Goal: Task Accomplishment & Management: Complete application form

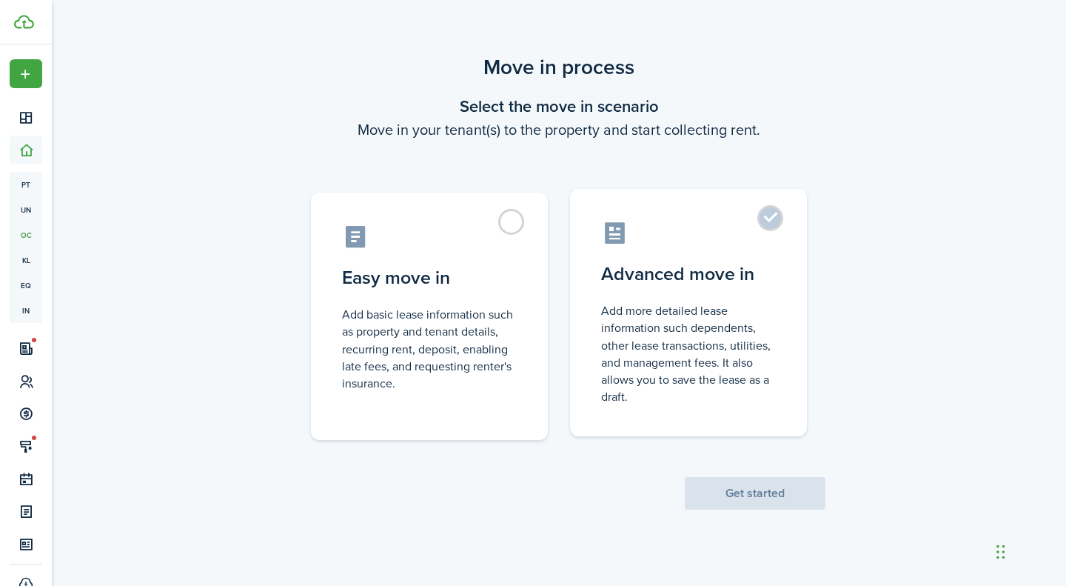
click at [791, 226] on label "Advanced move in Add more detailed lease information such dependents, other lea…" at bounding box center [688, 312] width 237 height 247
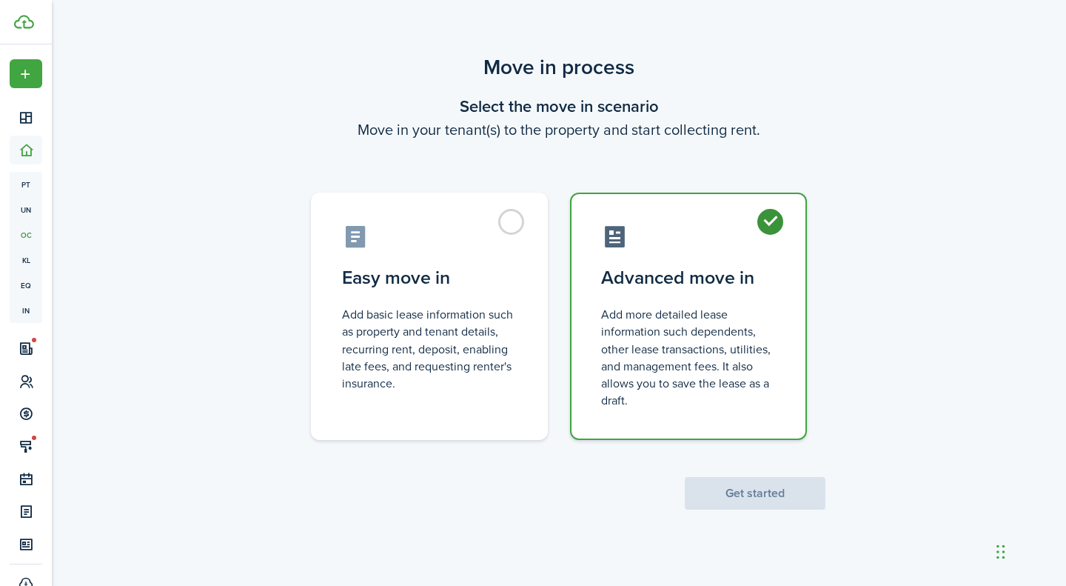
radio input "true"
click at [773, 494] on button "Get started" at bounding box center [755, 493] width 141 height 33
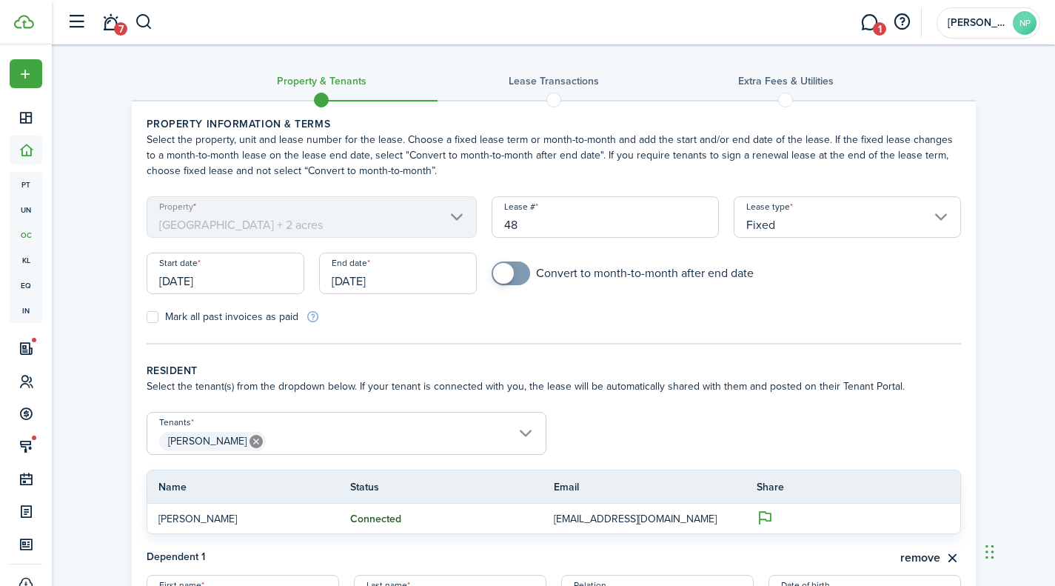
click at [187, 277] on input "[DATE]" at bounding box center [226, 272] width 158 height 41
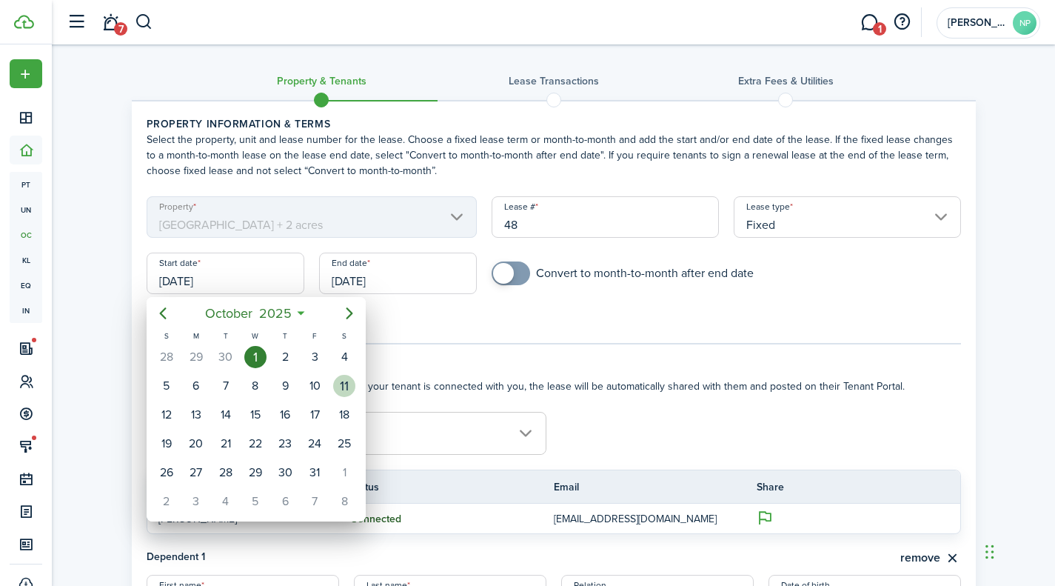
click at [345, 390] on div "11" at bounding box center [344, 386] width 22 height 22
type input "[DATE]"
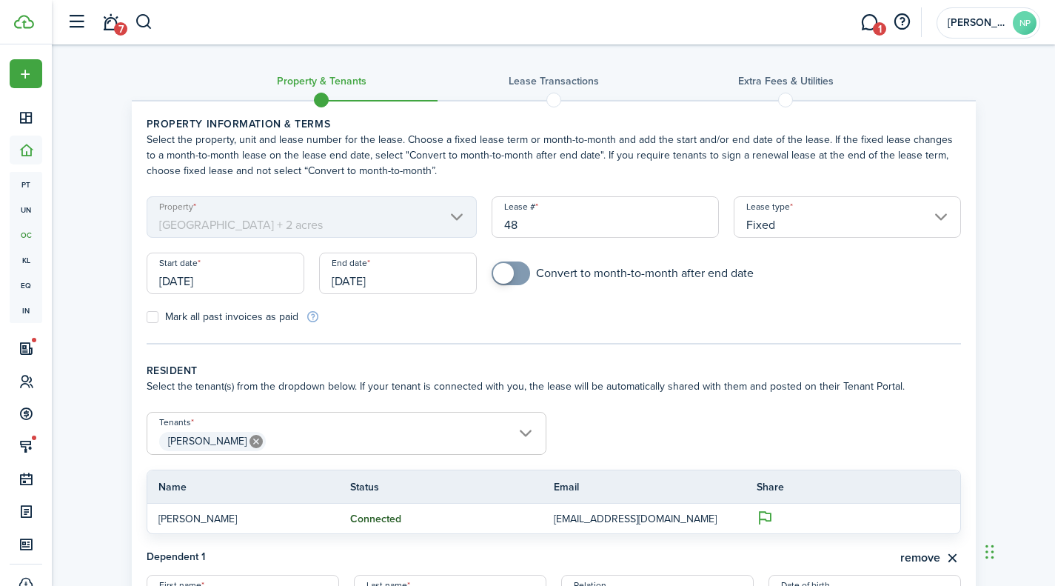
click at [354, 280] on input "[DATE]" at bounding box center [398, 272] width 158 height 41
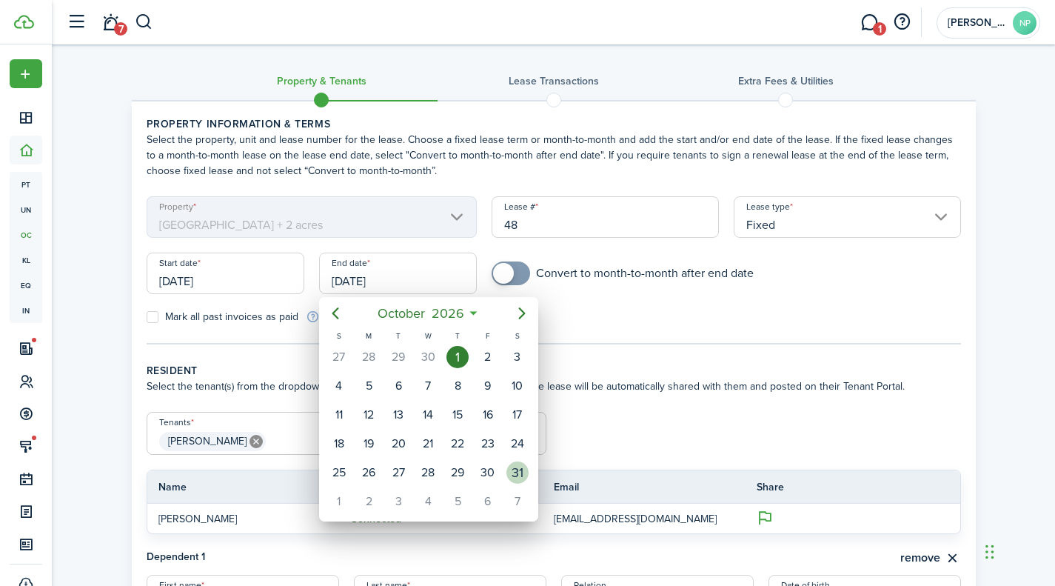
click at [512, 476] on div "31" at bounding box center [517, 472] width 22 height 22
type input "[DATE]"
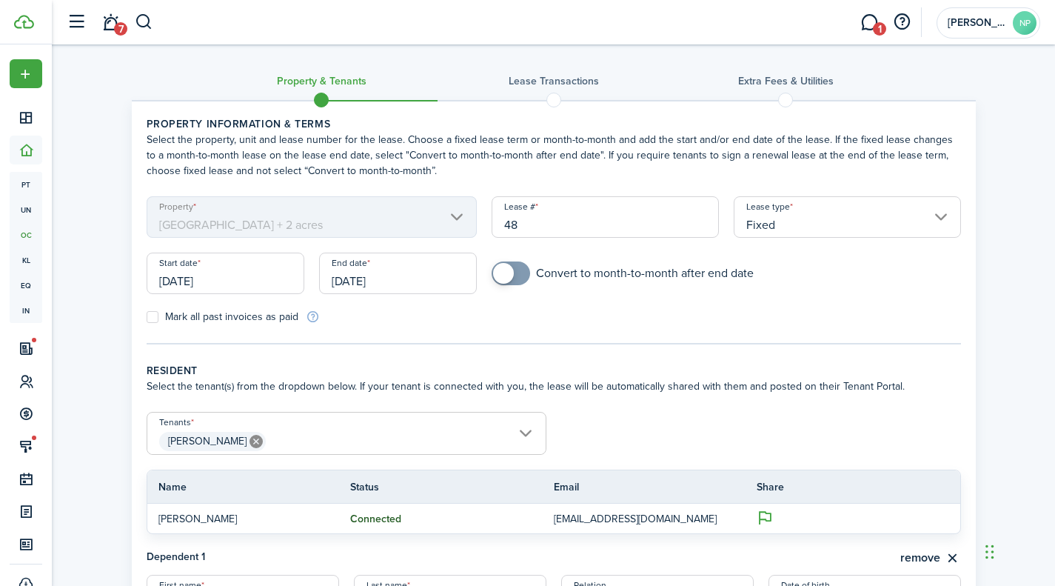
checkbox input "true"
click at [514, 276] on span at bounding box center [510, 273] width 15 height 24
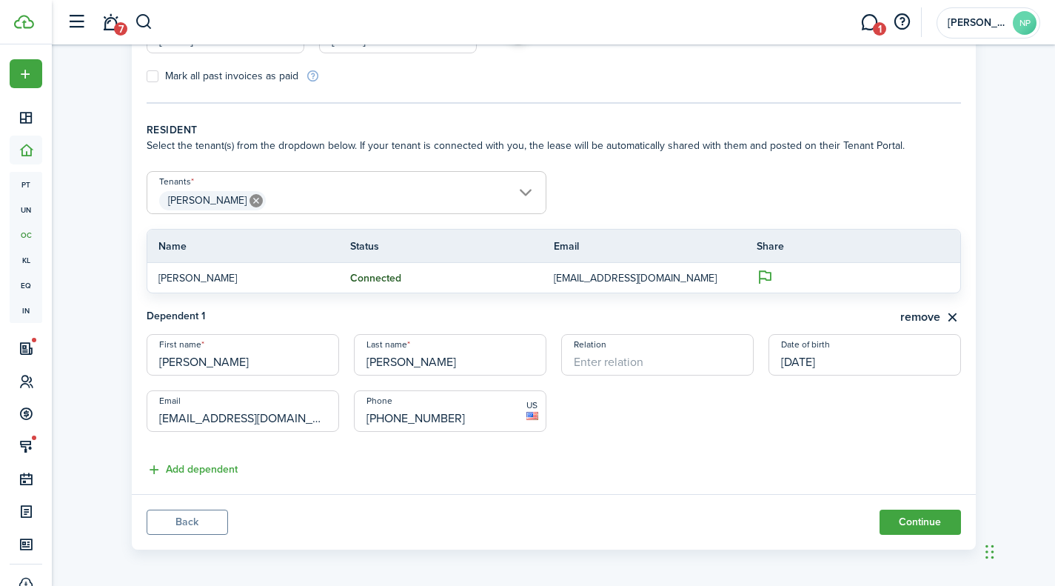
scroll to position [244, 0]
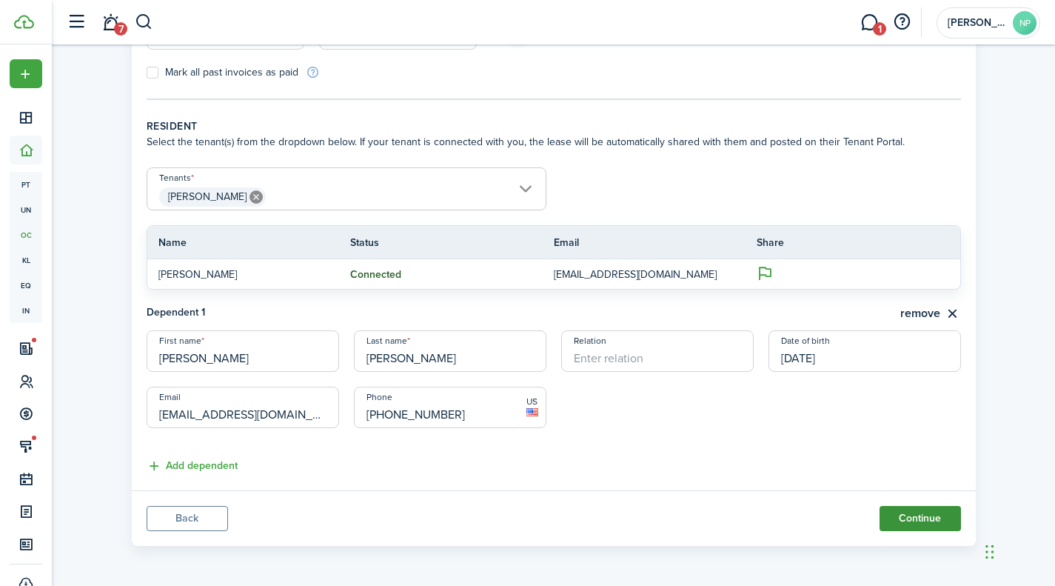
click at [901, 515] on button "Continue" at bounding box center [920, 518] width 81 height 25
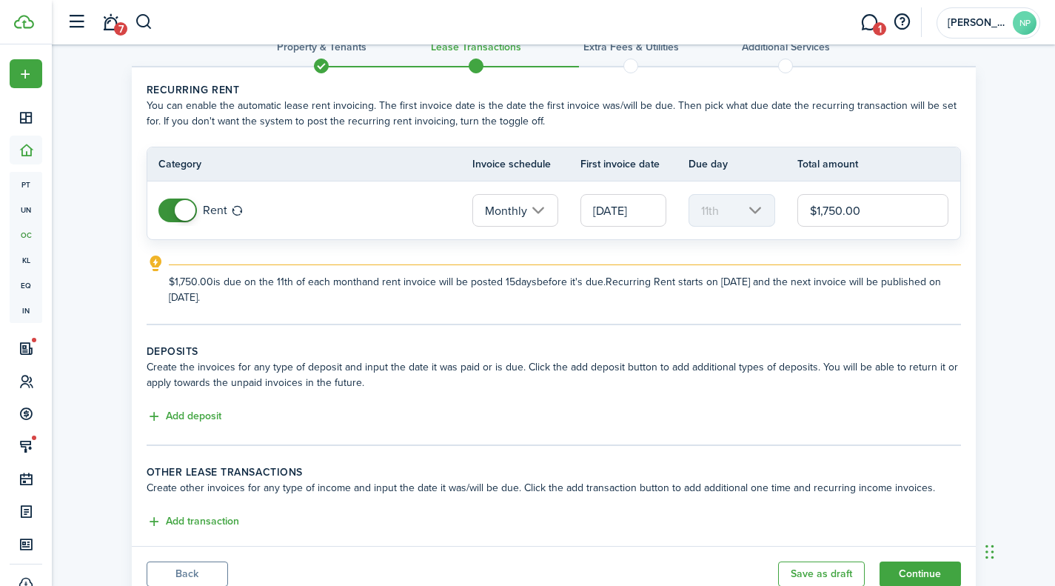
scroll to position [33, 0]
click at [608, 214] on input "[DATE]" at bounding box center [623, 211] width 86 height 33
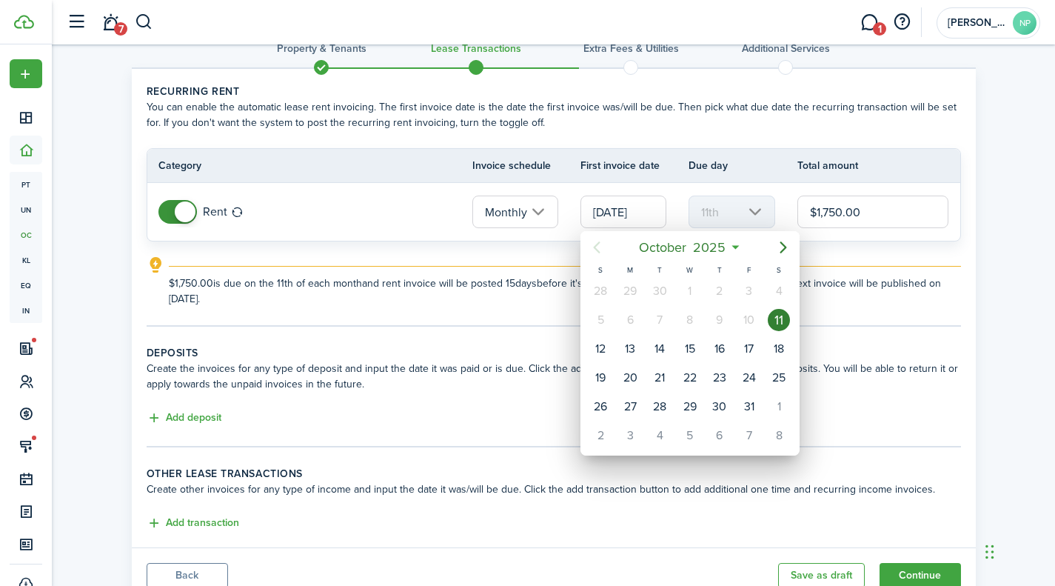
click at [854, 263] on div at bounding box center [528, 293] width 1292 height 823
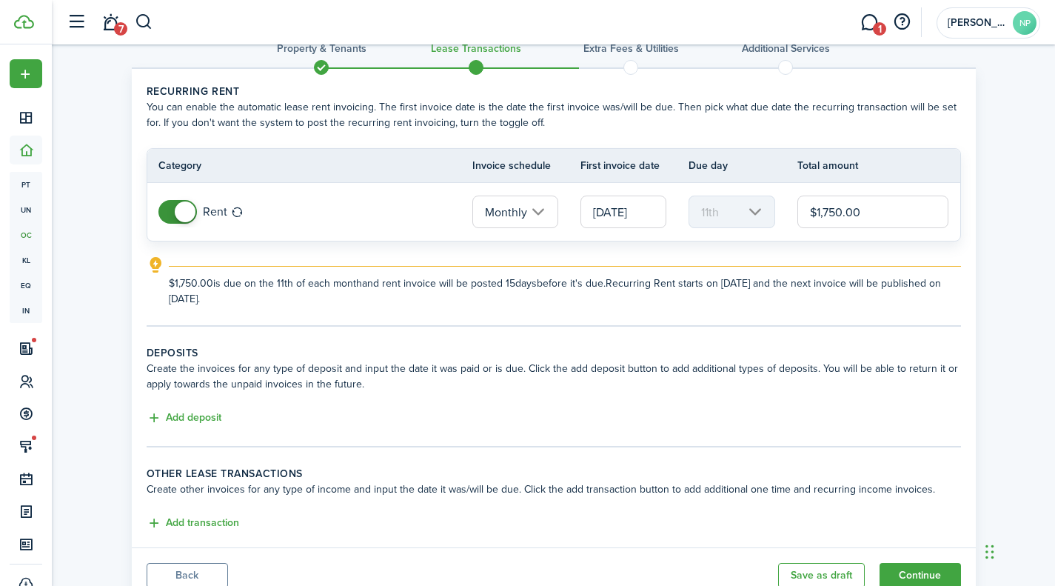
click at [637, 207] on input "[DATE]" at bounding box center [623, 211] width 86 height 33
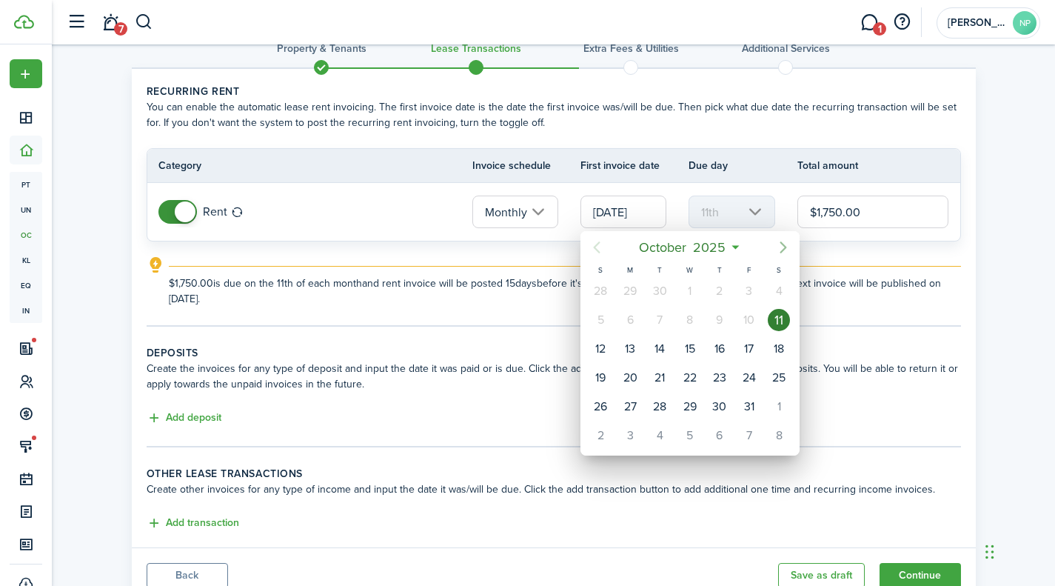
click at [783, 241] on icon "Next page" at bounding box center [783, 247] width 18 height 18
click at [779, 288] on div "1" at bounding box center [779, 291] width 22 height 22
type input "[DATE]"
type input "1st"
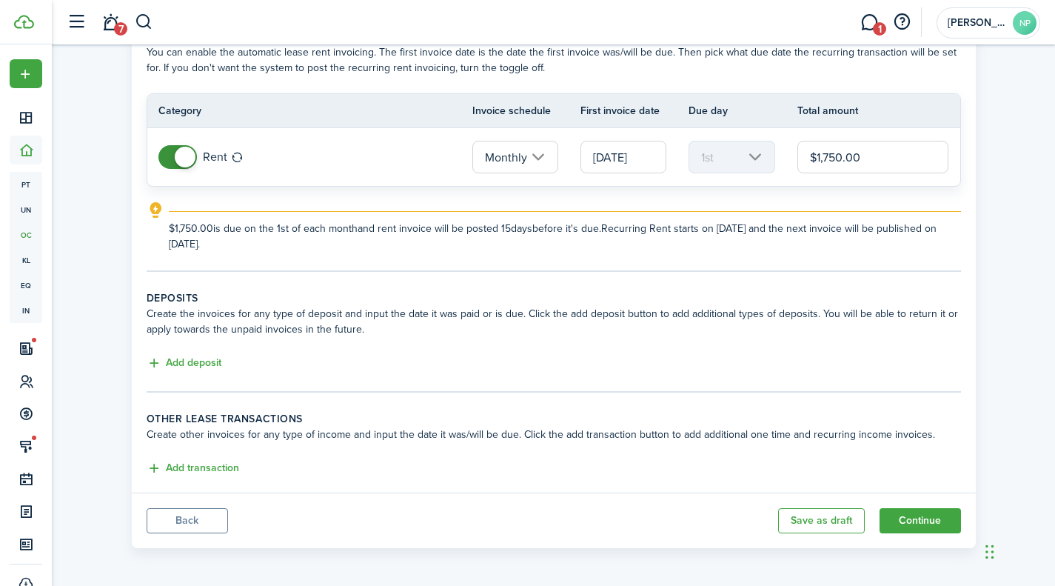
scroll to position [90, 0]
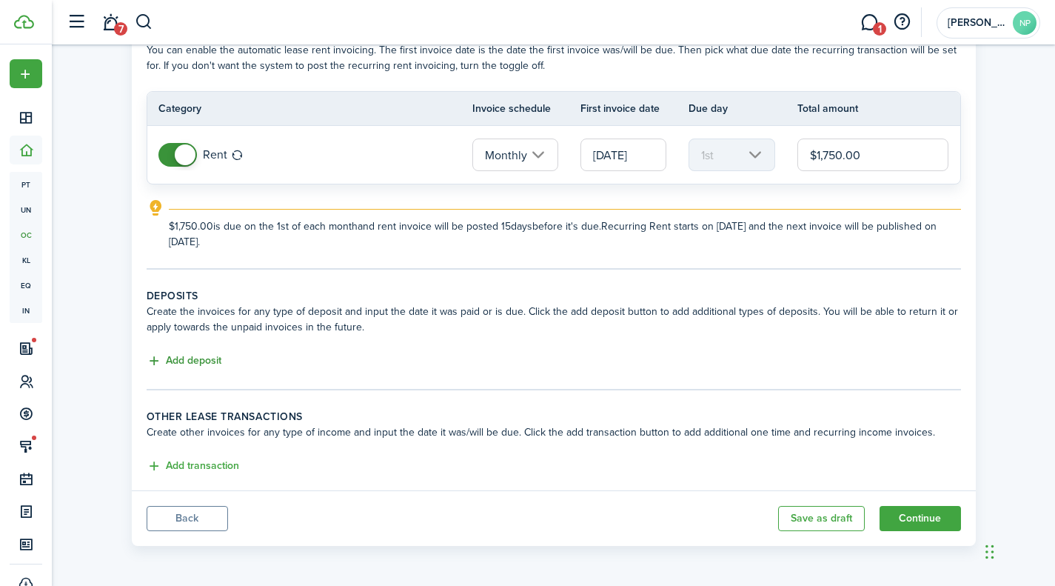
click at [163, 355] on button "Add deposit" at bounding box center [184, 360] width 75 height 17
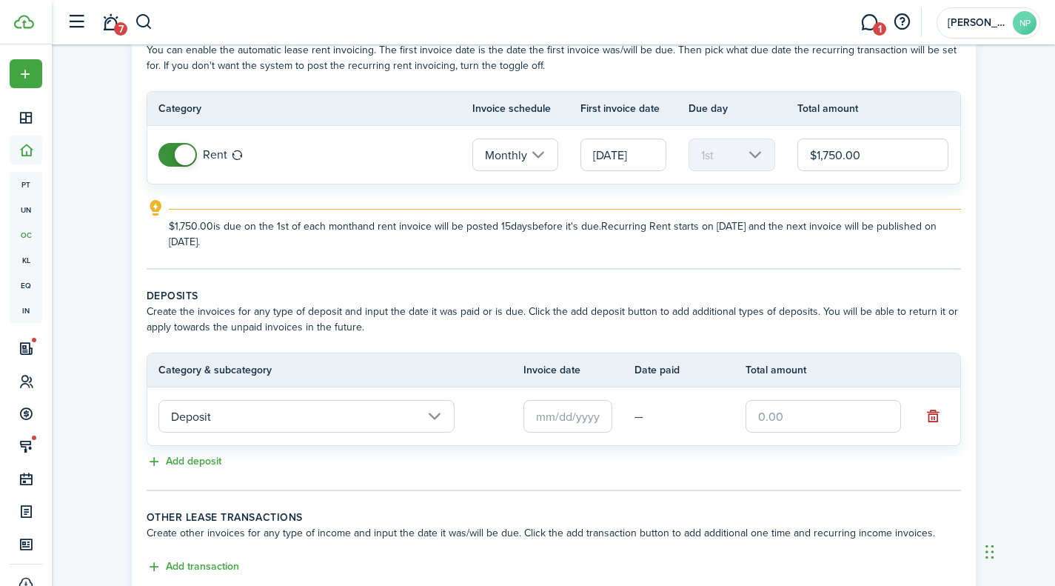
click at [559, 418] on input "text" at bounding box center [567, 416] width 89 height 33
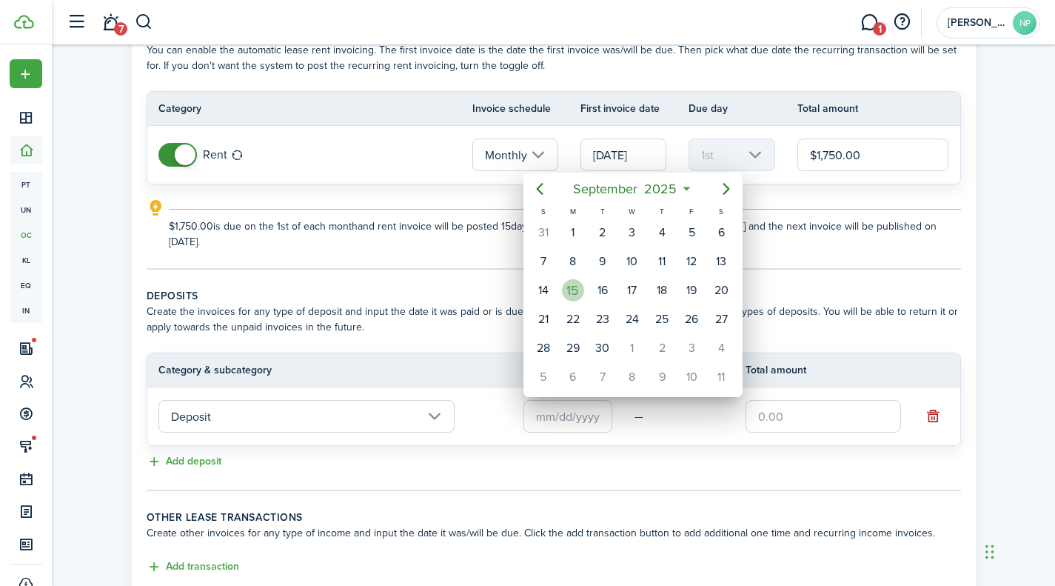
drag, startPoint x: 572, startPoint y: 284, endPoint x: 581, endPoint y: 286, distance: 9.0
click at [576, 285] on div "15" at bounding box center [573, 290] width 22 height 22
type input "[DATE]"
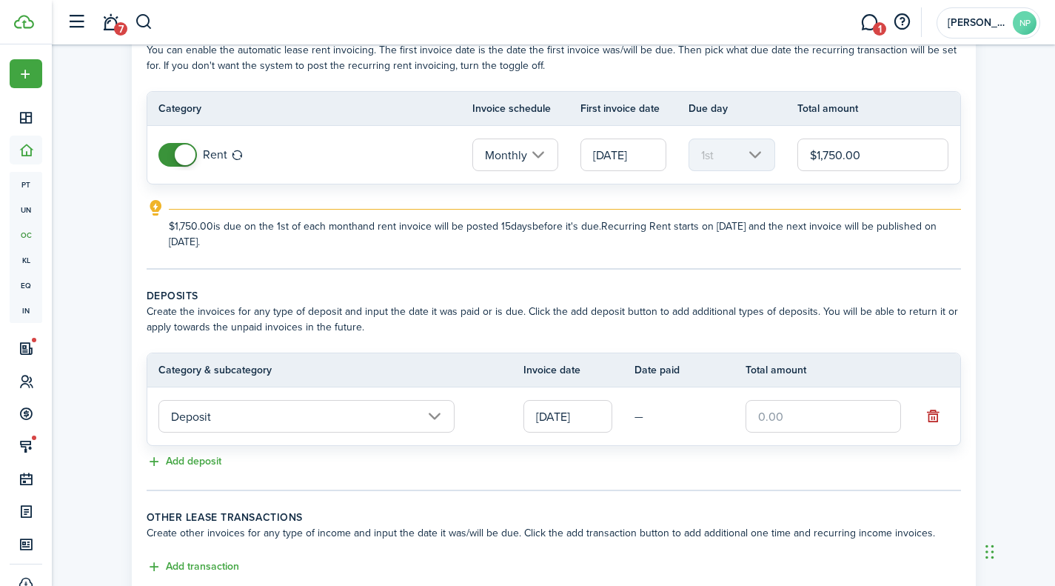
click at [774, 417] on input "text" at bounding box center [823, 416] width 155 height 33
type input "$1,750.00"
click at [414, 409] on input "Deposit" at bounding box center [306, 416] width 296 height 33
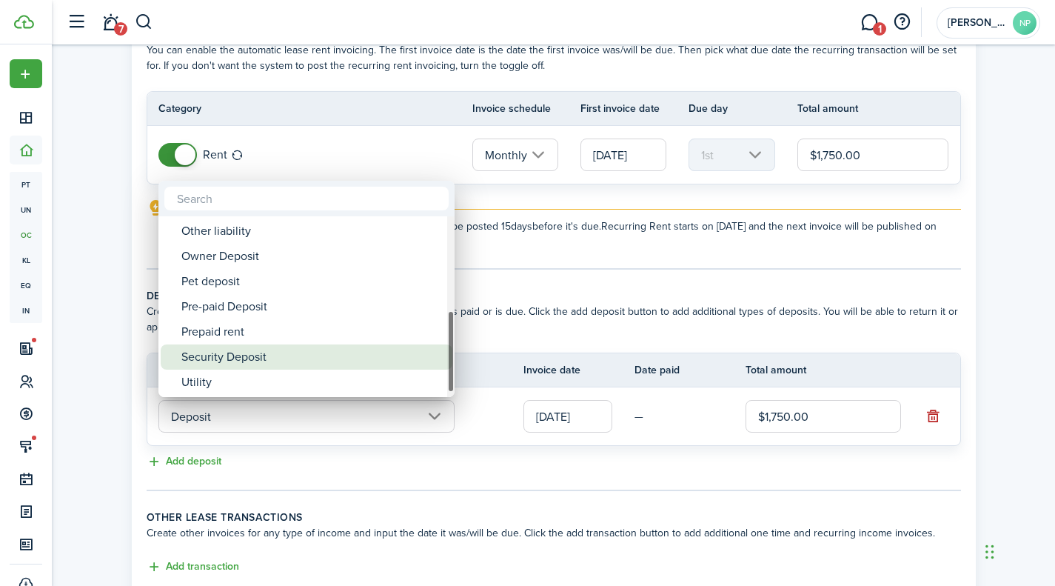
click at [267, 352] on div "Security Deposit" at bounding box center [312, 356] width 262 height 25
type input "Deposit / Security Deposit"
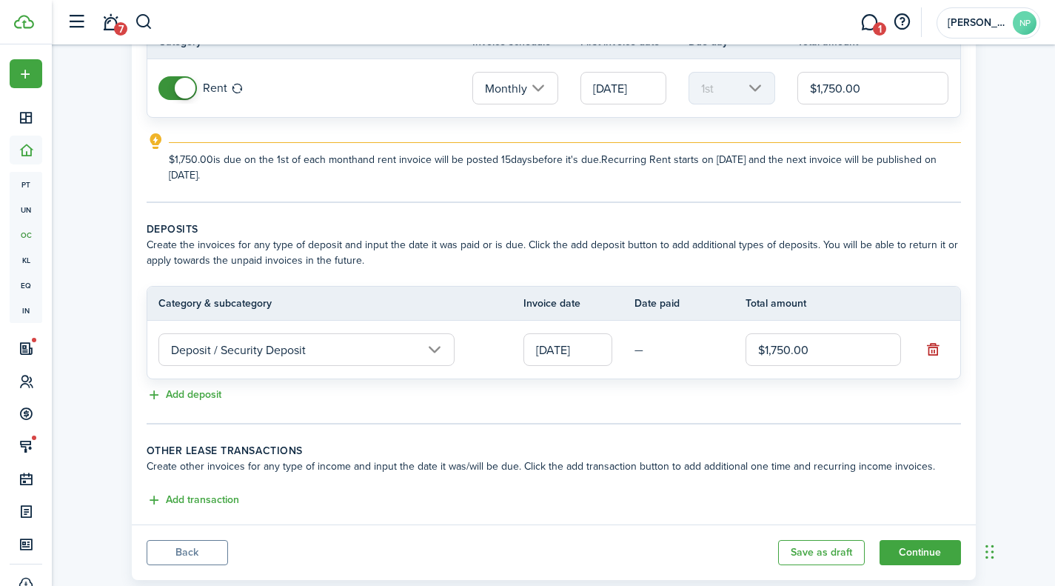
scroll to position [157, 0]
click at [199, 391] on button "Add deposit" at bounding box center [184, 394] width 75 height 17
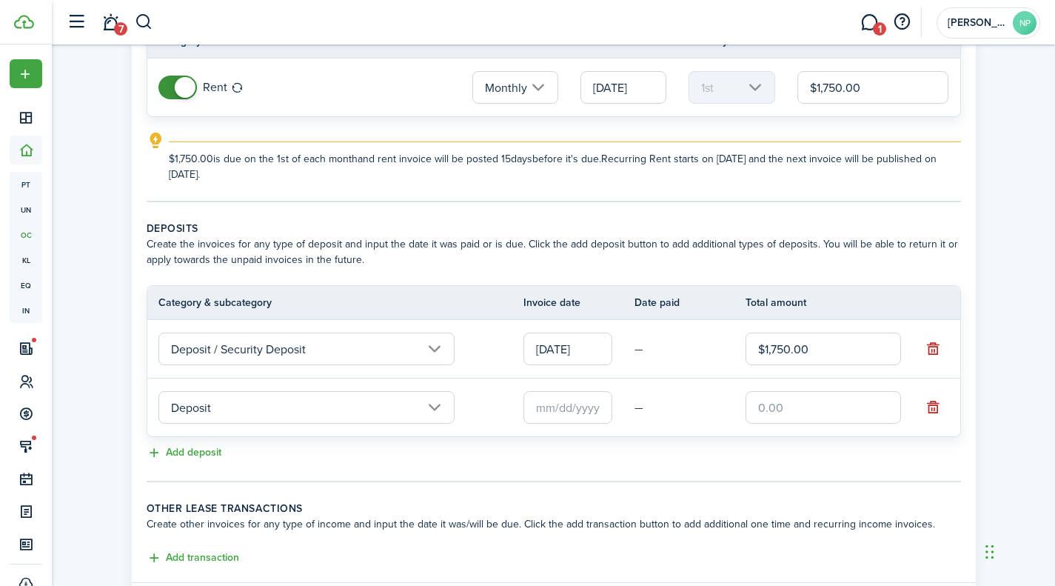
click at [427, 409] on input "Deposit" at bounding box center [306, 407] width 296 height 33
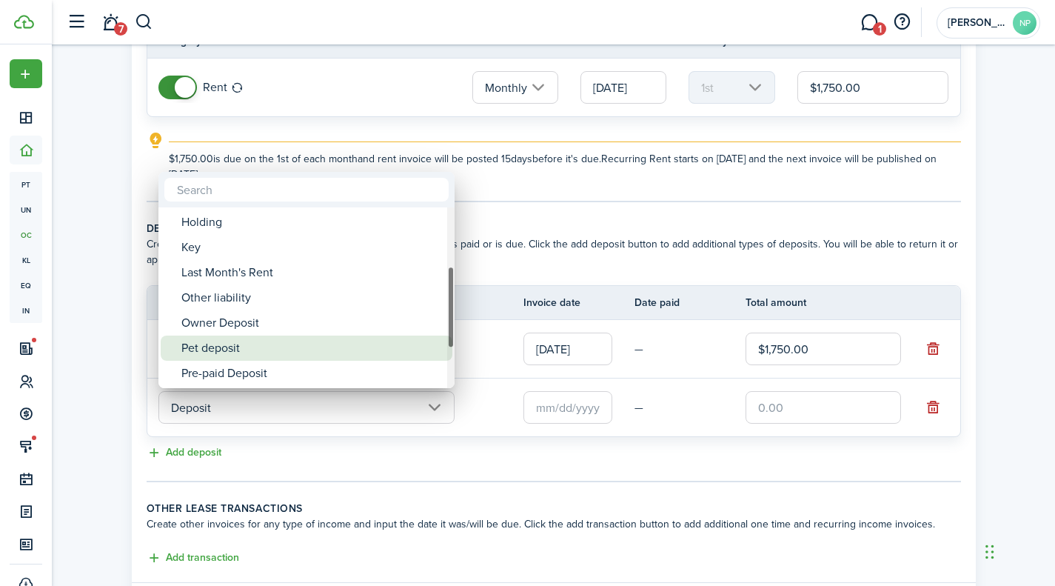
click at [239, 344] on div "Pet deposit" at bounding box center [312, 347] width 262 height 25
type input "Deposit / Pet deposit"
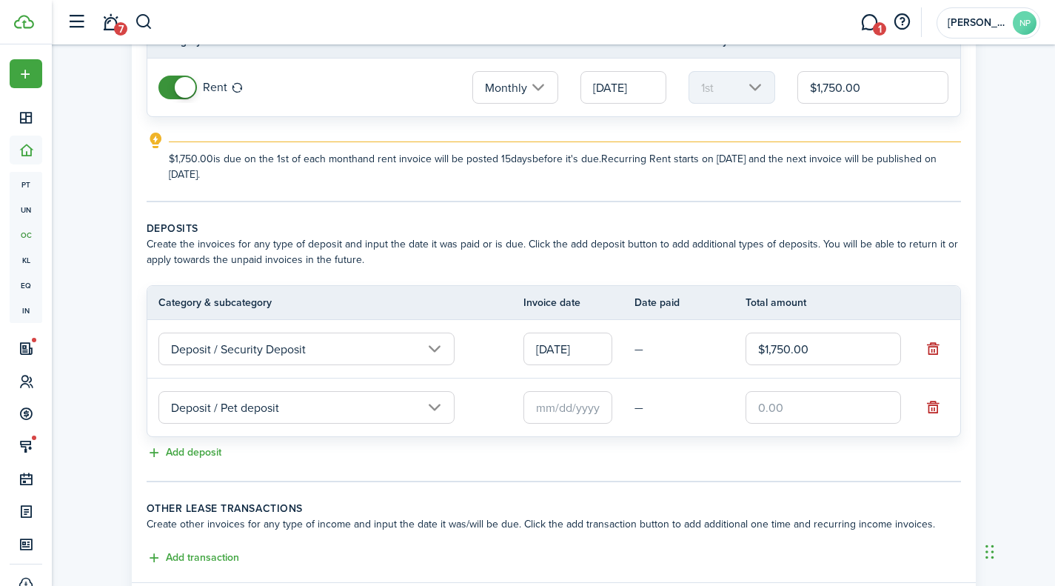
click at [556, 410] on input "text" at bounding box center [567, 407] width 89 height 33
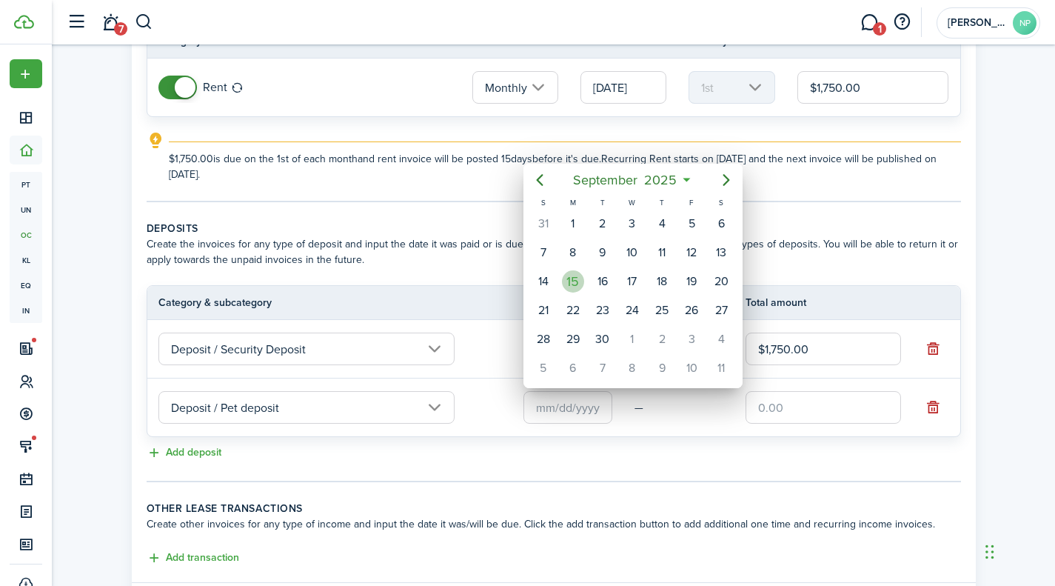
click at [565, 281] on div "15" at bounding box center [573, 281] width 22 height 22
type input "[DATE]"
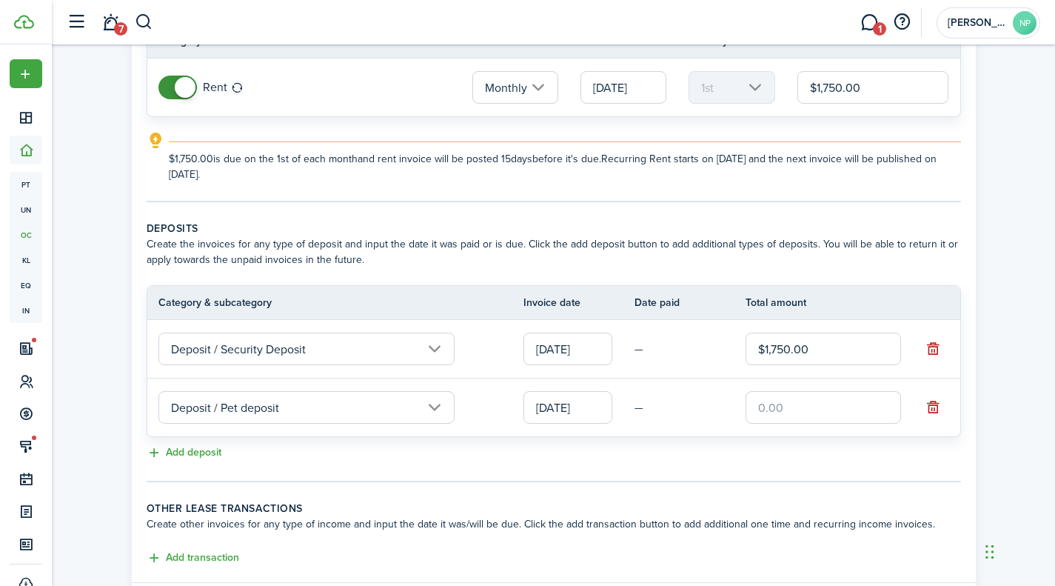
click at [765, 404] on input "text" at bounding box center [823, 407] width 155 height 33
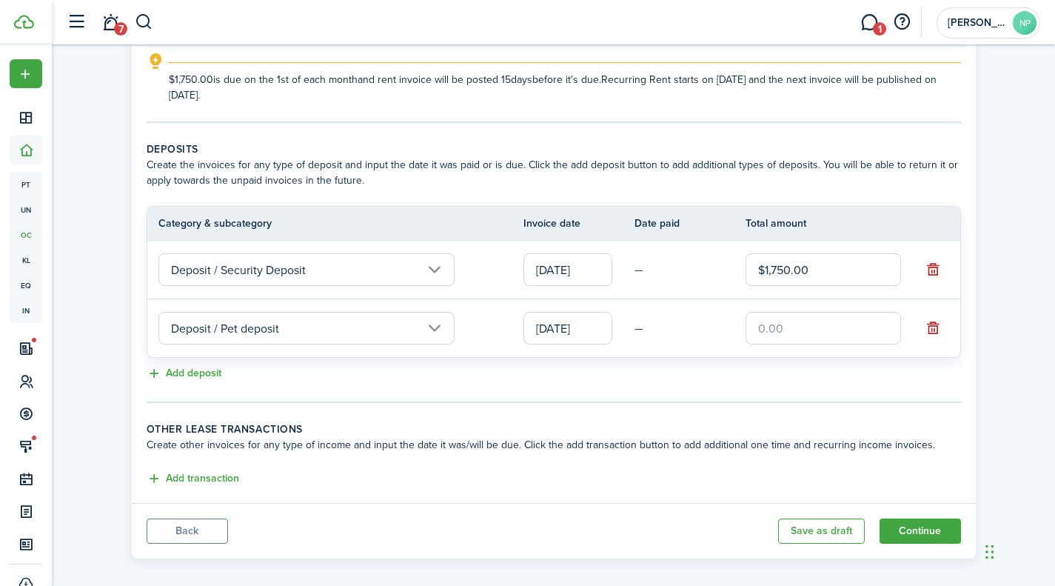
scroll to position [235, 0]
click at [163, 563] on div "Property & Tenants Lease Transactions Extra fees & Utilities Additional Service…" at bounding box center [553, 188] width 1003 height 757
drag, startPoint x: 858, startPoint y: 327, endPoint x: 704, endPoint y: 333, distance: 154.1
click at [704, 333] on tr "Deposit / Pet deposit [DATE] — $1.00" at bounding box center [553, 330] width 813 height 58
type input "$350.00"
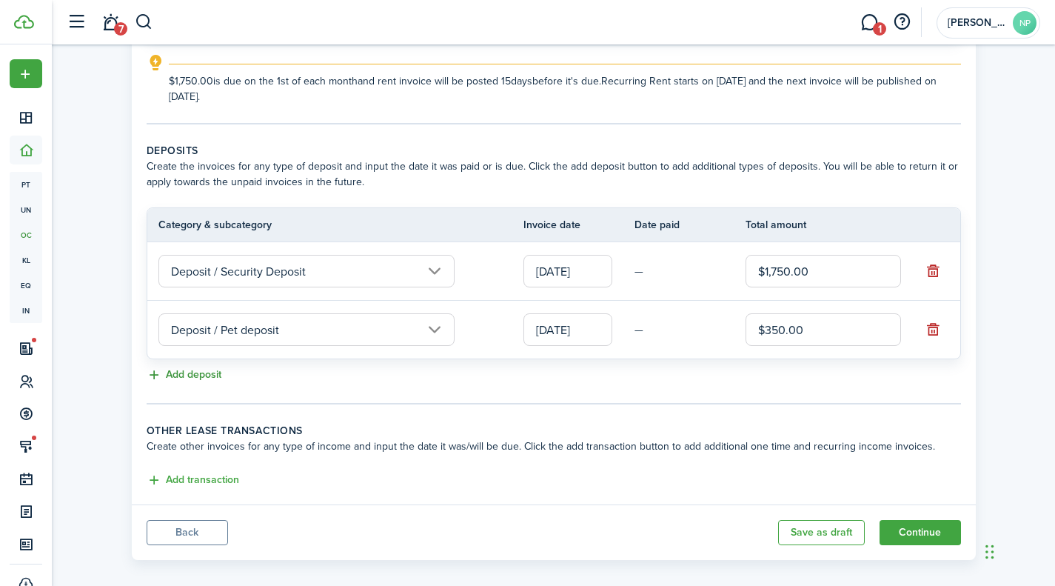
click at [169, 375] on button "Add deposit" at bounding box center [184, 374] width 75 height 17
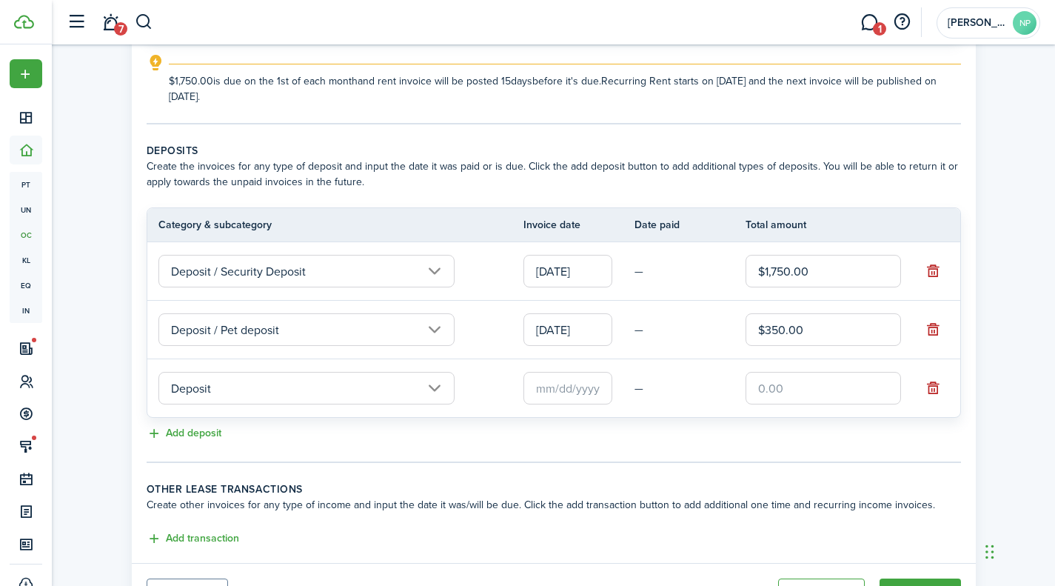
click at [431, 389] on input "Deposit" at bounding box center [306, 388] width 296 height 33
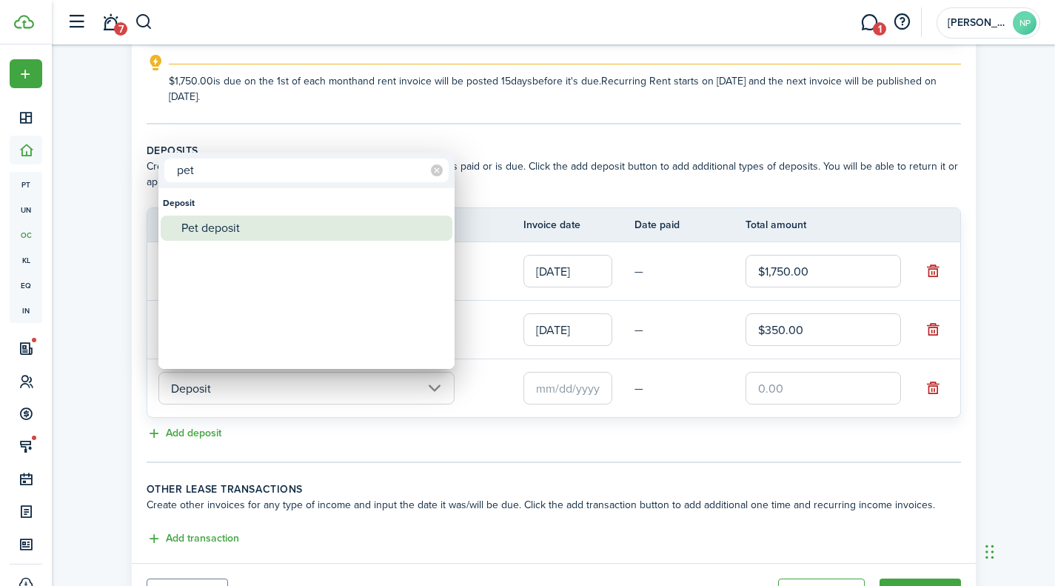
type input "pet"
click at [215, 235] on div "Pet deposit" at bounding box center [312, 227] width 262 height 25
type input "Deposit / Pet deposit"
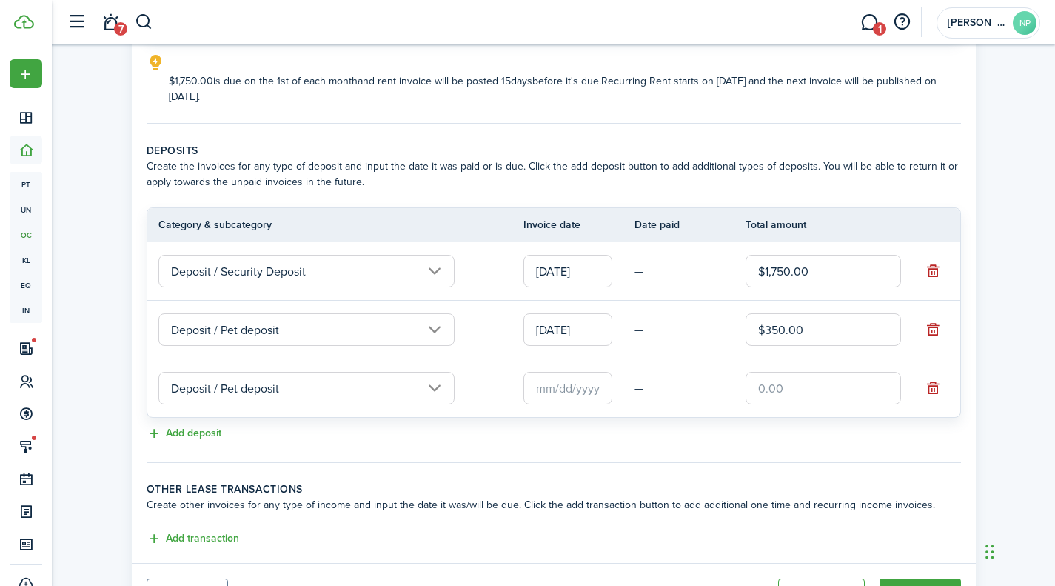
click at [566, 390] on input "text" at bounding box center [567, 388] width 89 height 33
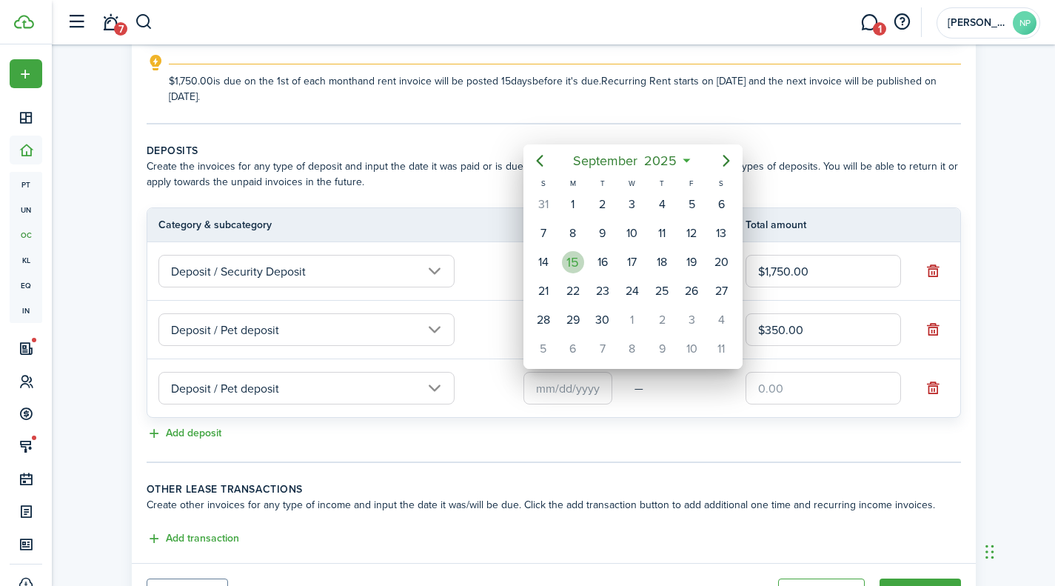
click at [583, 267] on div "15" at bounding box center [573, 262] width 30 height 28
type input "[DATE]"
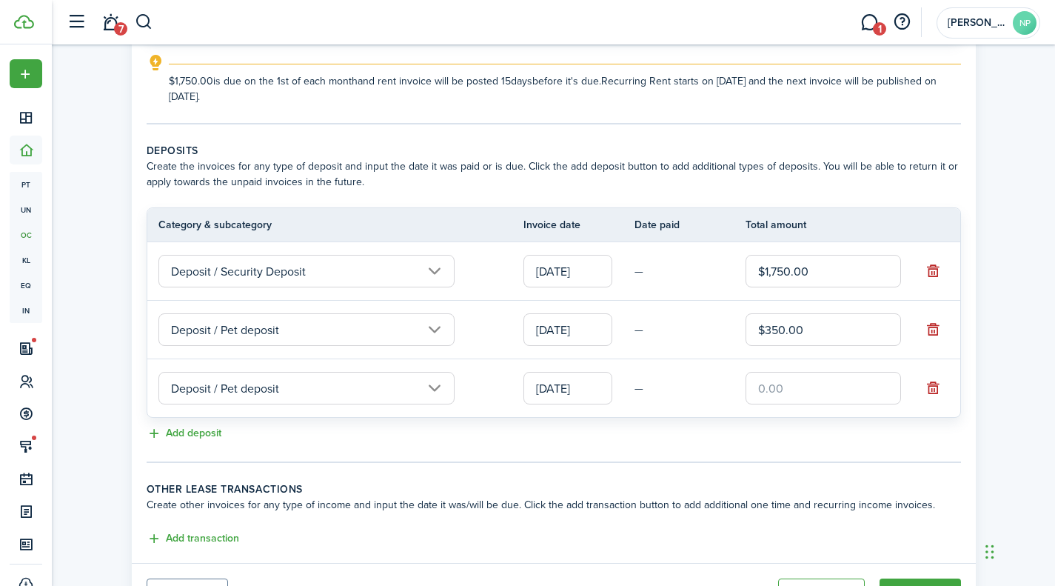
click at [771, 383] on input "text" at bounding box center [823, 388] width 155 height 33
type input "$350.00"
click at [186, 425] on button "Add deposit" at bounding box center [184, 433] width 75 height 17
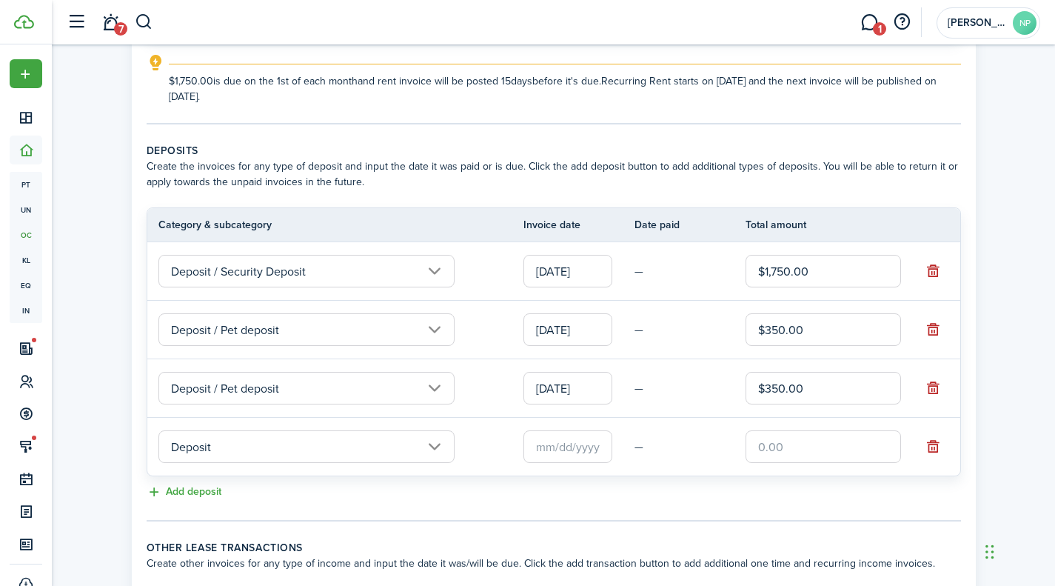
click at [343, 450] on input "Deposit" at bounding box center [306, 446] width 296 height 33
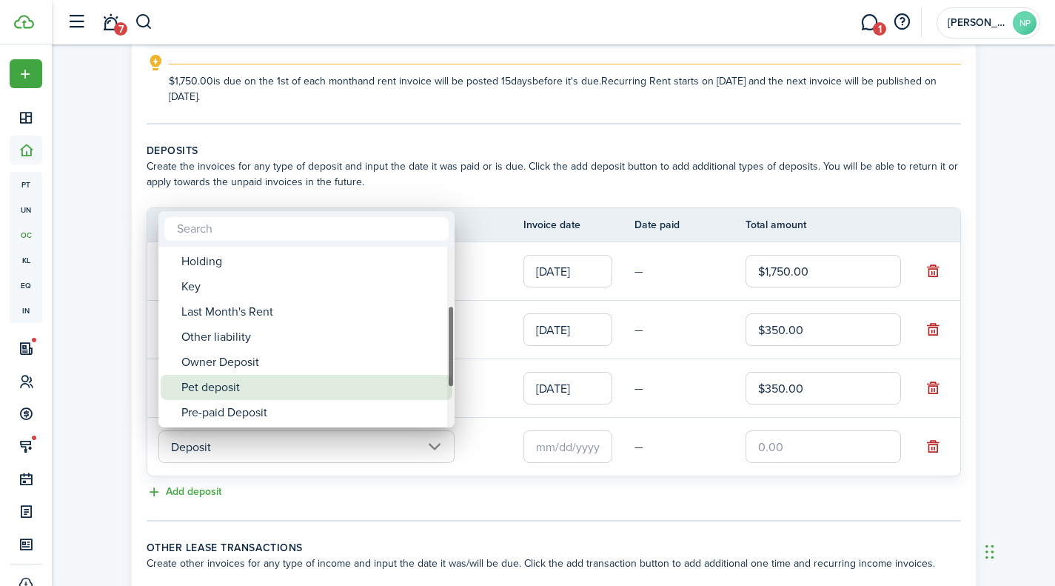
click at [240, 384] on div "Pet deposit" at bounding box center [312, 387] width 262 height 25
type input "Deposit / Pet deposit"
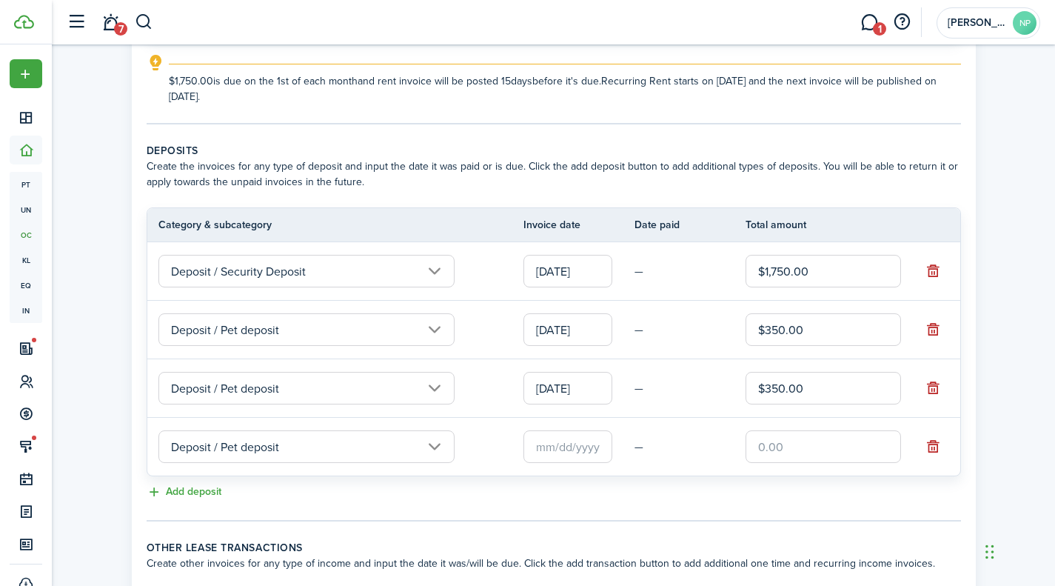
click at [548, 446] on input "text" at bounding box center [567, 446] width 89 height 33
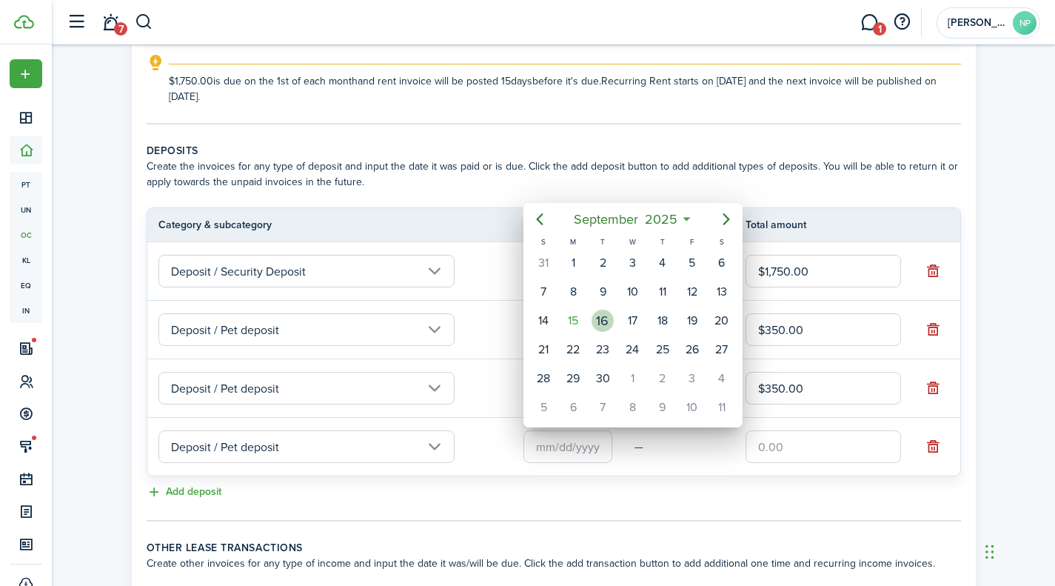
click at [589, 315] on div "16" at bounding box center [603, 320] width 30 height 28
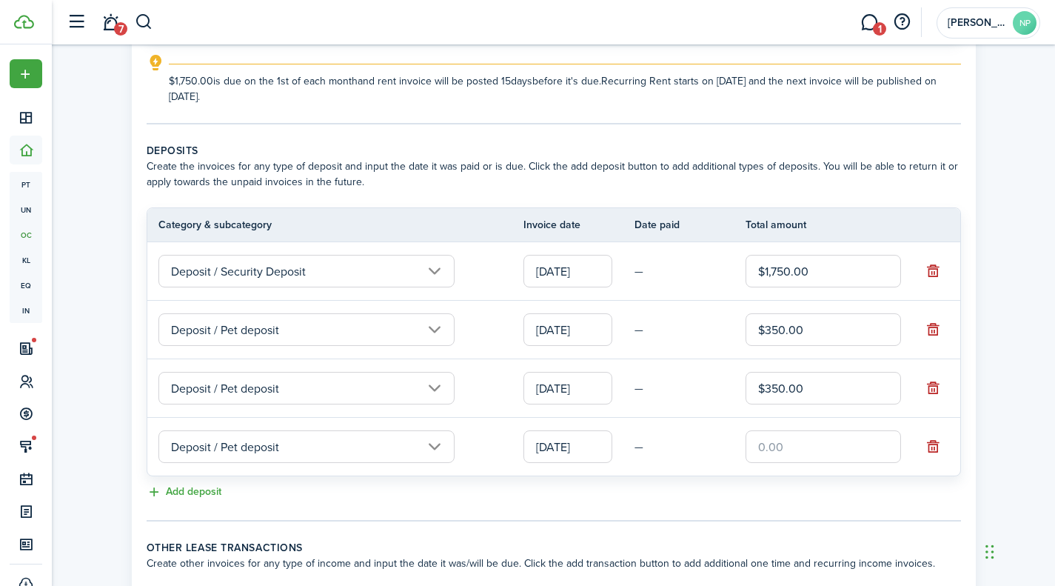
click at [579, 444] on input "[DATE]" at bounding box center [567, 446] width 89 height 33
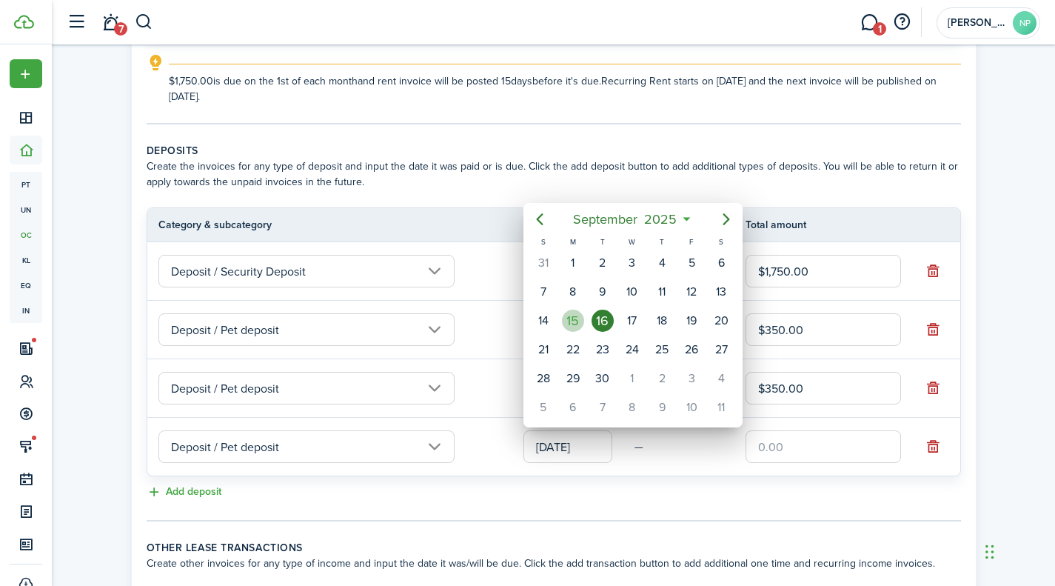
click at [575, 330] on div "15" at bounding box center [573, 320] width 22 height 22
type input "[DATE]"
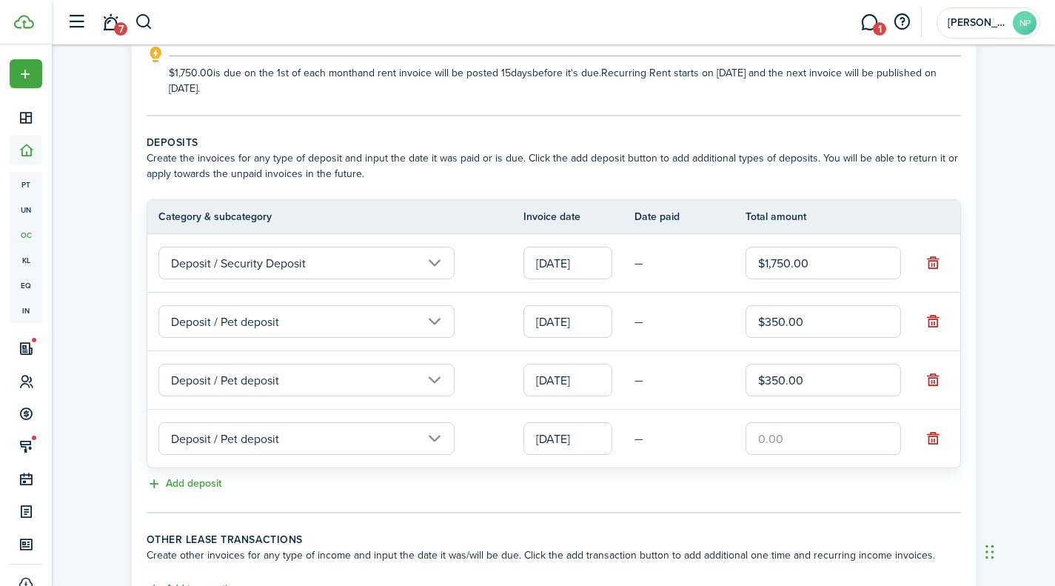
scroll to position [255, 0]
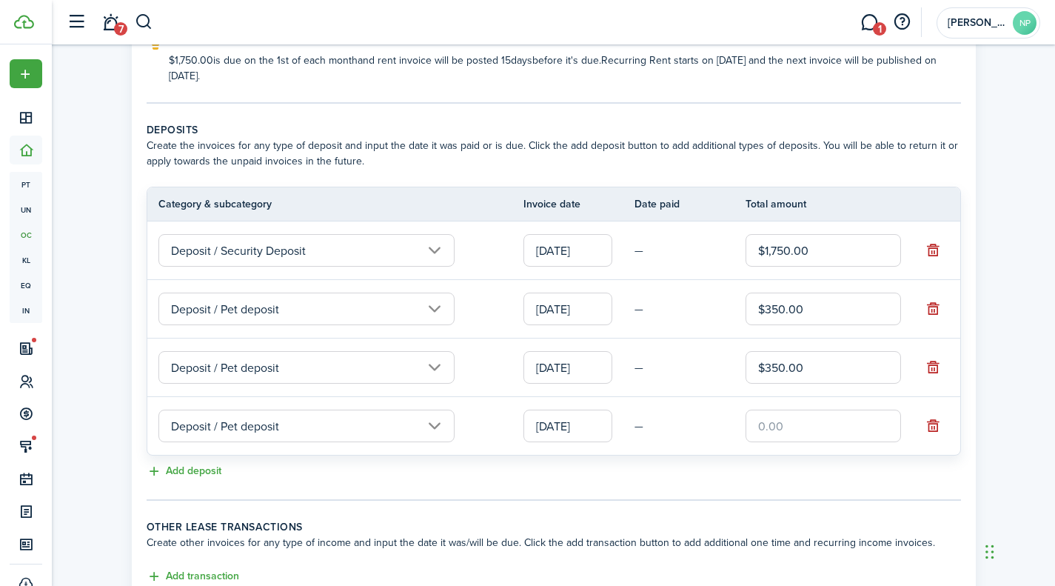
click at [787, 435] on input "text" at bounding box center [823, 425] width 155 height 33
type input "$350.00"
click at [190, 472] on button "Add deposit" at bounding box center [184, 471] width 75 height 17
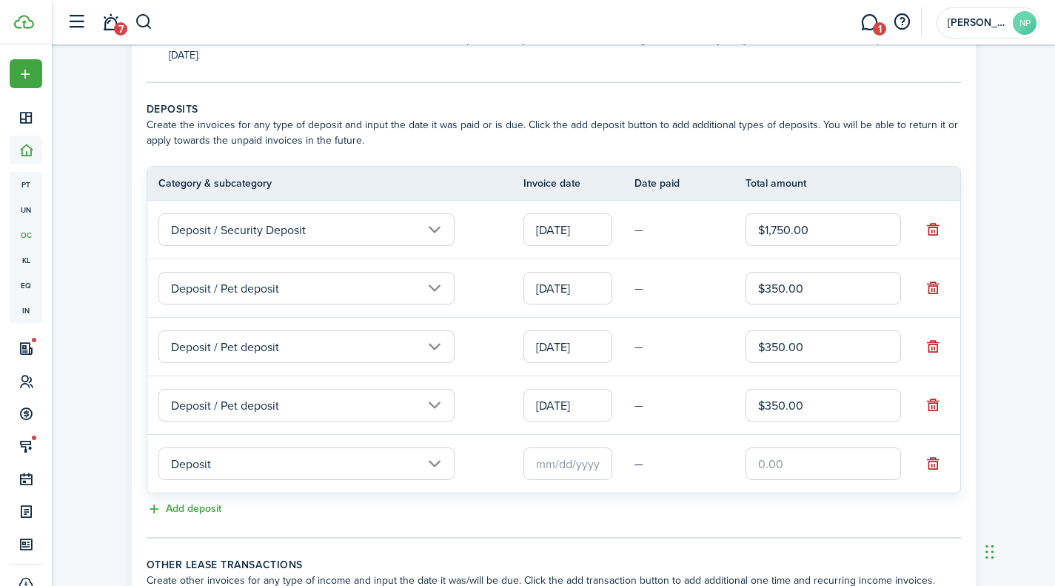
scroll to position [277, 0]
click at [315, 451] on input "Deposit" at bounding box center [306, 462] width 296 height 33
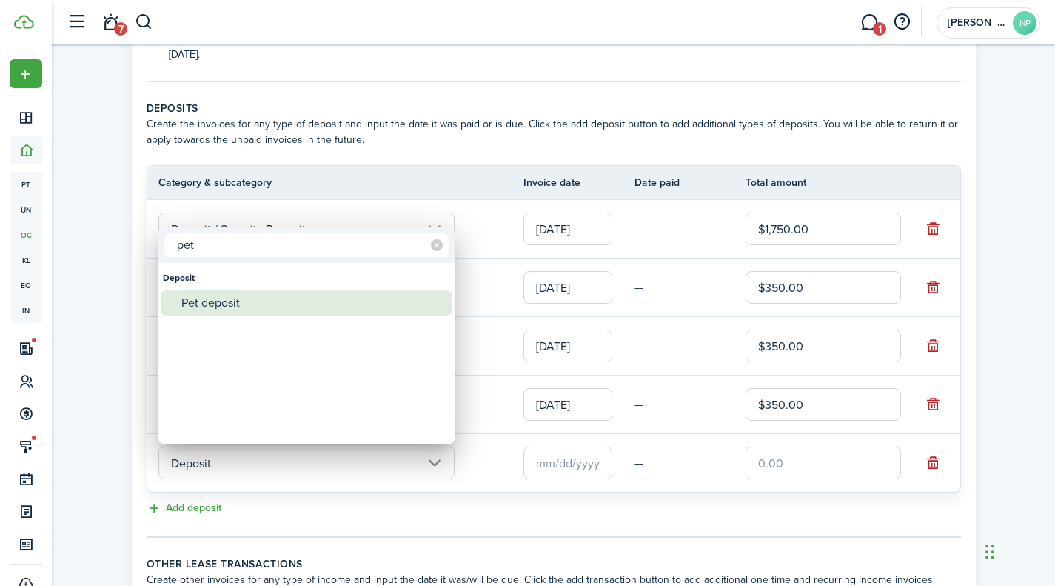
type input "pet"
click at [233, 312] on div "Pet deposit" at bounding box center [312, 302] width 262 height 25
type input "Deposit / Pet deposit"
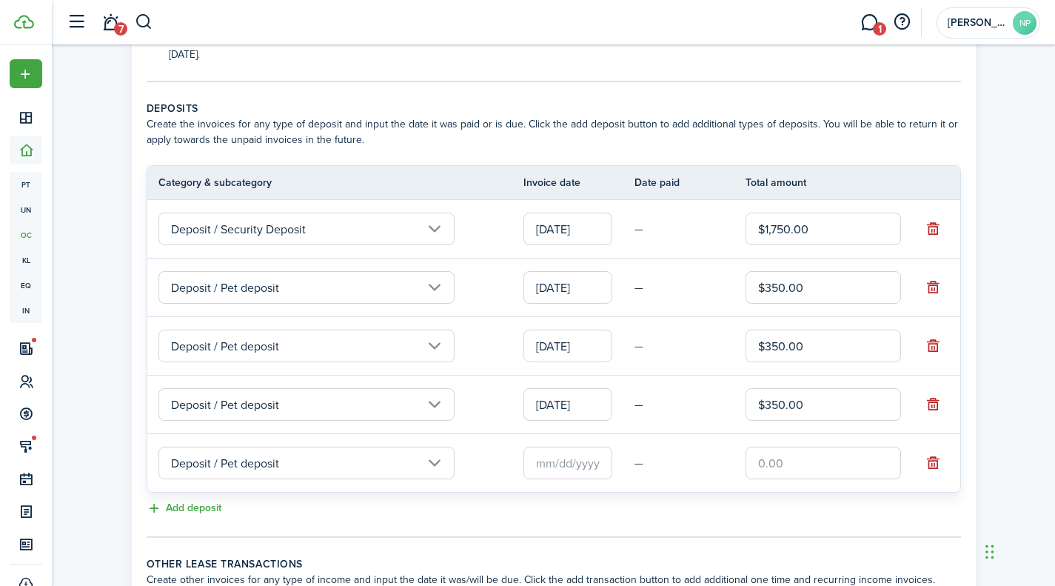
click at [591, 460] on input "text" at bounding box center [567, 462] width 89 height 33
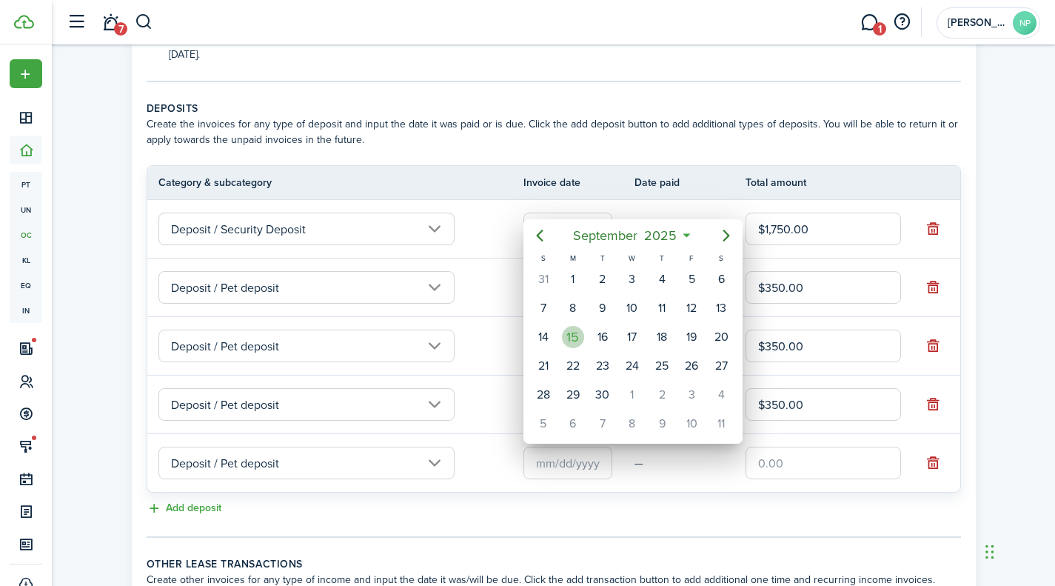
click at [575, 335] on div "15" at bounding box center [573, 337] width 22 height 22
type input "[DATE]"
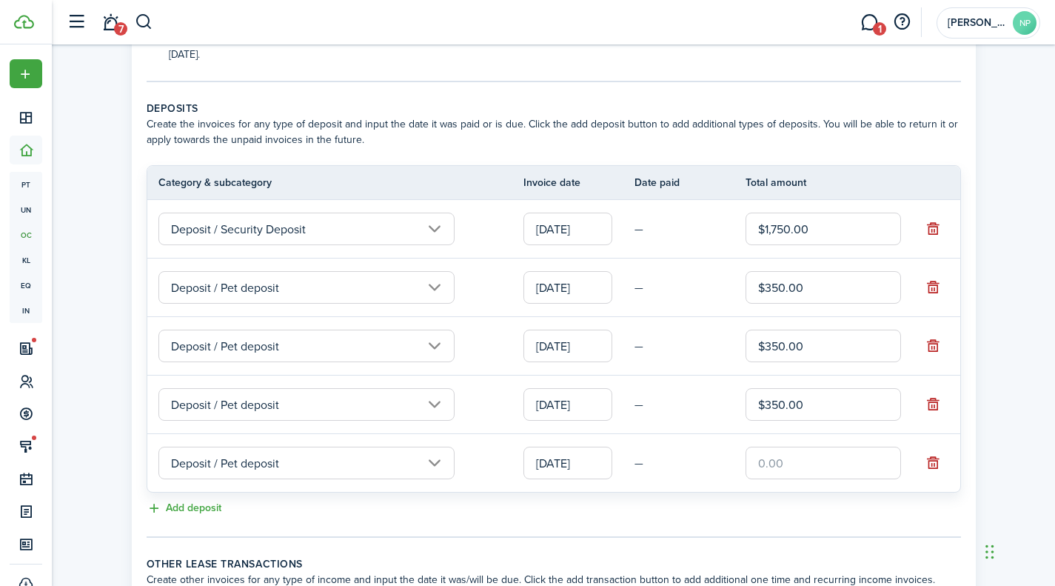
click at [816, 463] on input "text" at bounding box center [823, 462] width 155 height 33
click at [838, 472] on input "$350" at bounding box center [823, 462] width 155 height 33
type input "$350.00"
click at [817, 493] on lease-classic-deposit "Deposits Create the invoices for any type of deposit and input the date it was …" at bounding box center [554, 309] width 814 height 417
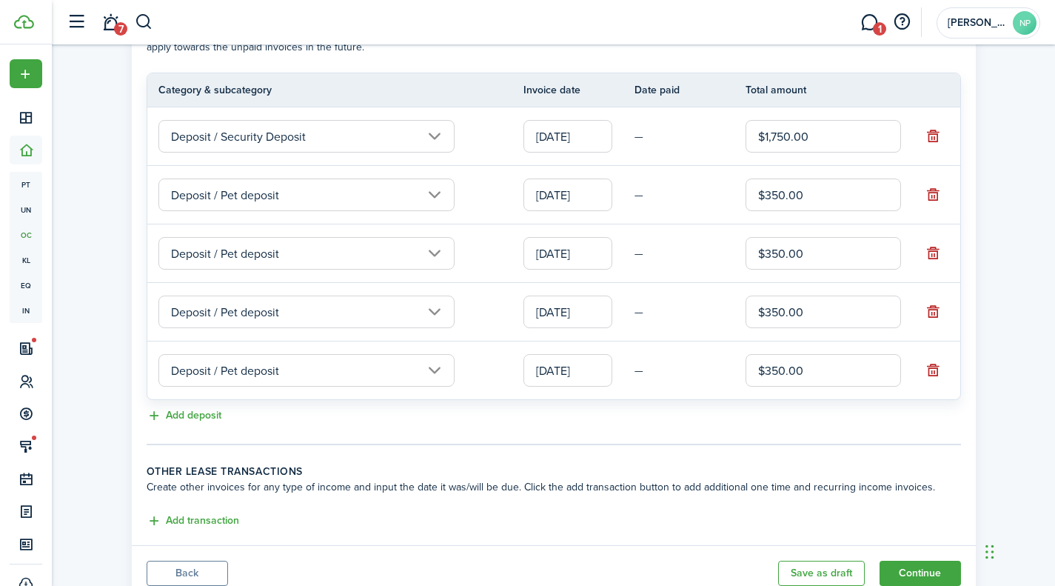
scroll to position [424, 0]
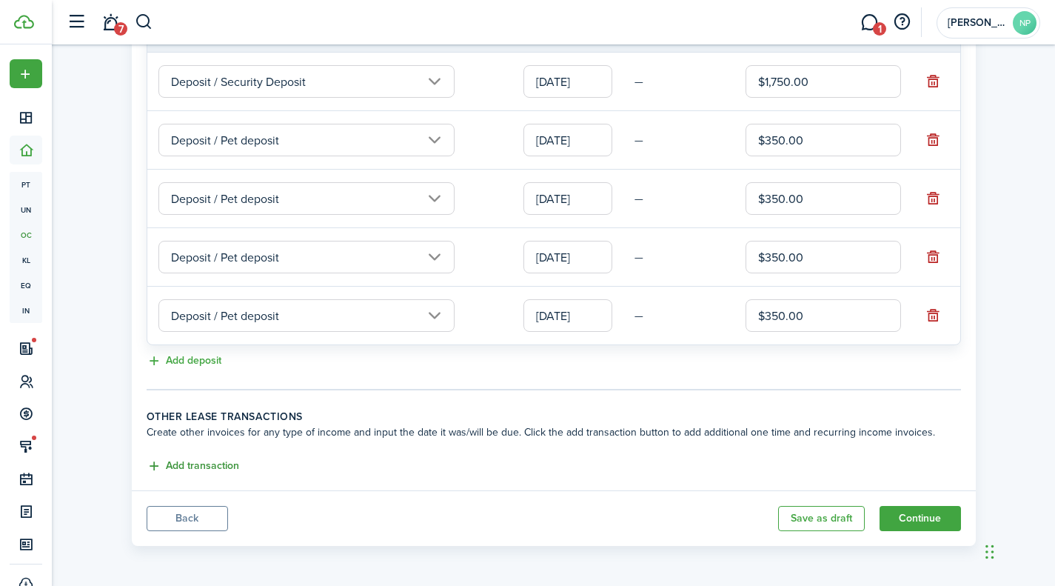
click at [182, 466] on button "Add transaction" at bounding box center [193, 466] width 93 height 17
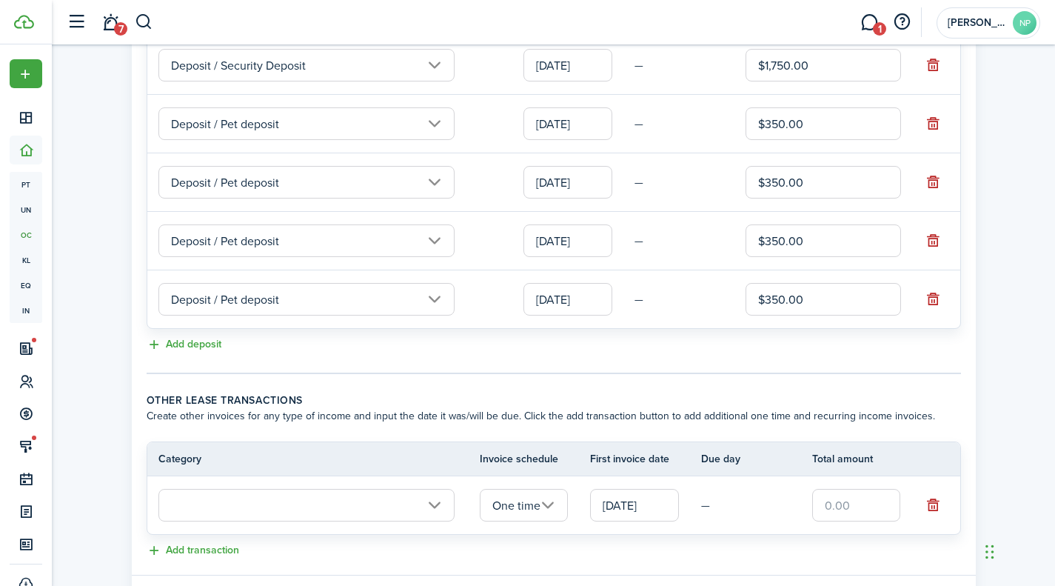
scroll to position [525, 0]
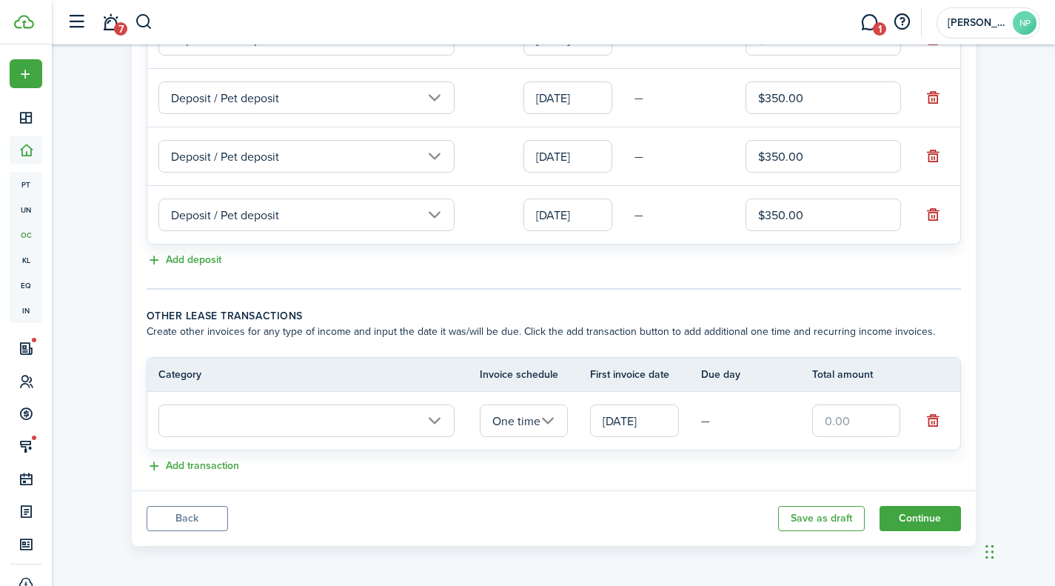
click at [418, 418] on input "text" at bounding box center [306, 420] width 296 height 33
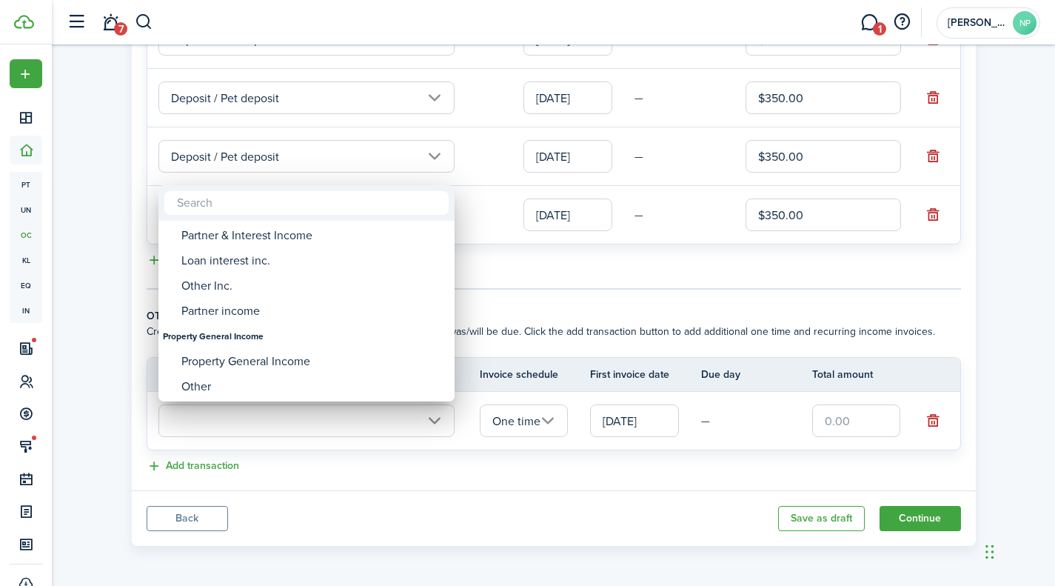
click at [409, 480] on div at bounding box center [528, 293] width 1292 height 823
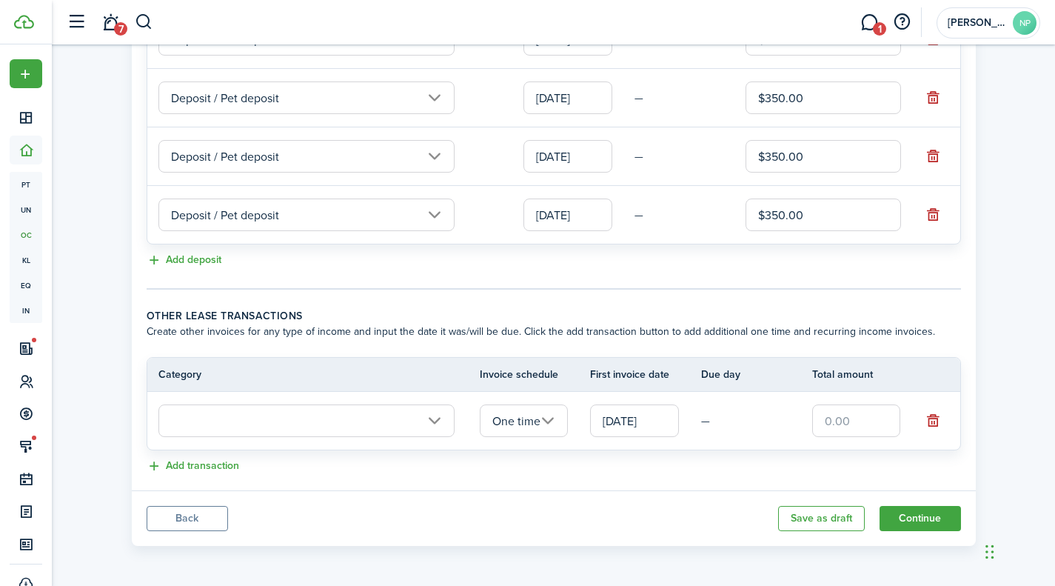
click at [238, 413] on input "text" at bounding box center [306, 420] width 296 height 33
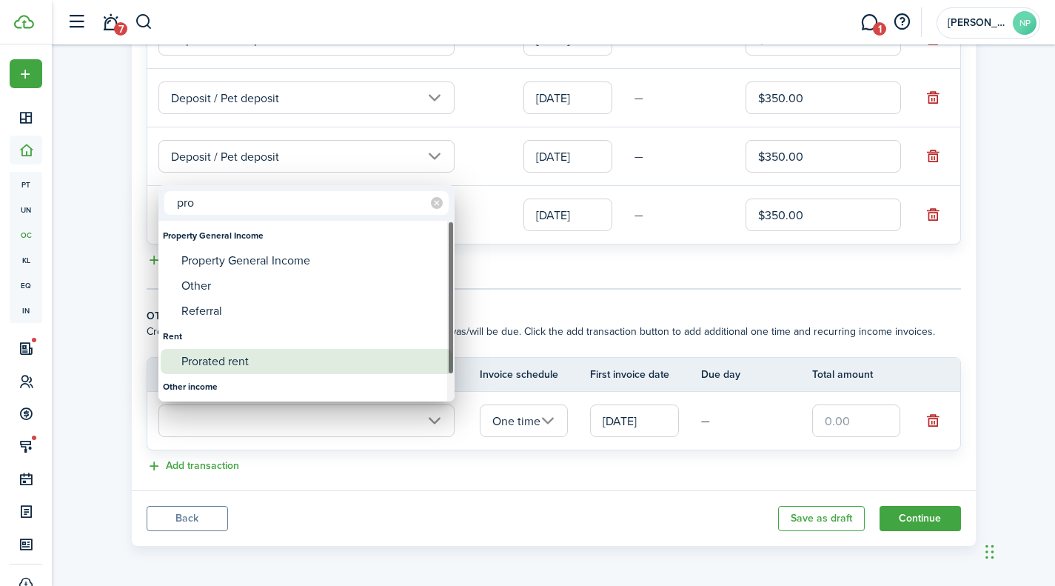
type input "pro"
click at [232, 358] on div "Prorated rent" at bounding box center [312, 361] width 262 height 25
type input "Rent / Prorated rent"
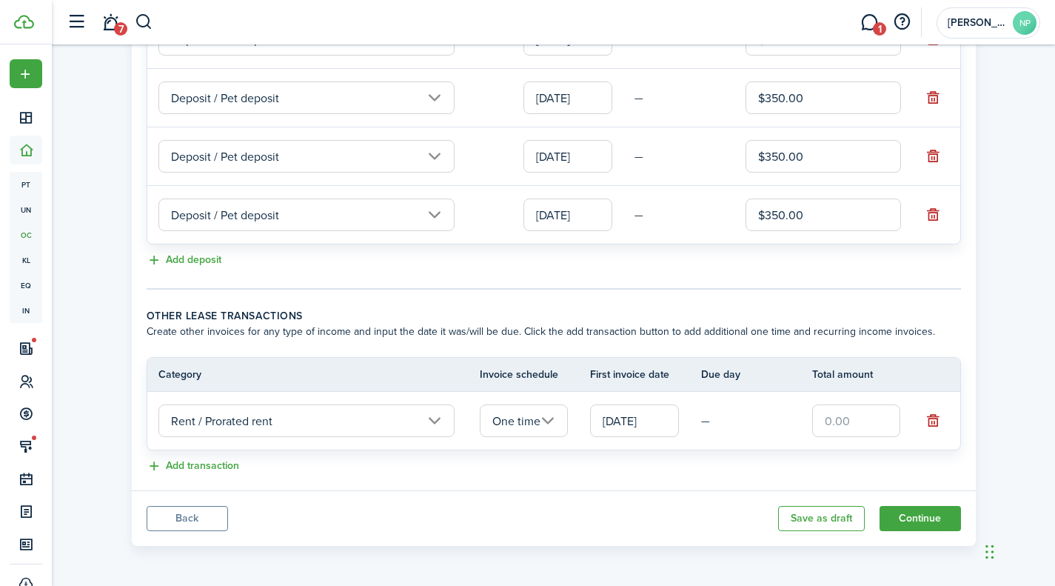
drag, startPoint x: 832, startPoint y: 421, endPoint x: 822, endPoint y: 418, distance: 10.6
click at [832, 421] on input "text" at bounding box center [856, 420] width 89 height 33
type input "$1,185.00"
click at [791, 432] on tr "Rent / Prorated rent One time [DATE] — $1,185.00" at bounding box center [553, 421] width 813 height 58
click at [929, 513] on button "Continue" at bounding box center [920, 518] width 81 height 25
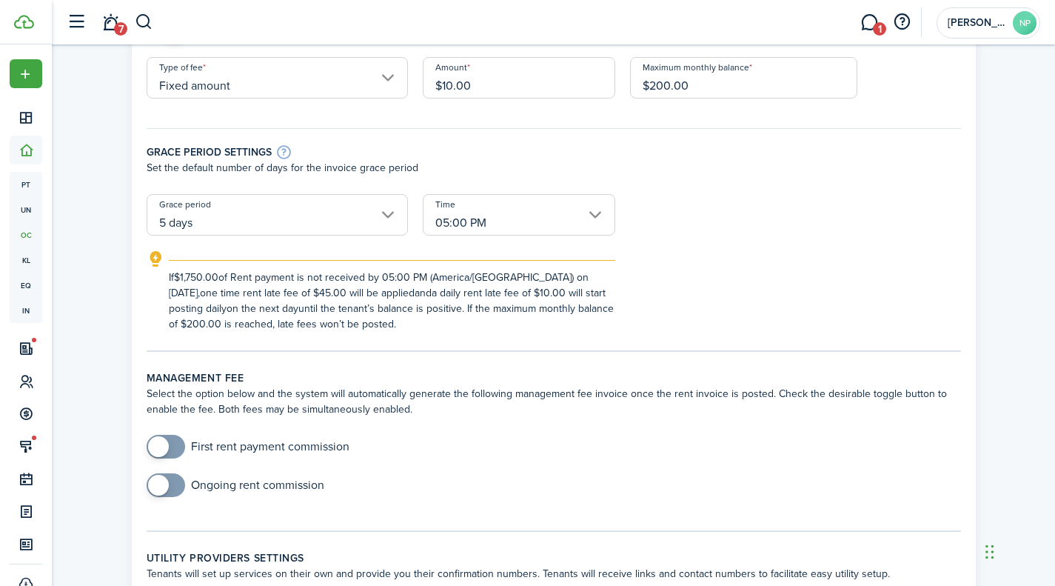
scroll to position [267, 0]
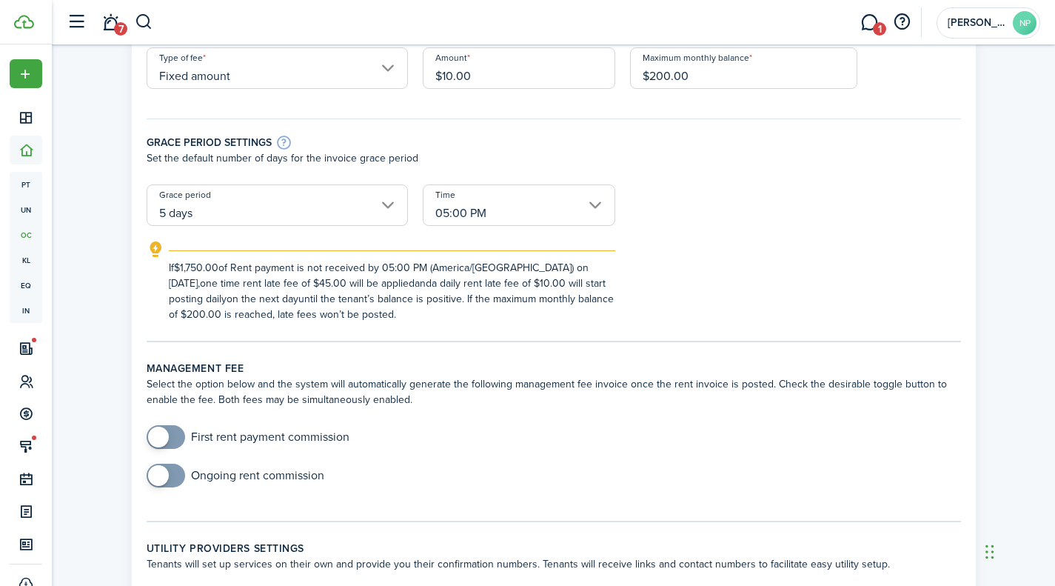
click at [162, 422] on lease-classic-management-fee "Management fee Select the option below and the system will automatically genera…" at bounding box center [554, 431] width 814 height 141
click at [161, 432] on span at bounding box center [158, 436] width 21 height 21
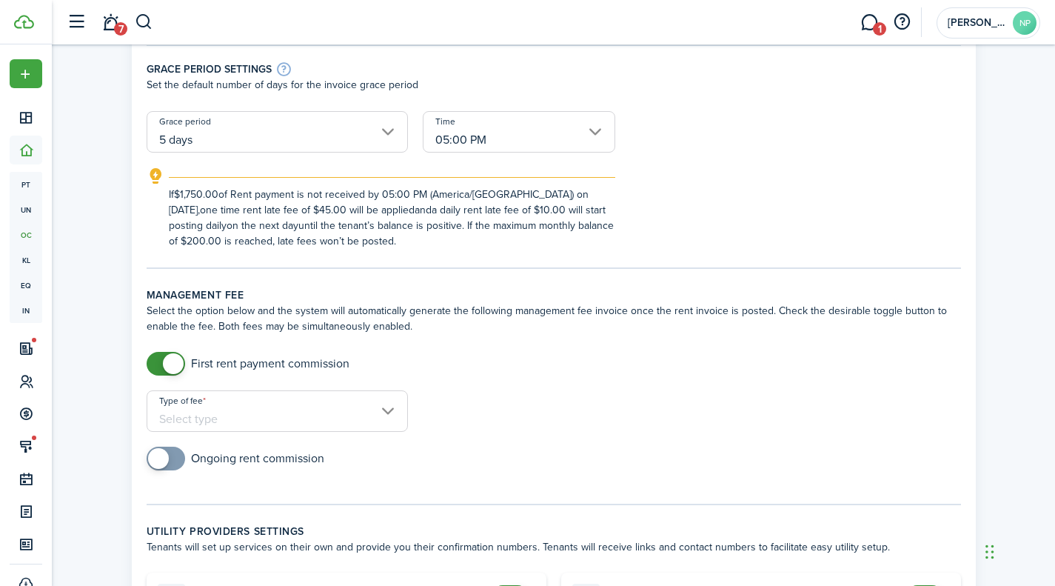
scroll to position [355, 0]
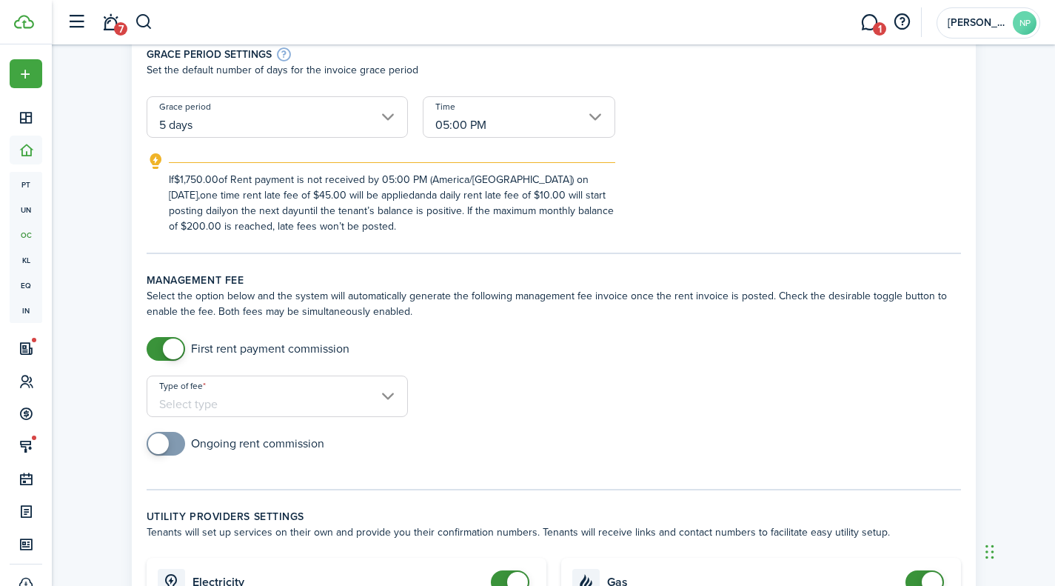
checkbox input "false"
click at [167, 348] on span at bounding box center [173, 348] width 21 height 21
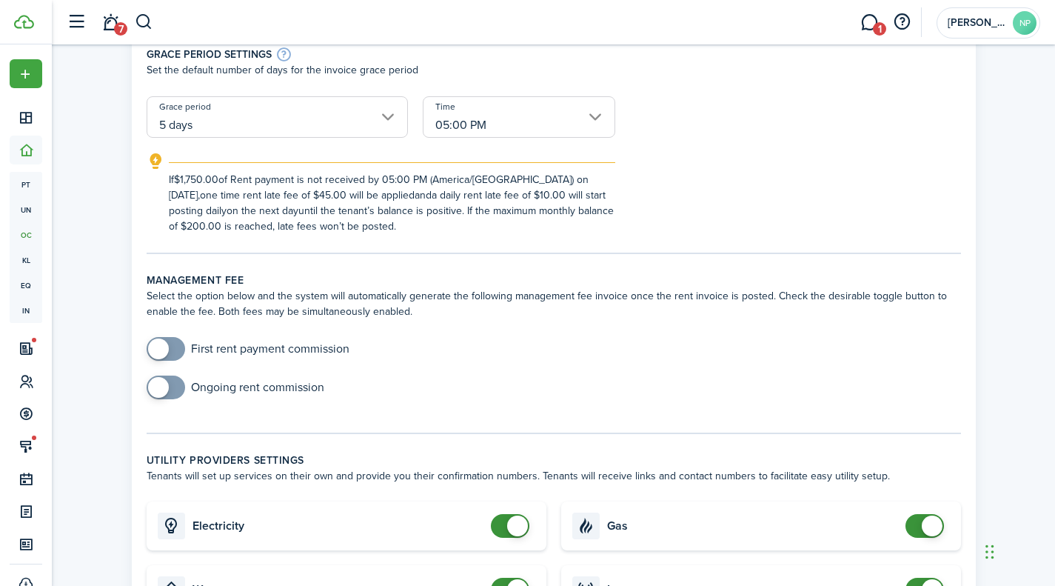
click at [146, 386] on div "Ongoing rent commission" at bounding box center [553, 394] width 829 height 38
checkbox input "true"
click at [158, 392] on span at bounding box center [158, 387] width 21 height 21
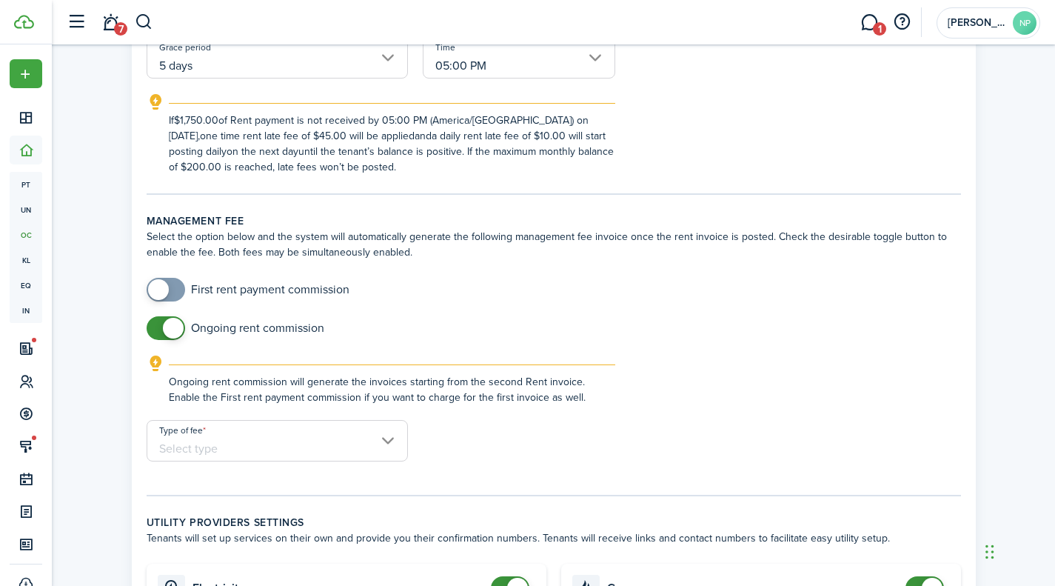
scroll to position [478, 0]
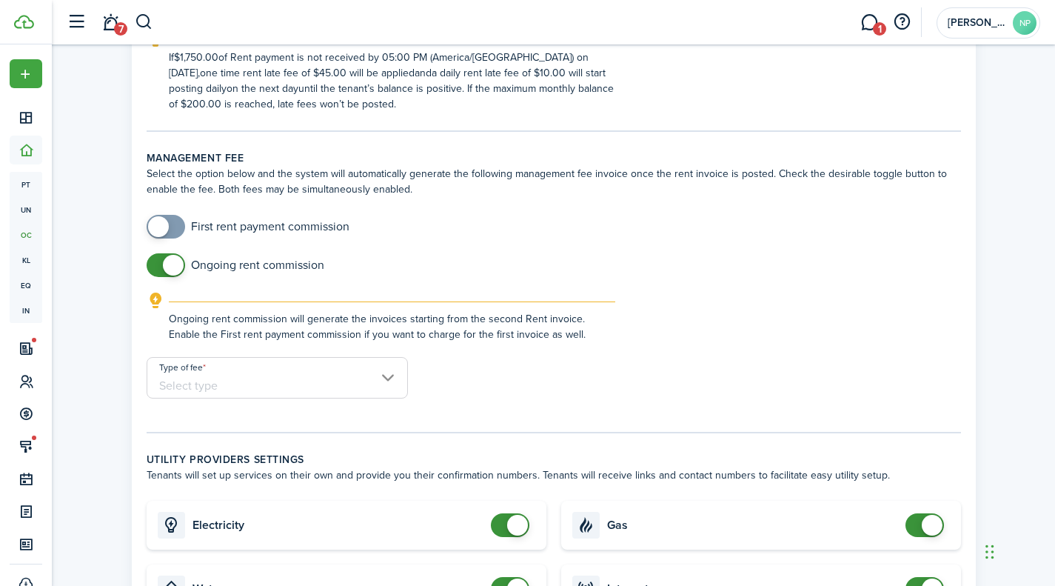
click at [392, 381] on input "Type of fee" at bounding box center [277, 377] width 261 height 41
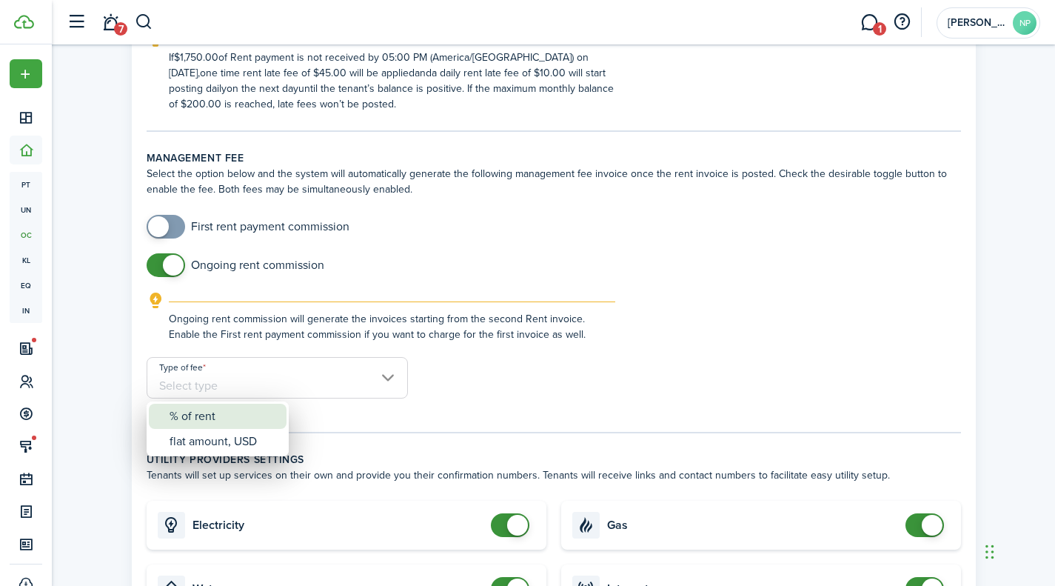
click at [223, 413] on div "% of rent" at bounding box center [224, 415] width 108 height 25
type input "% of rent"
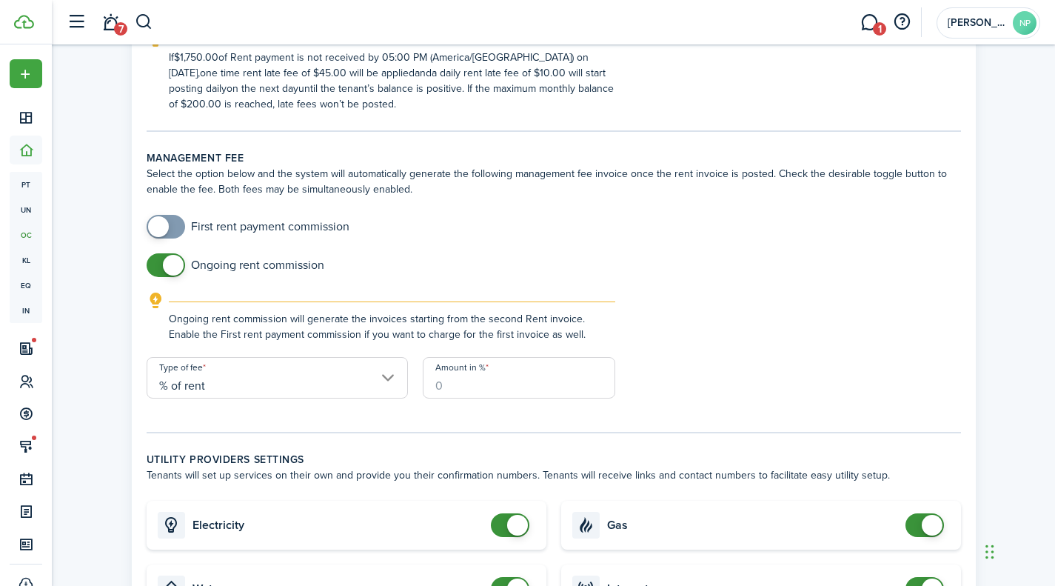
click at [554, 391] on input "Amount in %" at bounding box center [519, 377] width 192 height 41
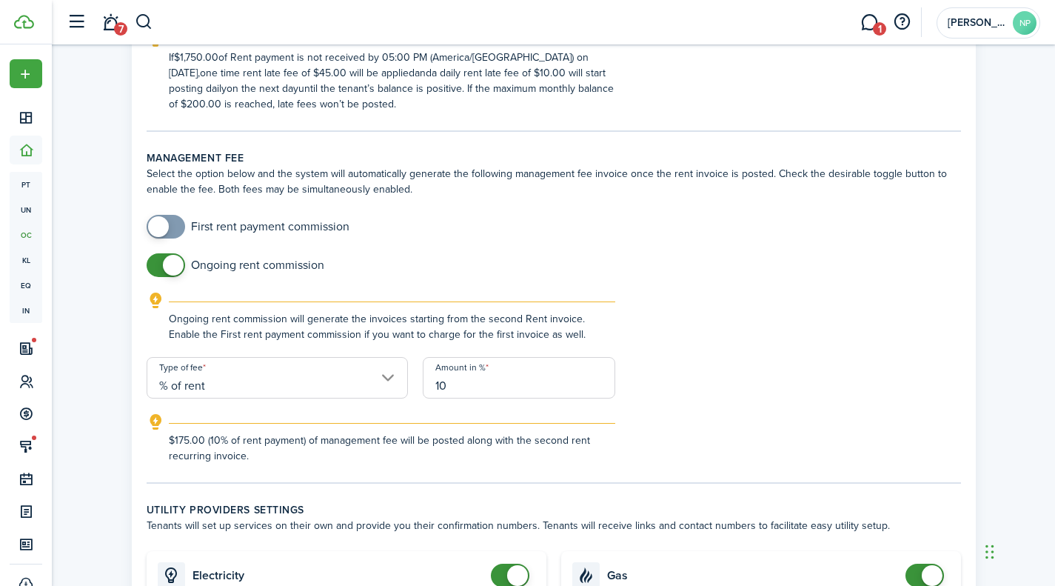
type input "10"
click at [650, 411] on form "First rent payment commission Ongoing rent commission Ongoing rent commission w…" at bounding box center [553, 339] width 829 height 249
click at [154, 421] on icon "outline" at bounding box center [156, 422] width 19 height 18
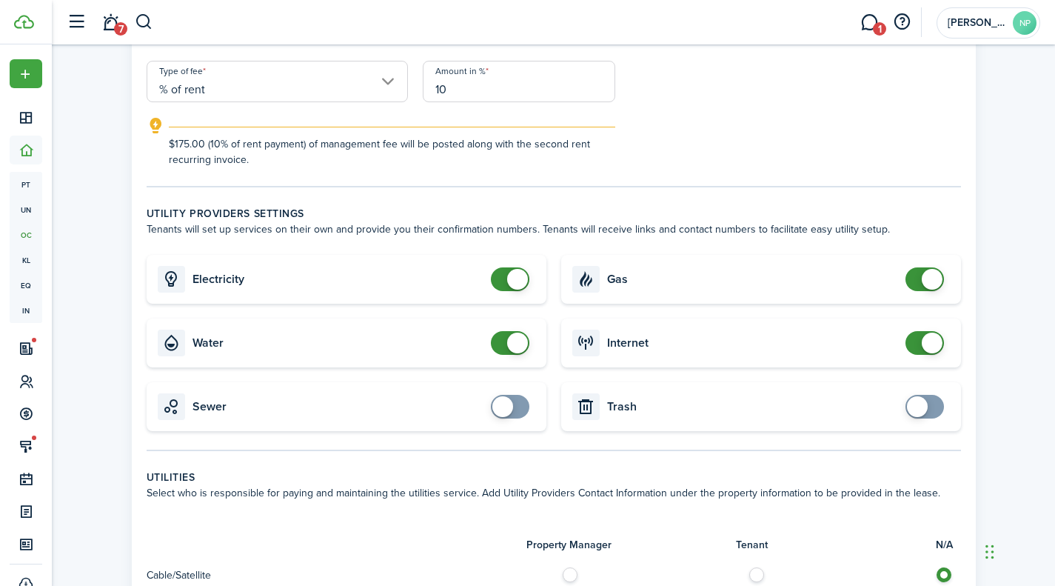
scroll to position [807, 0]
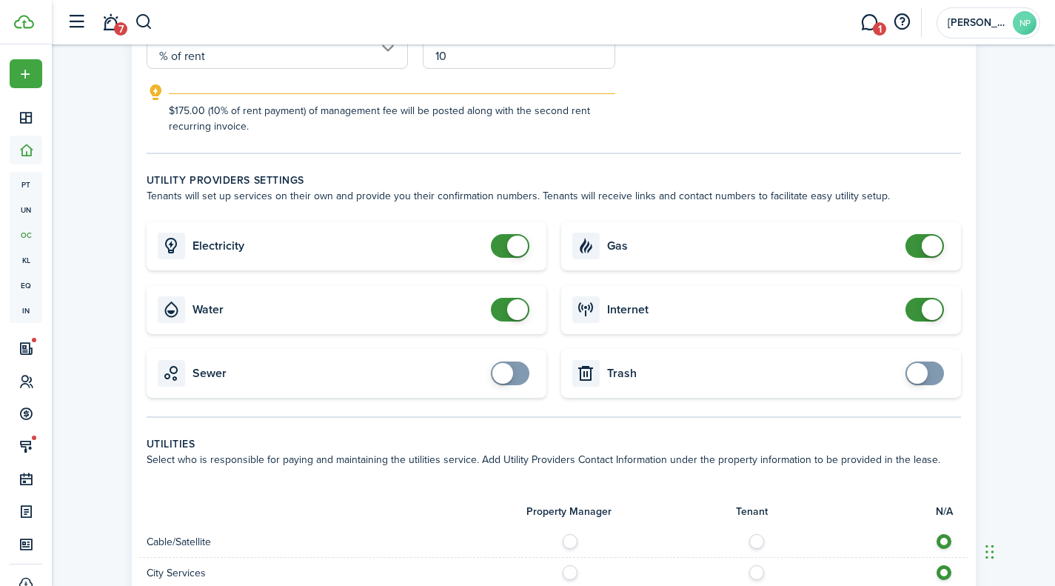
checkbox input "false"
click at [920, 244] on span at bounding box center [924, 246] width 15 height 24
checkbox input "true"
click at [932, 378] on span at bounding box center [924, 373] width 15 height 24
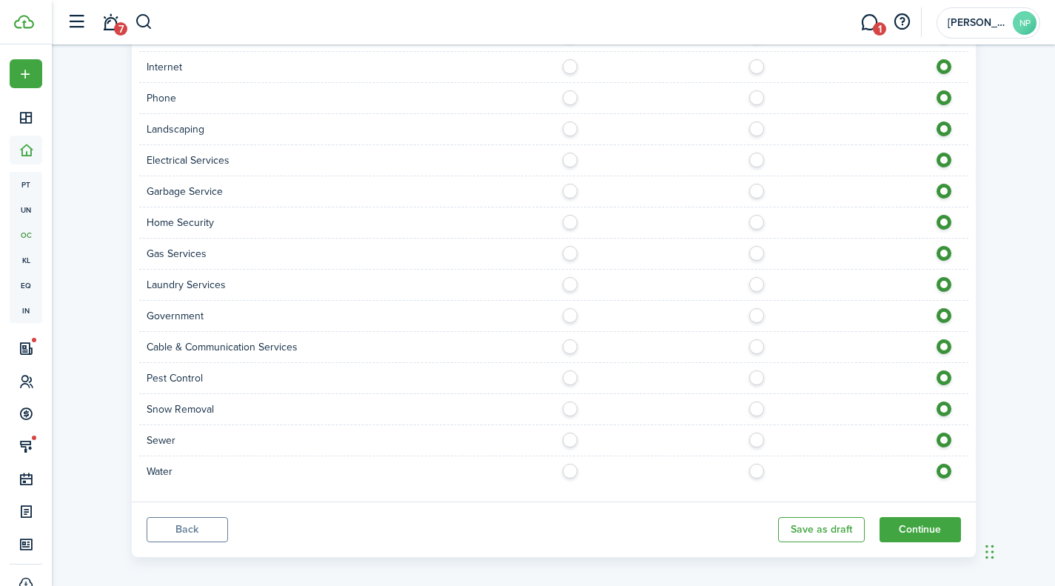
scroll to position [1387, 0]
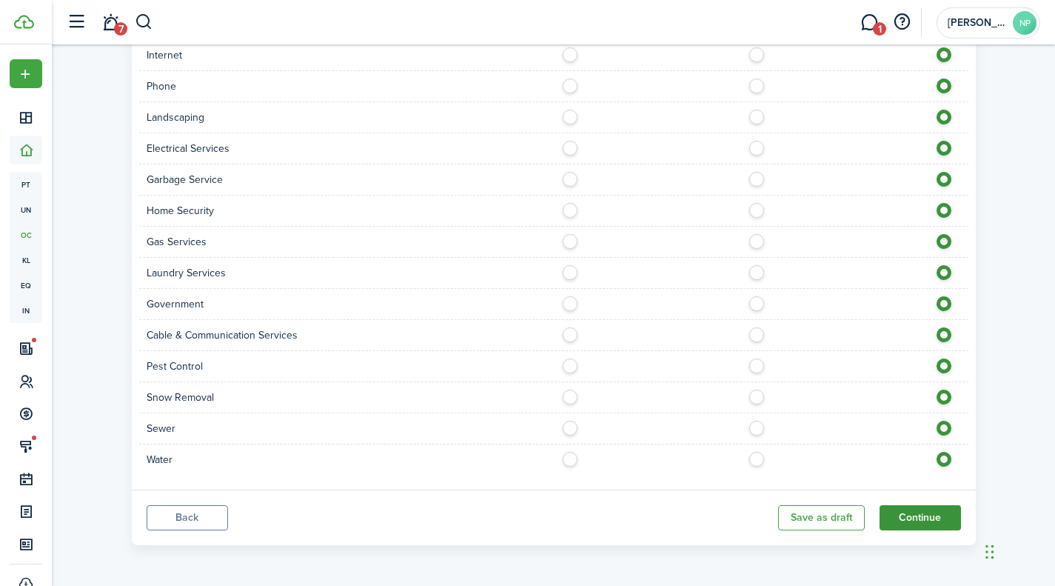
click at [909, 521] on button "Continue" at bounding box center [920, 517] width 81 height 25
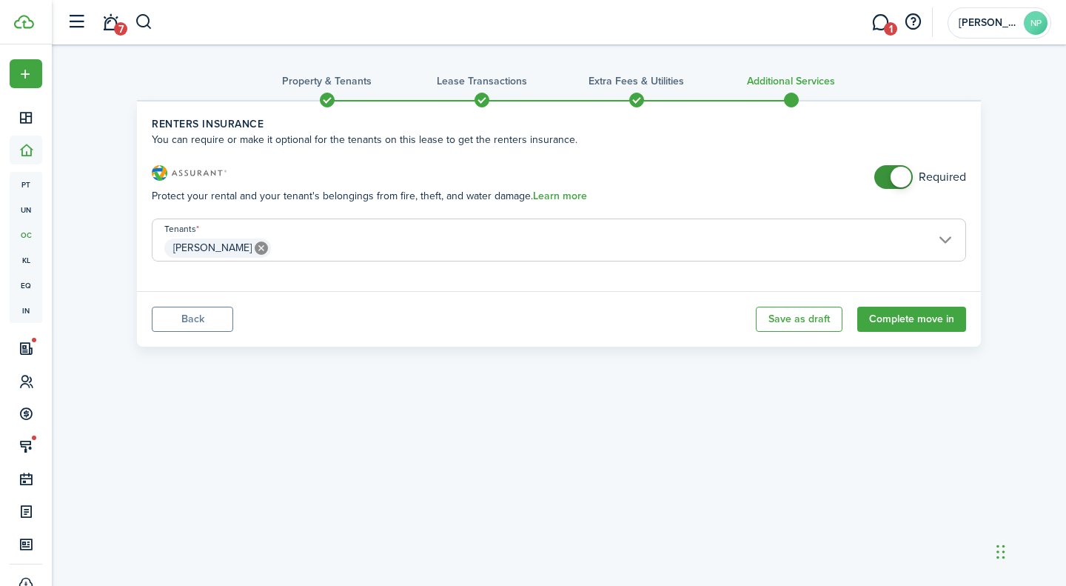
click at [940, 245] on span "[PERSON_NAME]" at bounding box center [559, 247] width 813 height 25
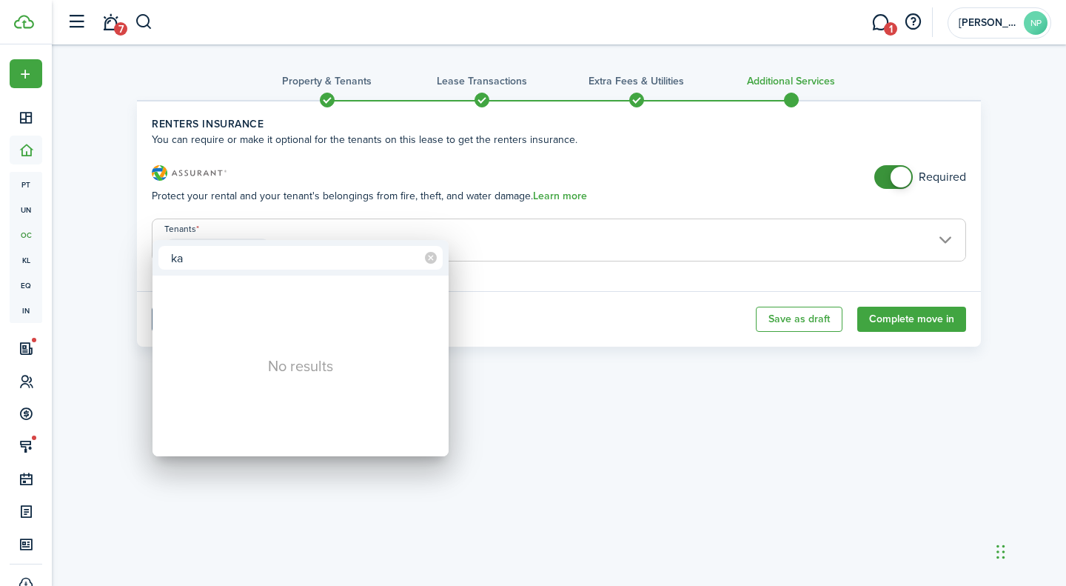
type input "k"
click at [621, 175] on div at bounding box center [533, 293] width 1303 height 823
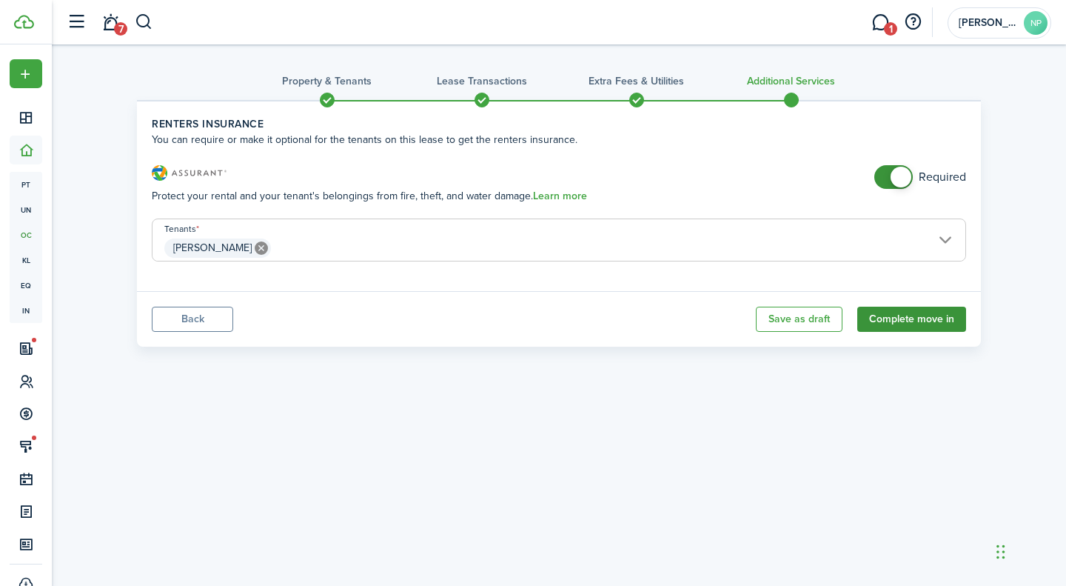
click at [914, 312] on button "Complete move in" at bounding box center [911, 318] width 109 height 25
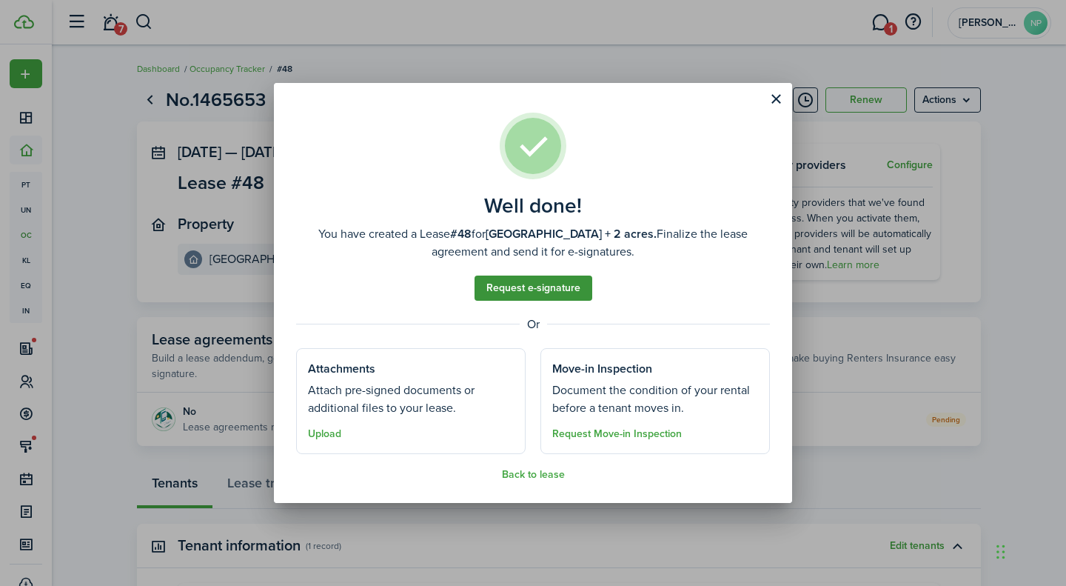
click at [535, 291] on link "Request e-signature" at bounding box center [534, 287] width 118 height 25
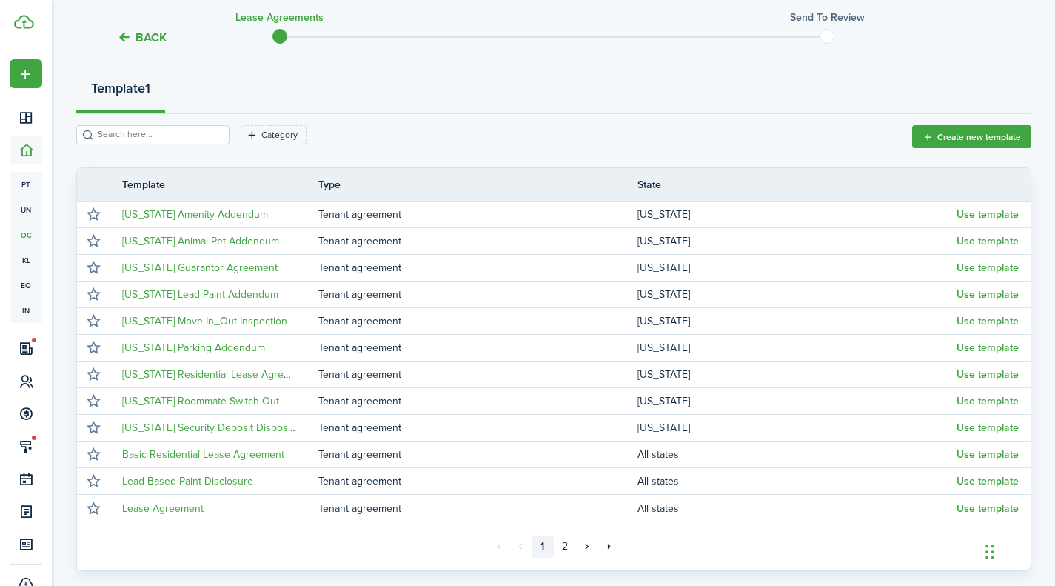
scroll to position [178, 0]
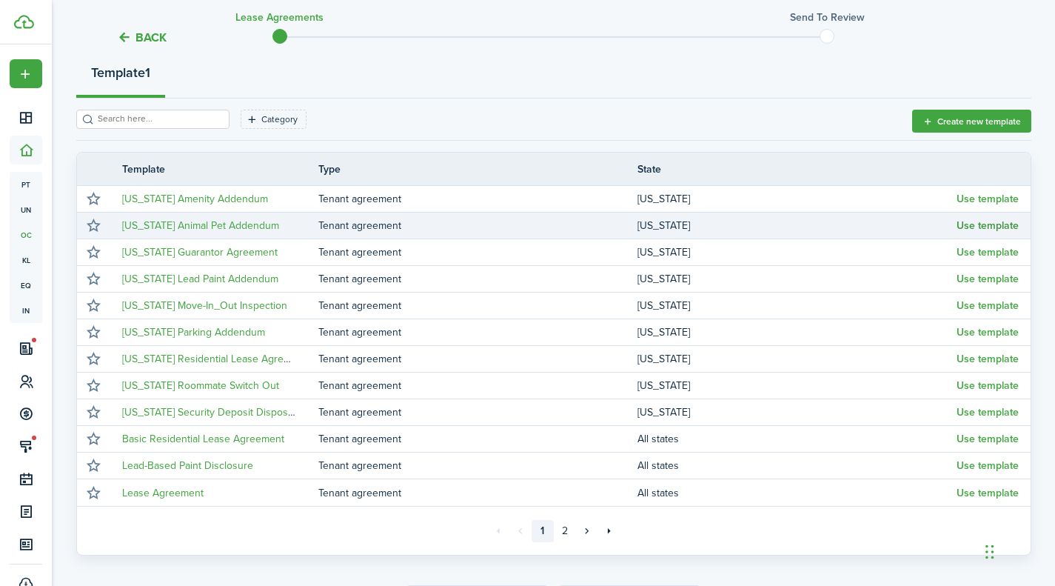
click at [1000, 221] on button "Use template" at bounding box center [988, 226] width 62 height 12
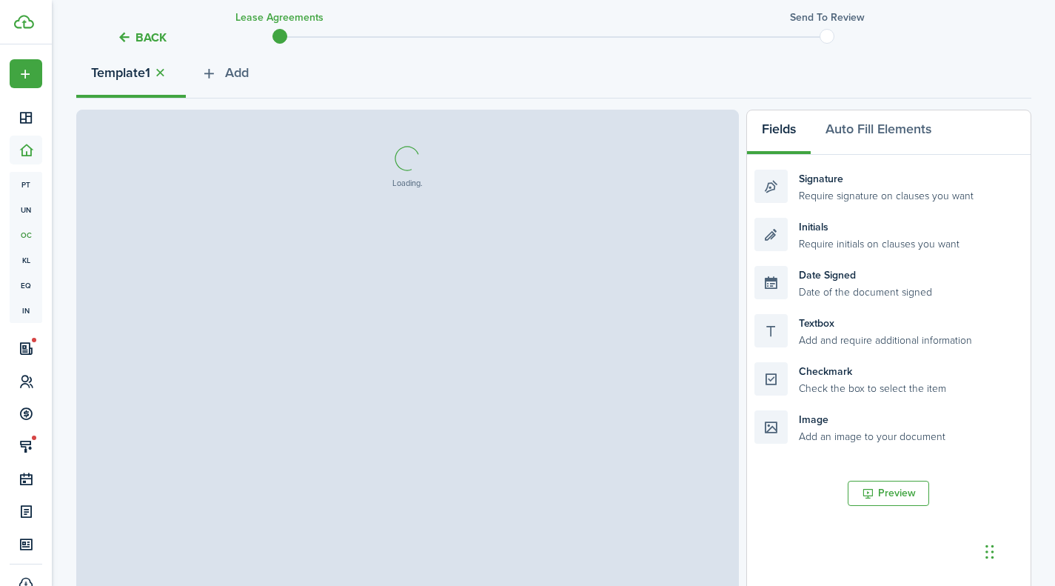
select select "fit"
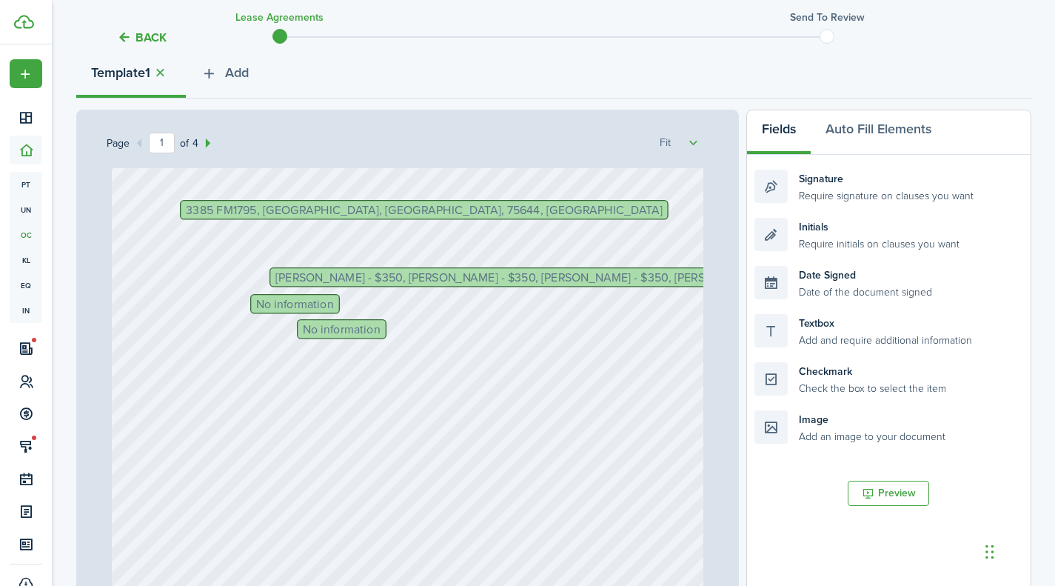
scroll to position [91, 0]
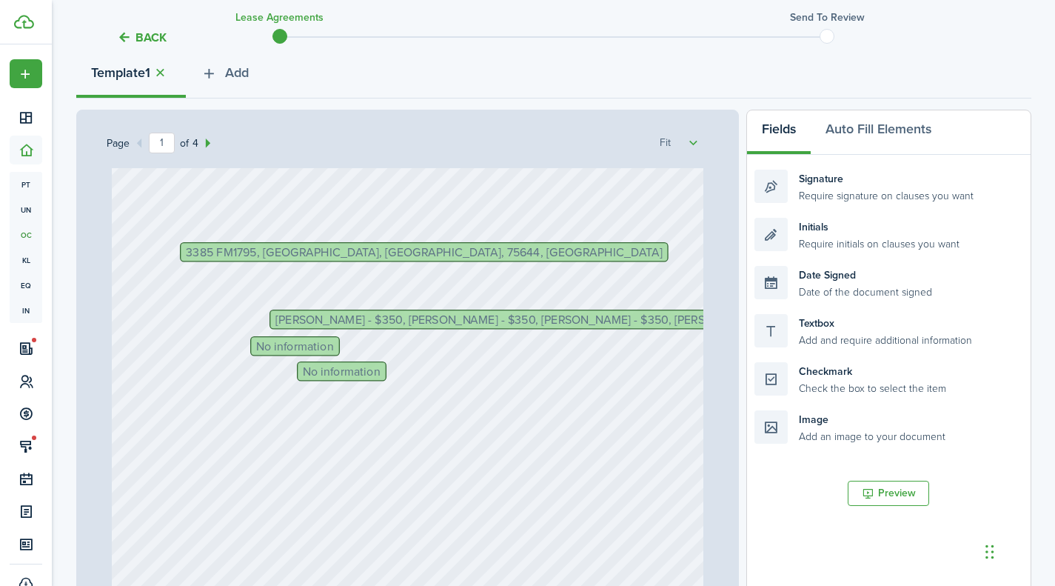
click at [292, 349] on span "No information" at bounding box center [295, 346] width 78 height 12
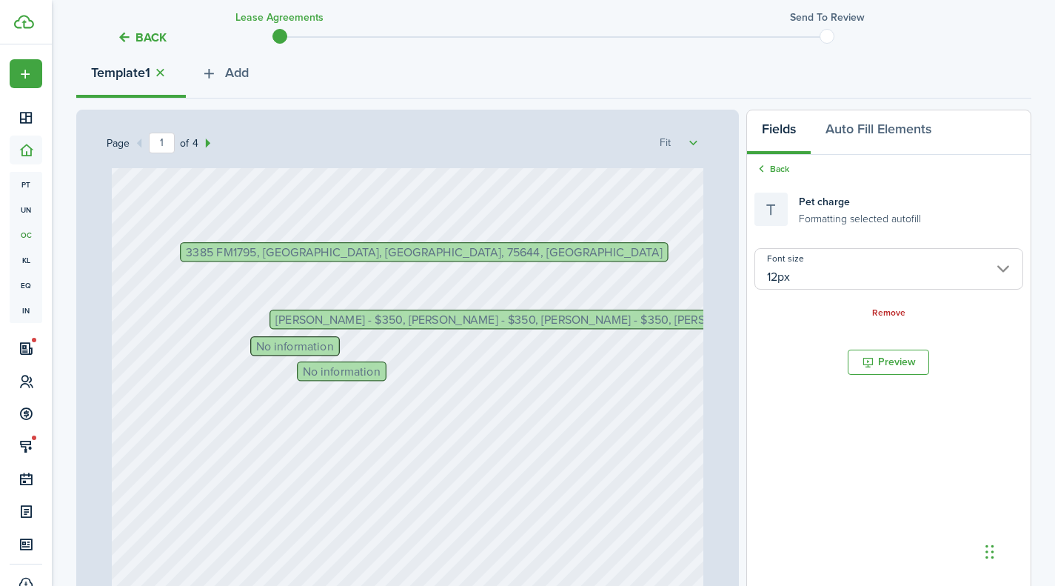
click at [894, 305] on div "Remove" at bounding box center [888, 312] width 268 height 16
click at [882, 311] on link "Remove" at bounding box center [888, 313] width 33 height 10
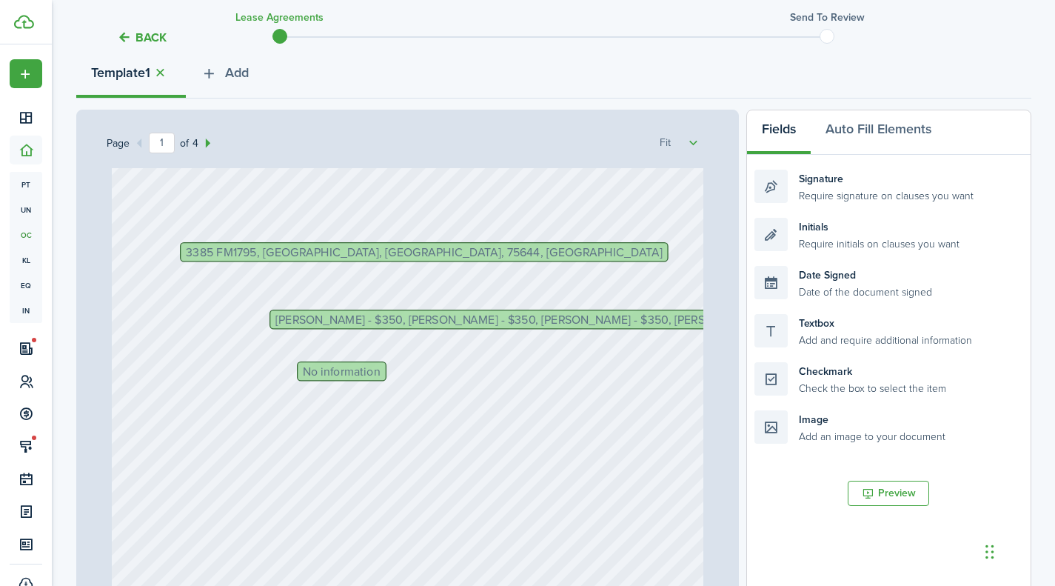
click at [340, 365] on span "No information" at bounding box center [342, 371] width 78 height 12
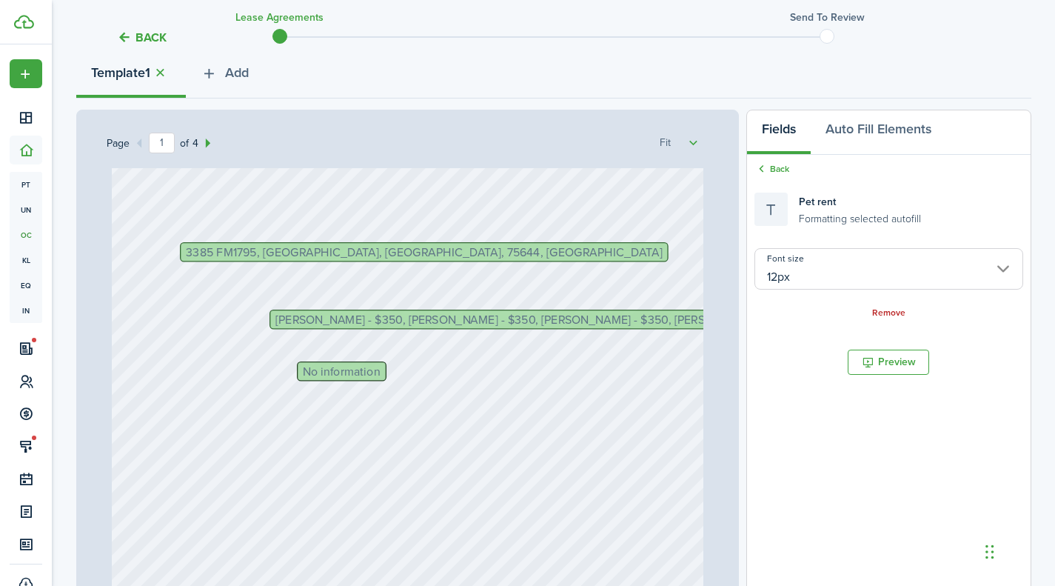
click at [338, 371] on span "No information" at bounding box center [342, 371] width 78 height 12
click at [874, 309] on link "Remove" at bounding box center [888, 313] width 33 height 10
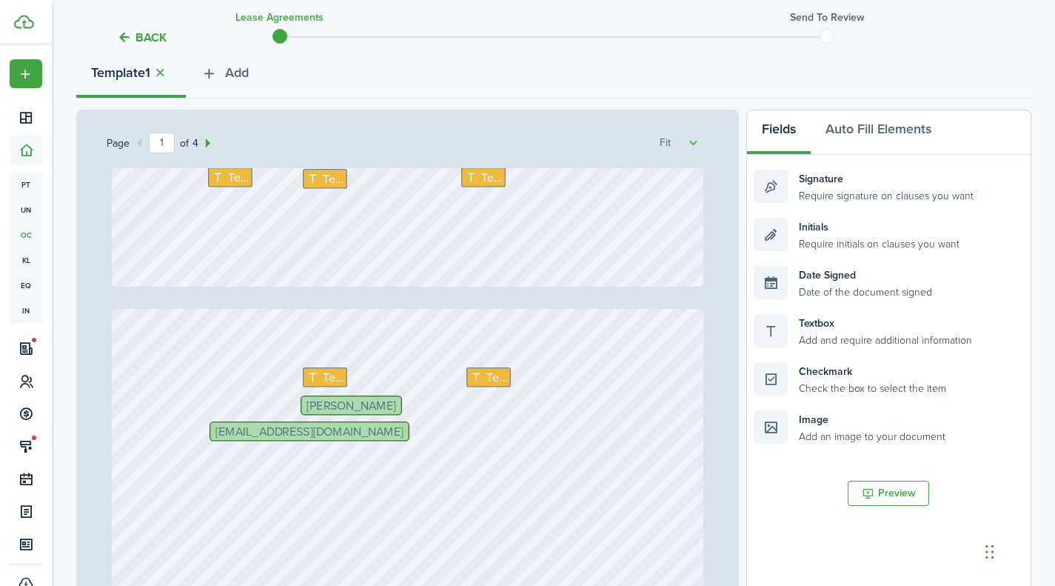
scroll to position [667, 0]
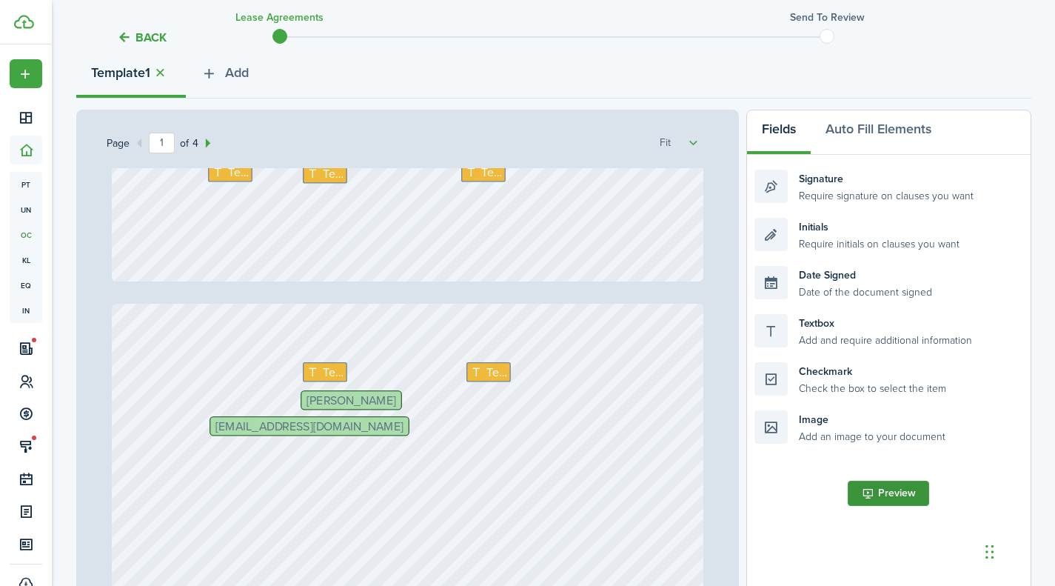
click at [884, 501] on button "Preview" at bounding box center [888, 492] width 81 height 25
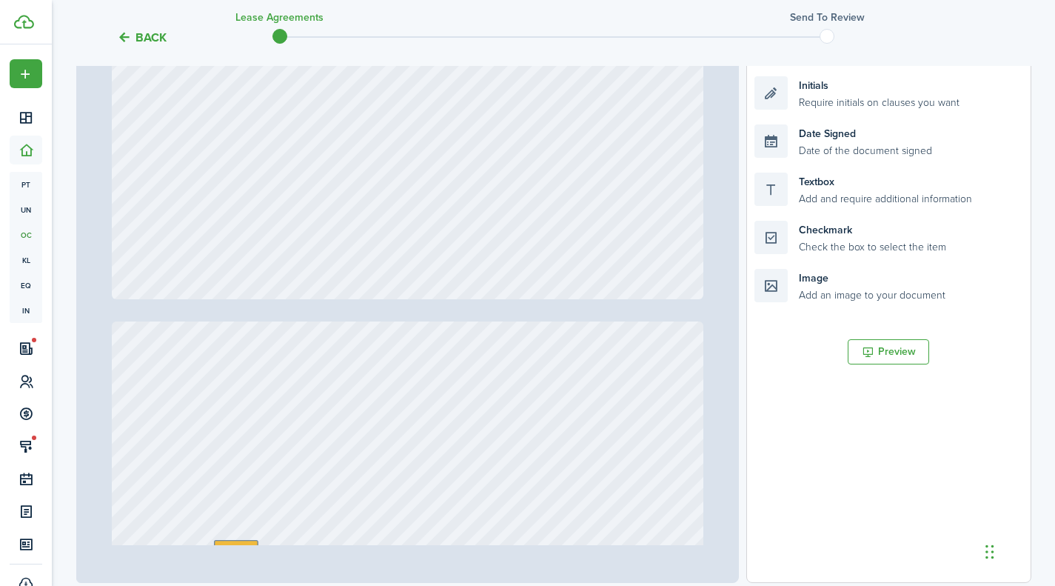
scroll to position [1327, 0]
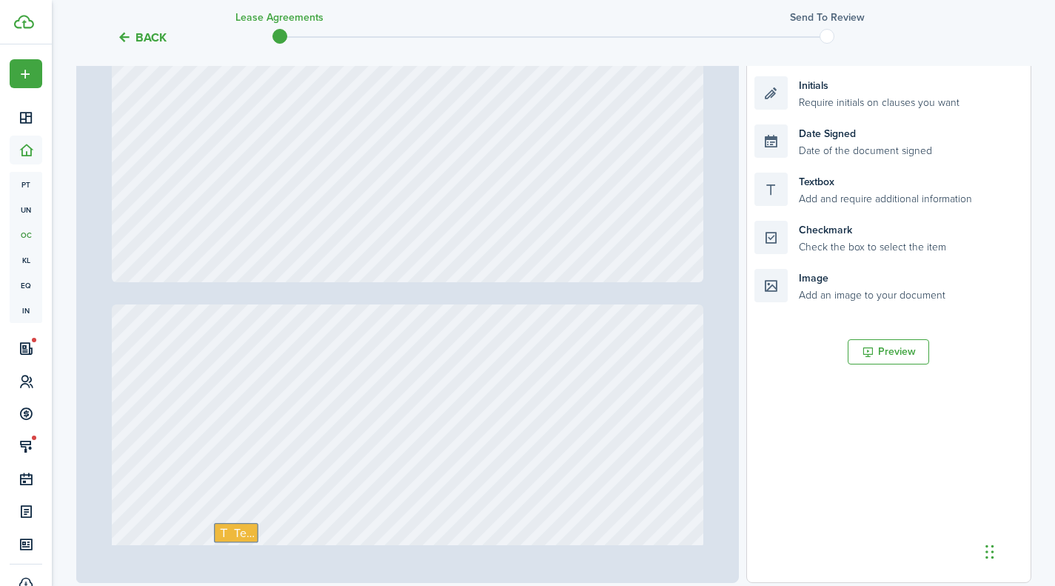
click at [988, 554] on div "Chat Widget" at bounding box center [1018, 550] width 74 height 71
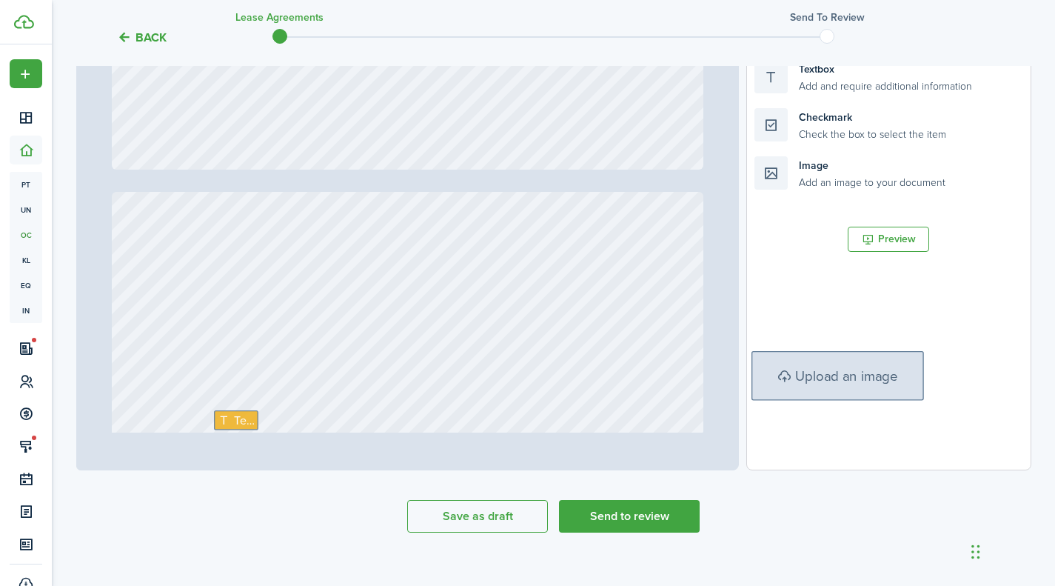
scroll to position [449, 0]
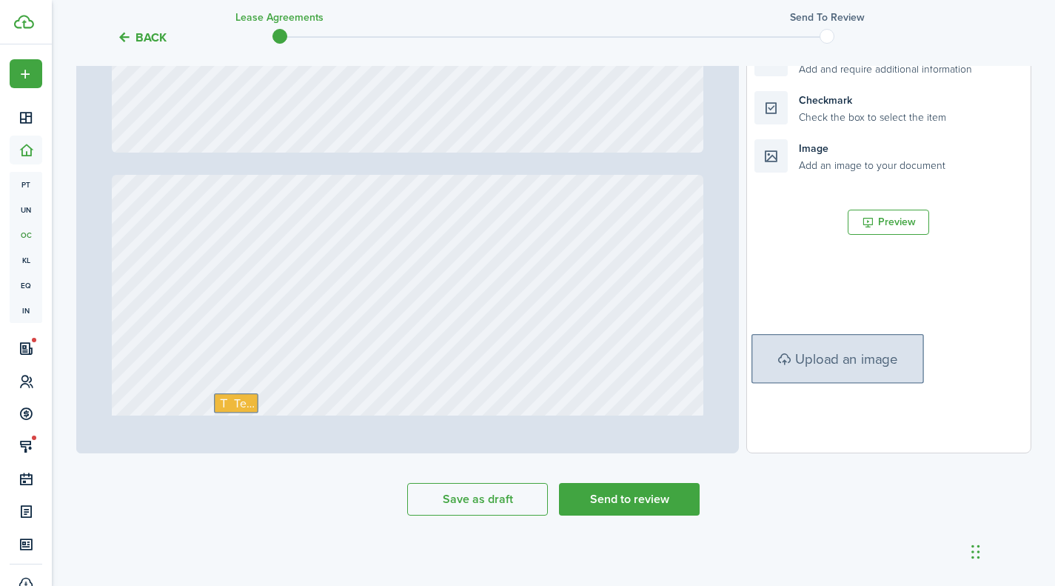
drag, startPoint x: 988, startPoint y: 554, endPoint x: 985, endPoint y: 620, distance: 66.7
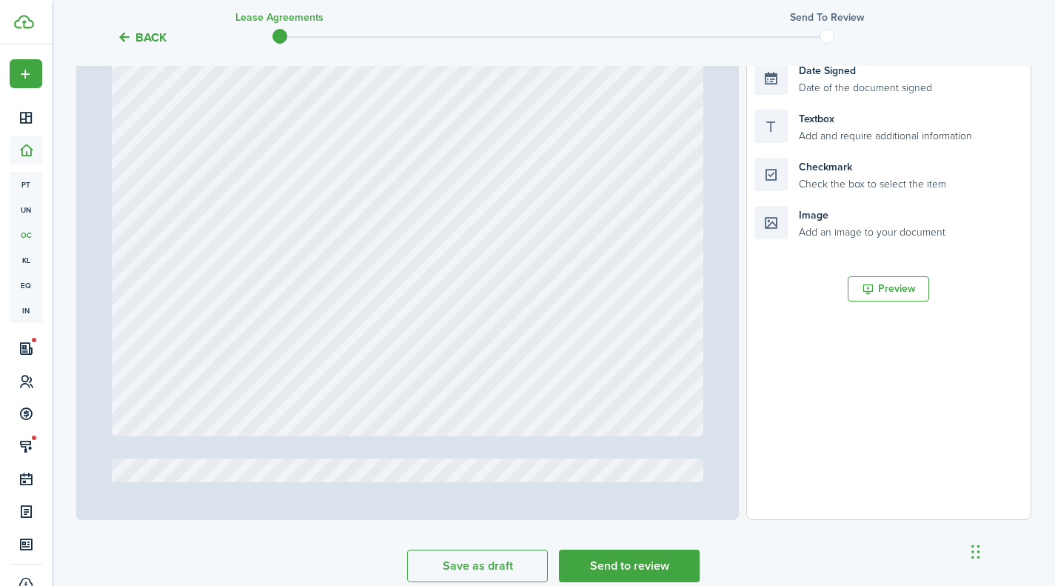
scroll to position [1122, 0]
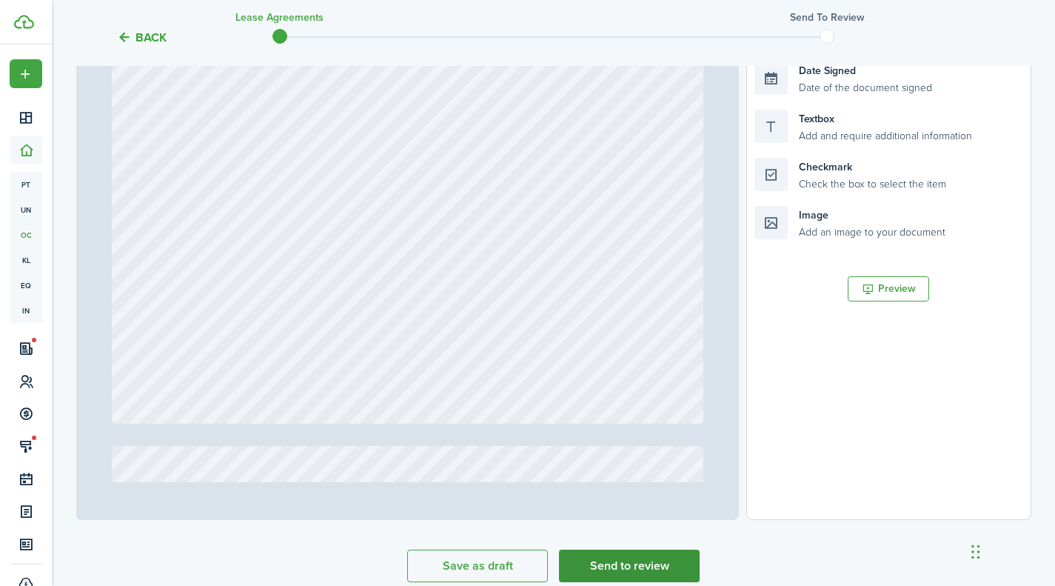
click at [631, 565] on button "Send to review" at bounding box center [629, 565] width 141 height 33
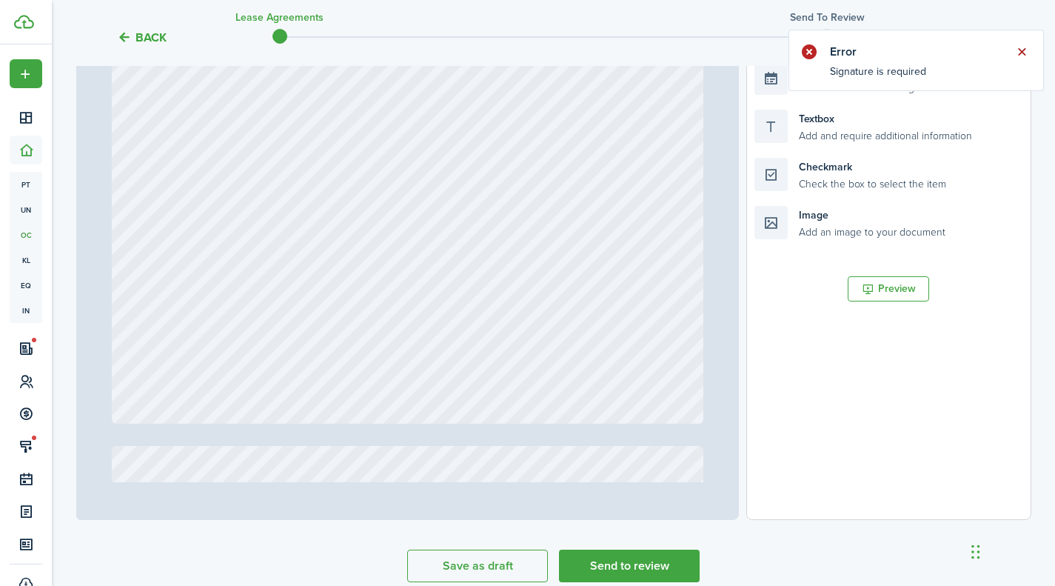
click at [1015, 53] on button "Close notify" at bounding box center [1021, 51] width 21 height 21
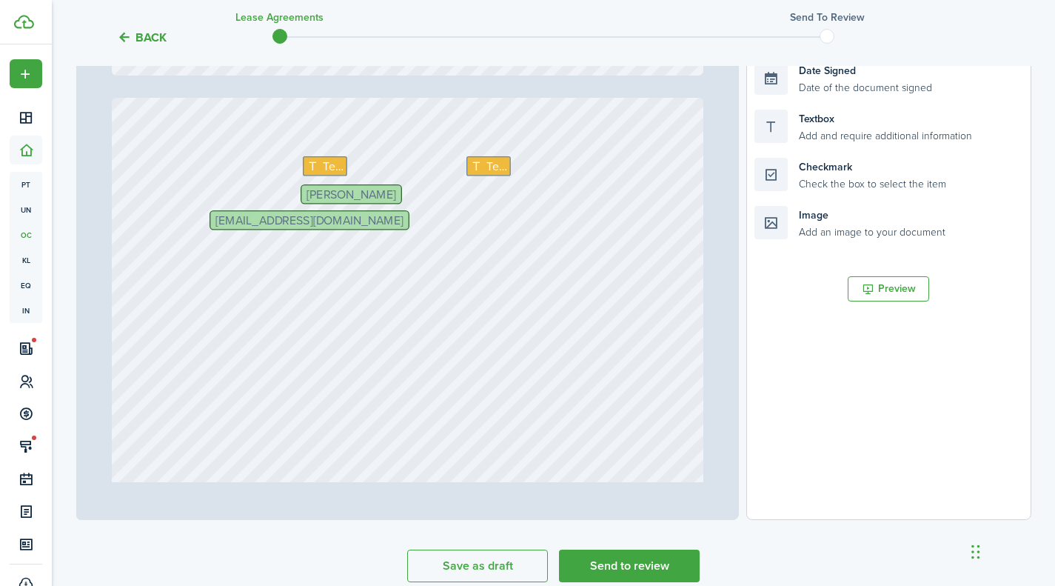
type input "1"
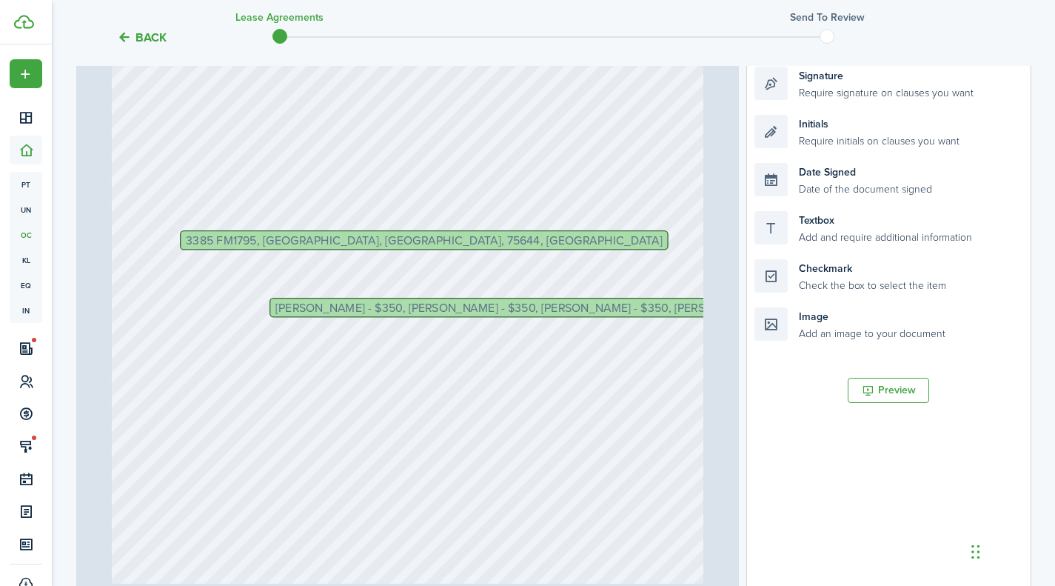
scroll to position [231, 0]
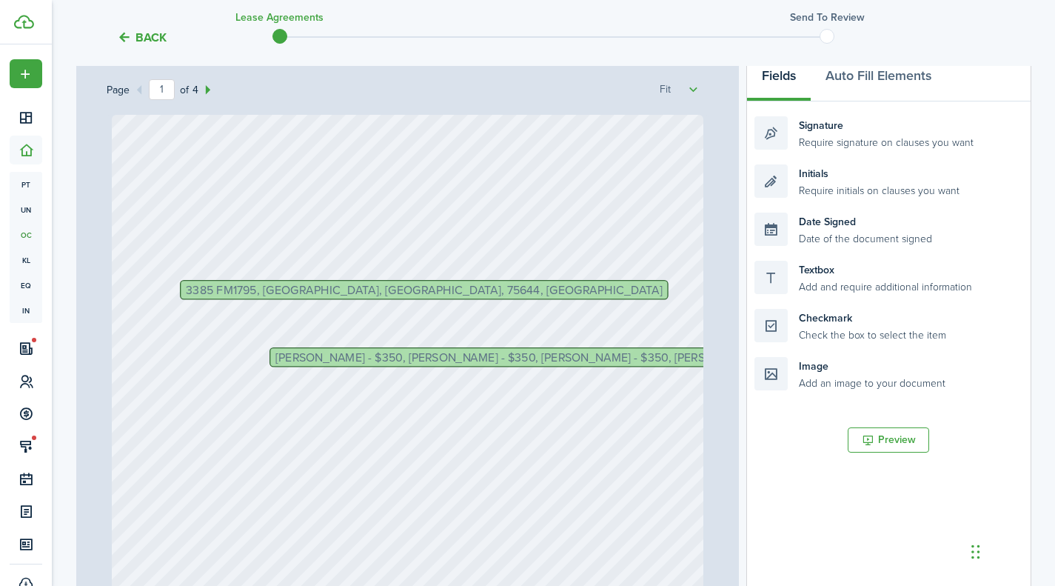
click at [155, 38] on button "Back" at bounding box center [142, 38] width 50 height 16
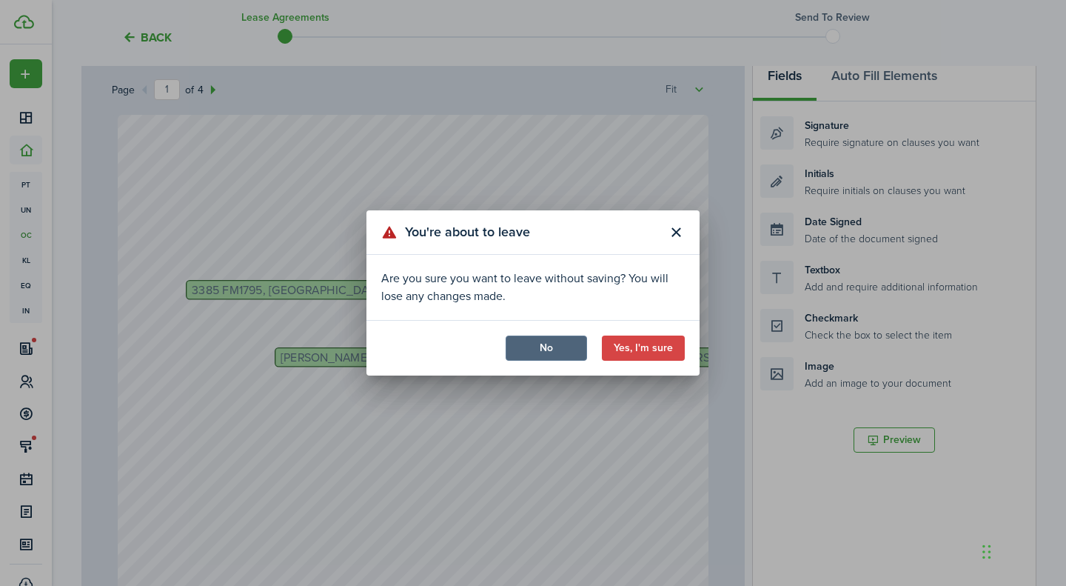
click at [575, 349] on button "No" at bounding box center [546, 347] width 81 height 25
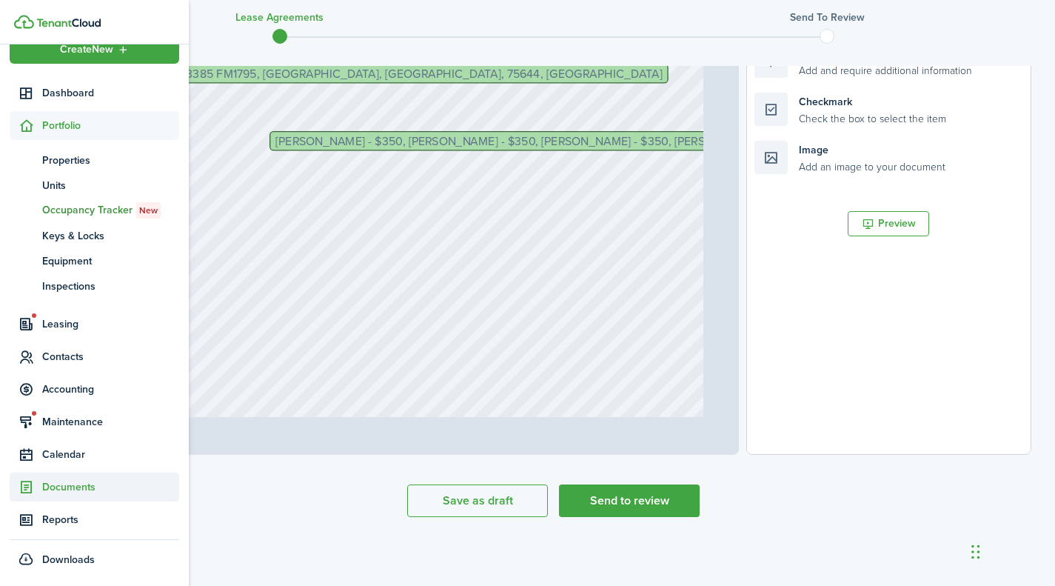
scroll to position [463, 0]
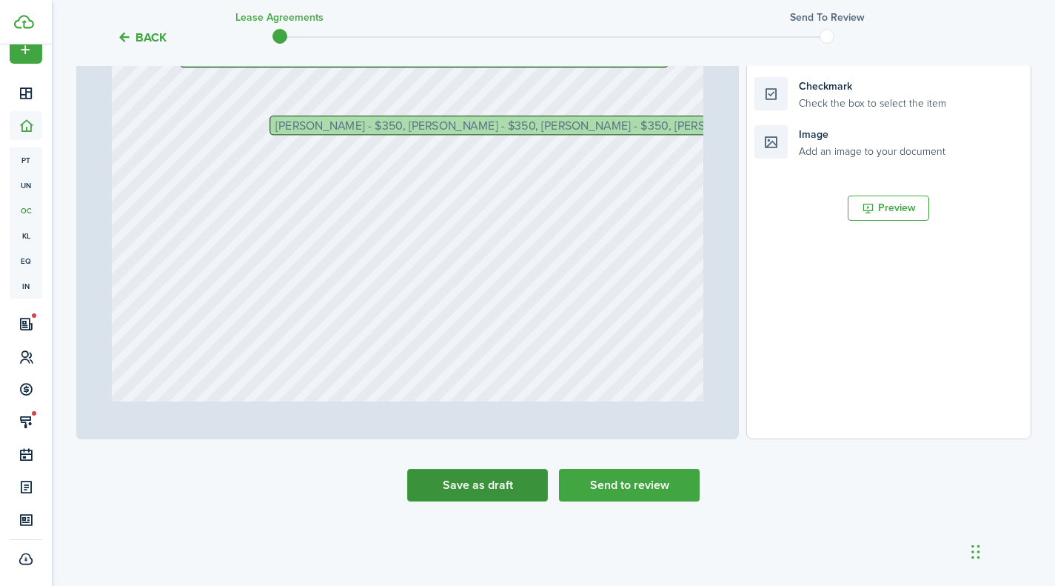
click at [478, 483] on button "Save as draft" at bounding box center [477, 485] width 141 height 33
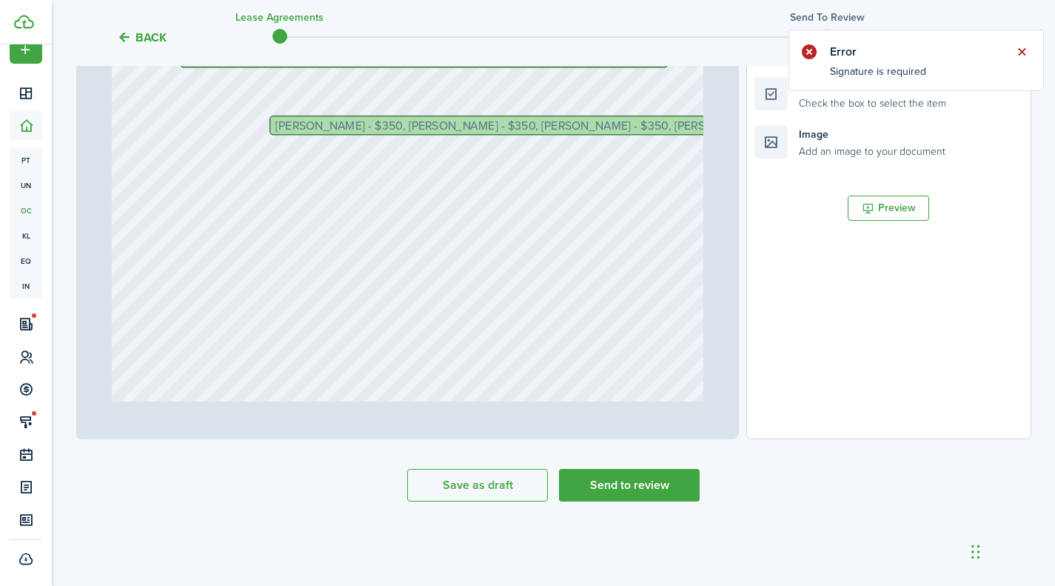
click at [1024, 53] on button "Close notify" at bounding box center [1021, 51] width 21 height 21
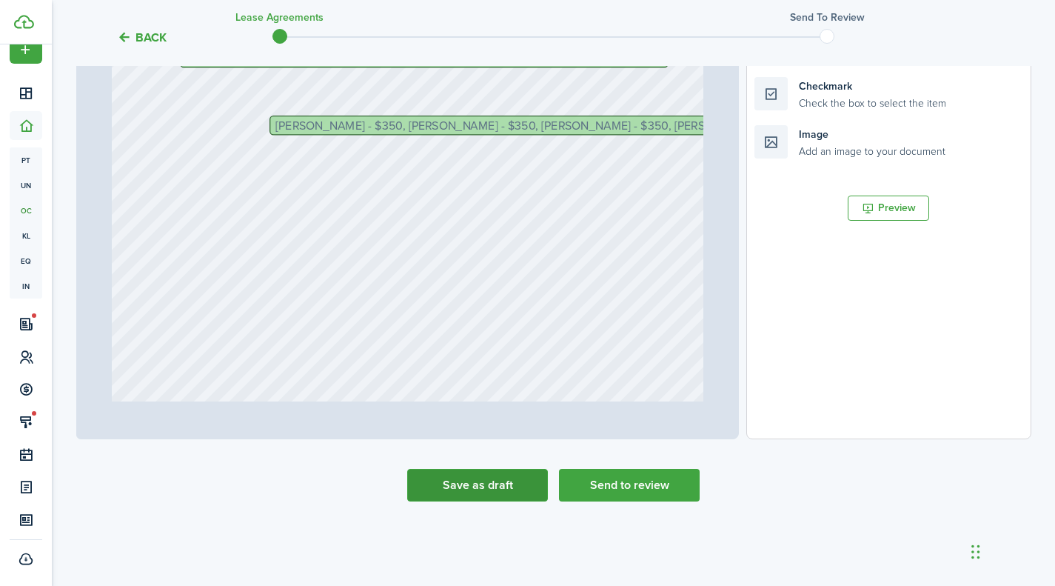
click at [489, 479] on button "Save as draft" at bounding box center [477, 485] width 141 height 33
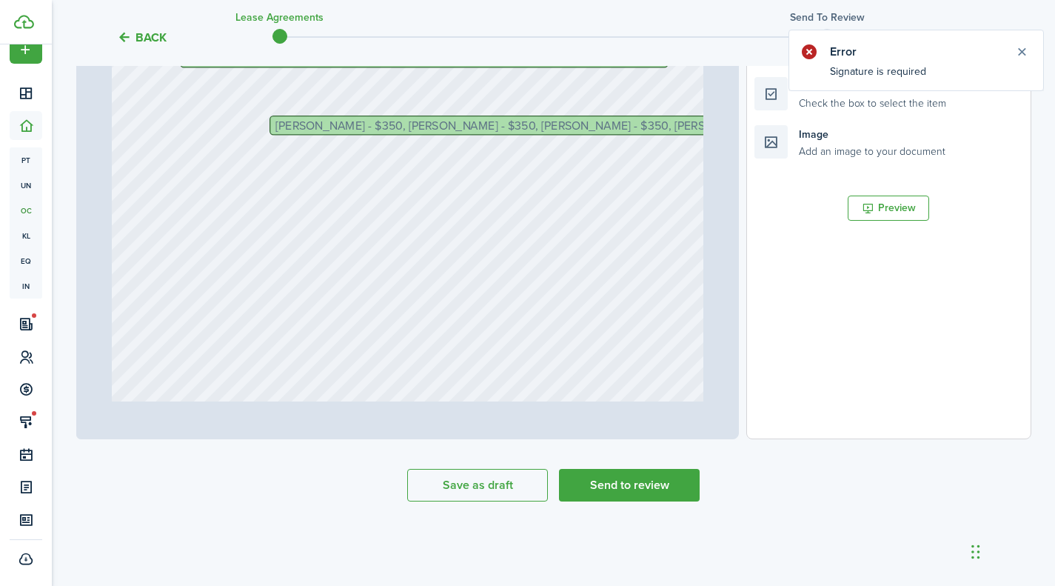
click at [1005, 49] on header "Error" at bounding box center [916, 46] width 254 height 32
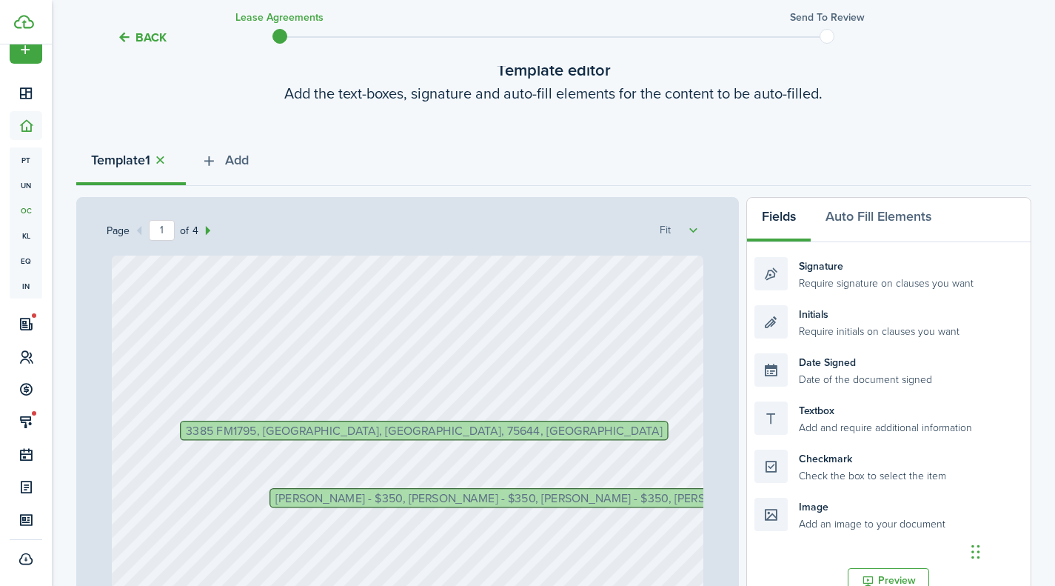
scroll to position [0, 0]
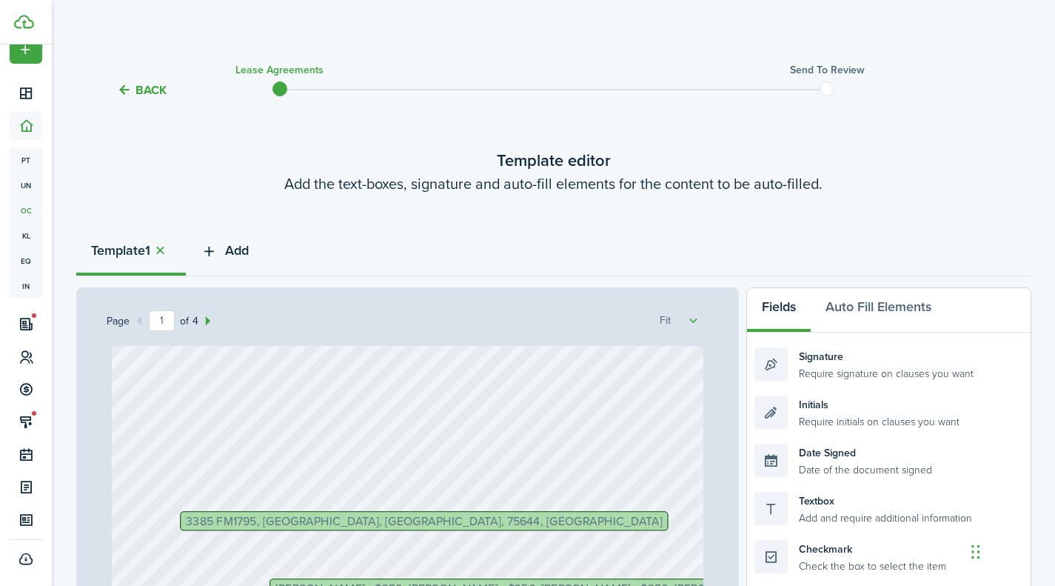
click at [215, 249] on icon "button" at bounding box center [209, 251] width 17 height 16
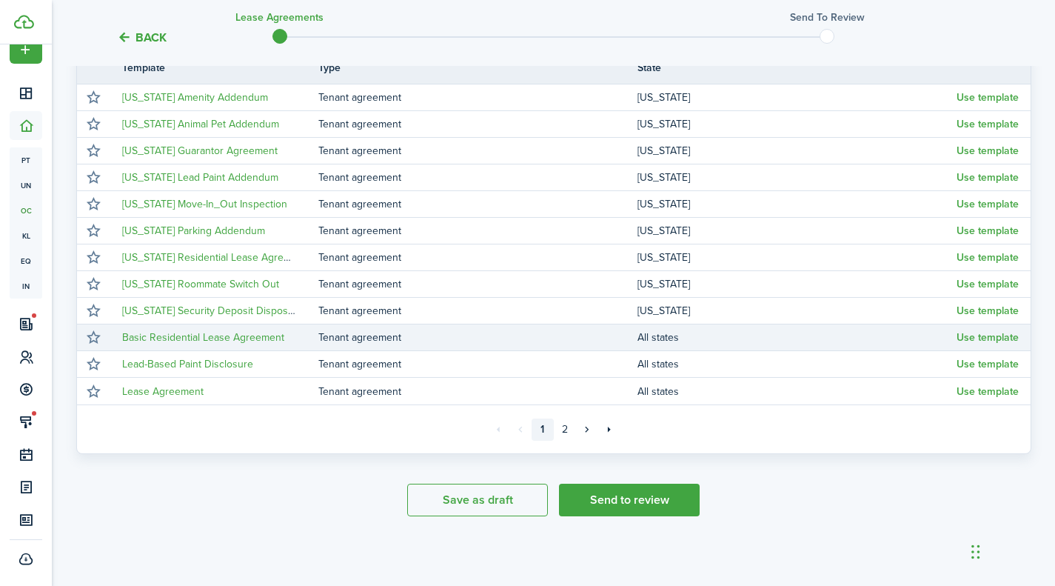
scroll to position [280, 0]
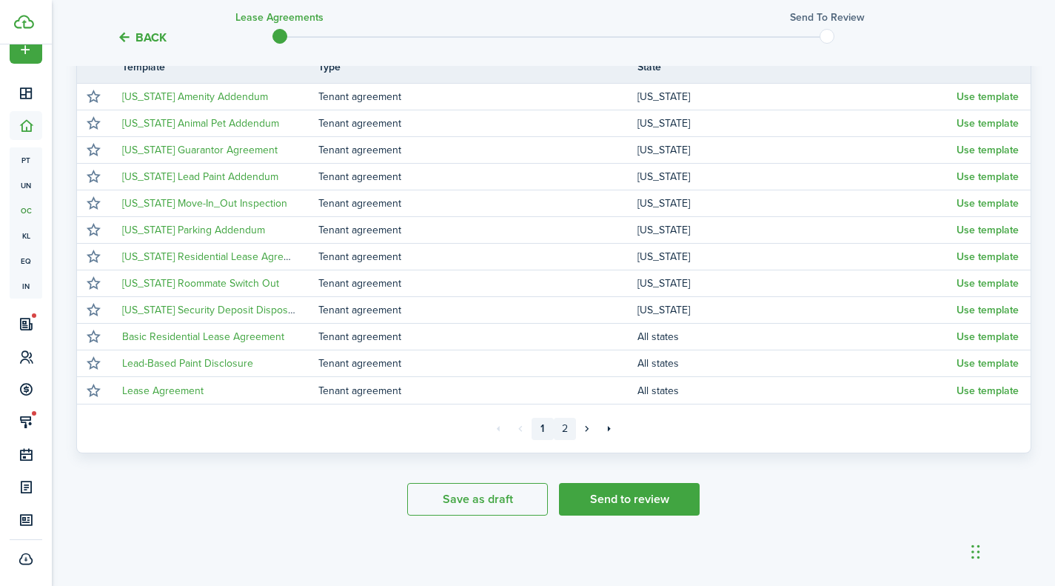
click at [563, 430] on link "2" at bounding box center [565, 429] width 22 height 22
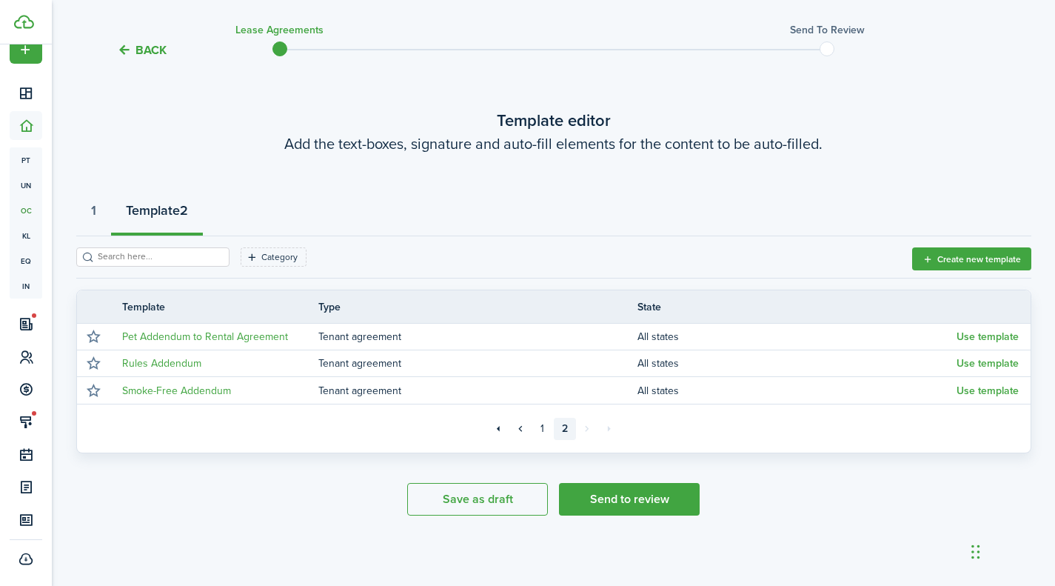
scroll to position [40, 0]
click at [535, 437] on link "1" at bounding box center [543, 429] width 22 height 22
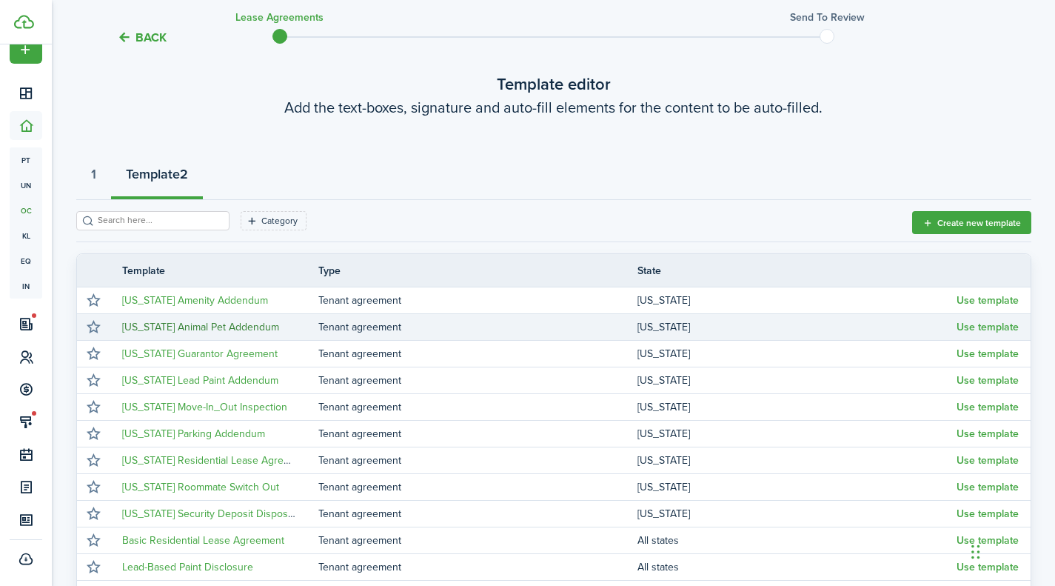
scroll to position [78, 0]
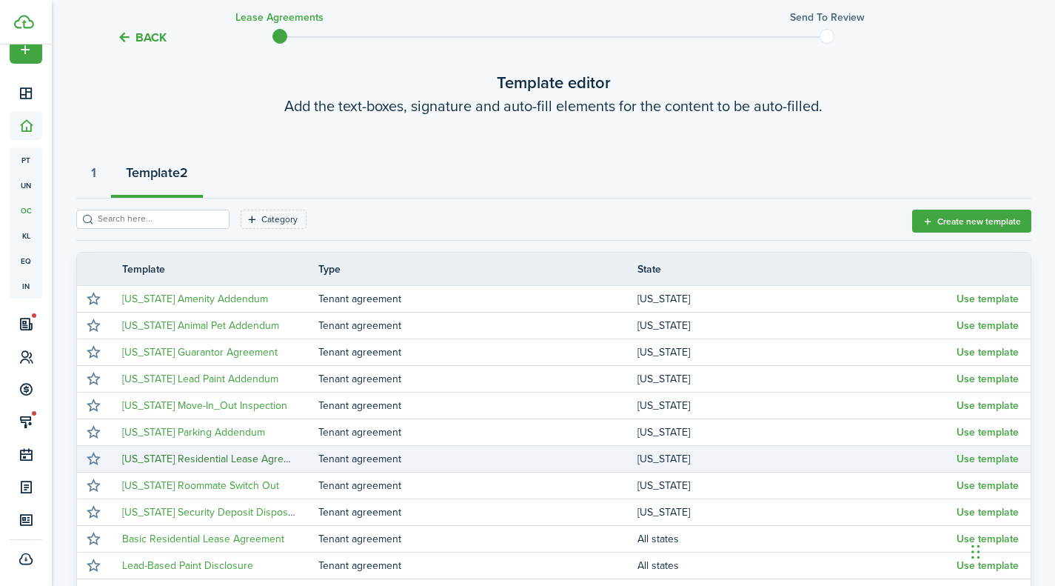
click at [227, 462] on link "[US_STATE] Residential Lease Agreement" at bounding box center [217, 459] width 190 height 16
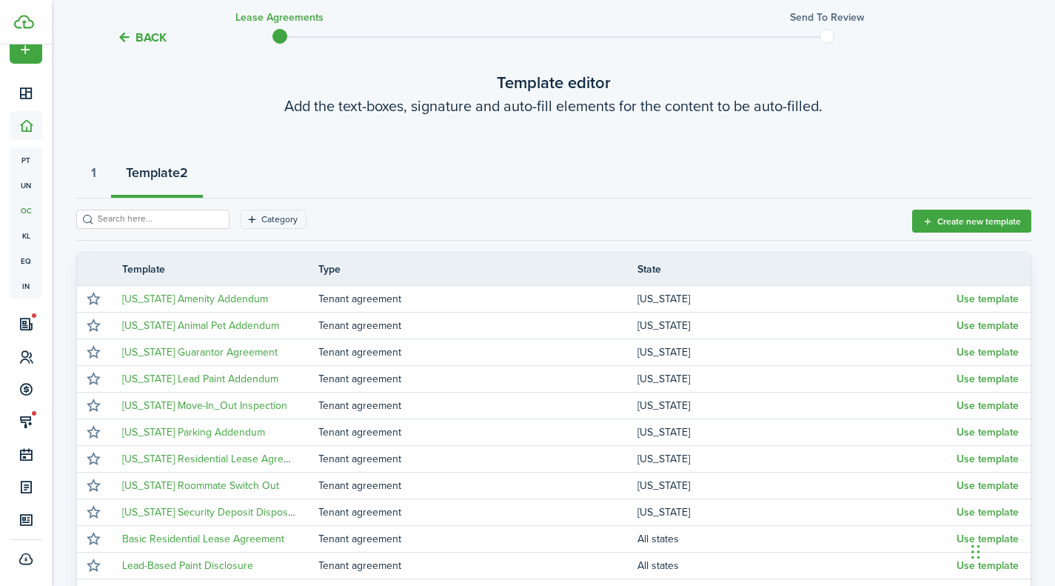
click at [135, 50] on tc-wizard-header "Back Lease Agreements Send to review" at bounding box center [553, 32] width 977 height 67
click at [138, 27] on tc-wizard-header "Back Lease Agreements Send to review" at bounding box center [553, 32] width 977 height 67
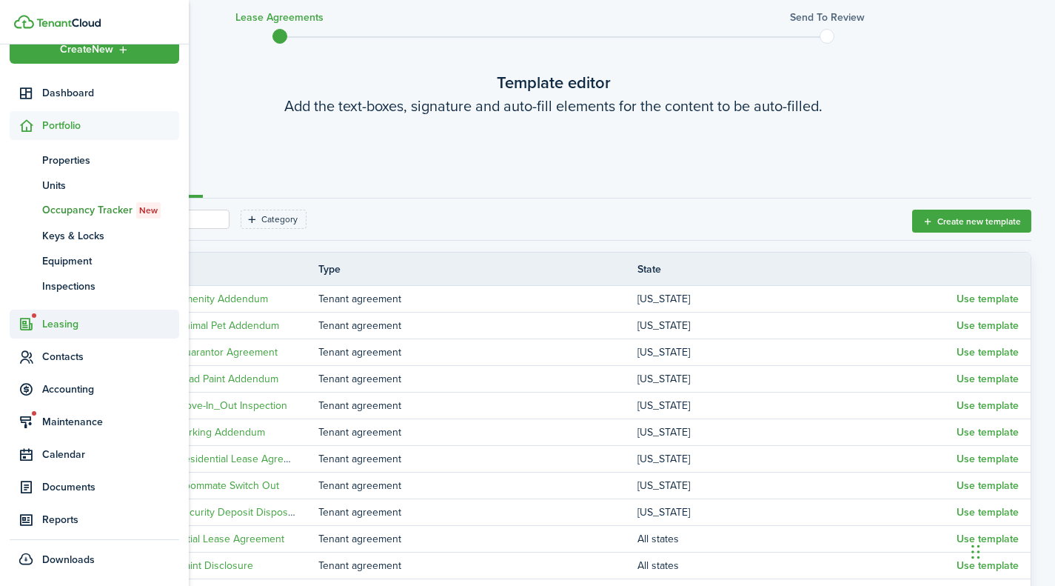
click at [83, 329] on span "Leasing" at bounding box center [110, 324] width 137 height 16
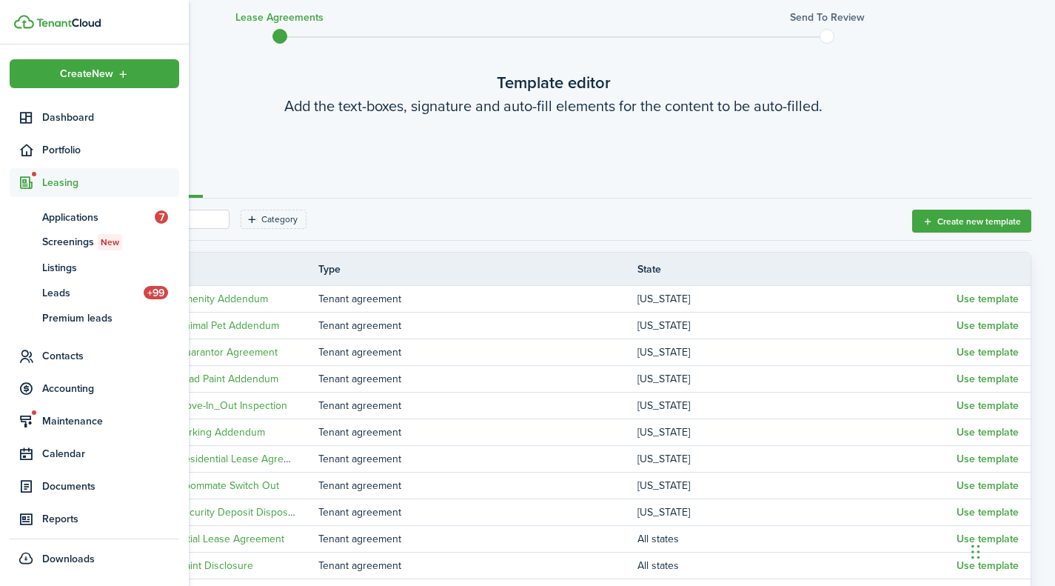
scroll to position [0, 0]
click at [64, 264] on span "Listings" at bounding box center [110, 268] width 137 height 16
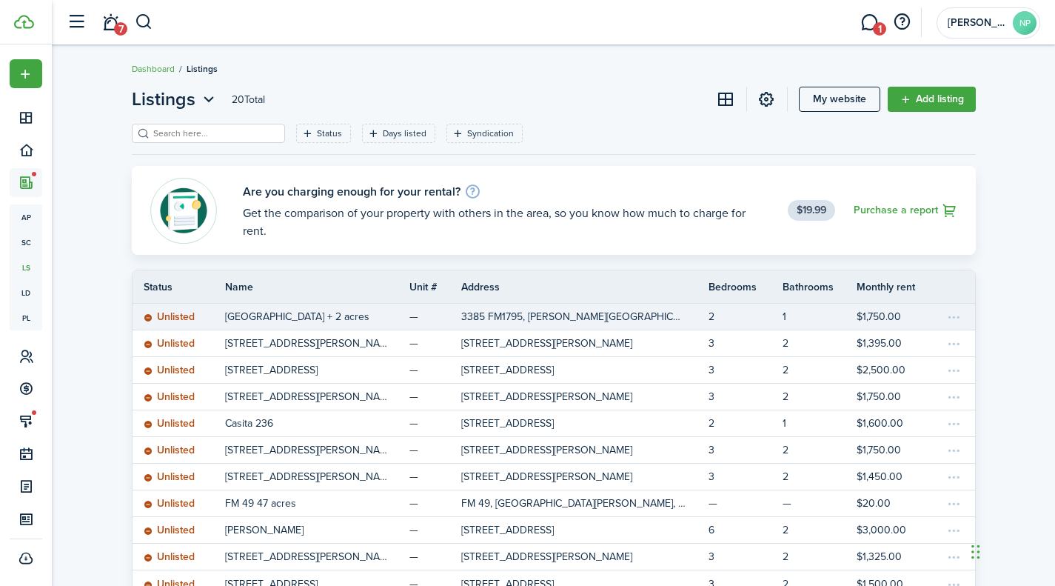
click at [284, 315] on p "[GEOGRAPHIC_DATA] + 2 acres" at bounding box center [297, 317] width 144 height 16
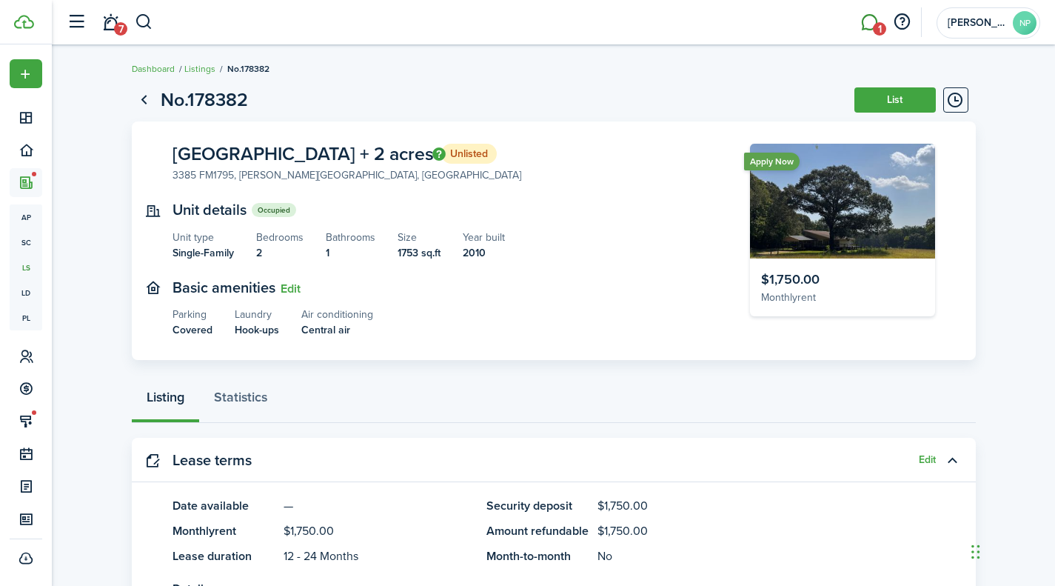
click at [871, 20] on link "1" at bounding box center [869, 23] width 28 height 38
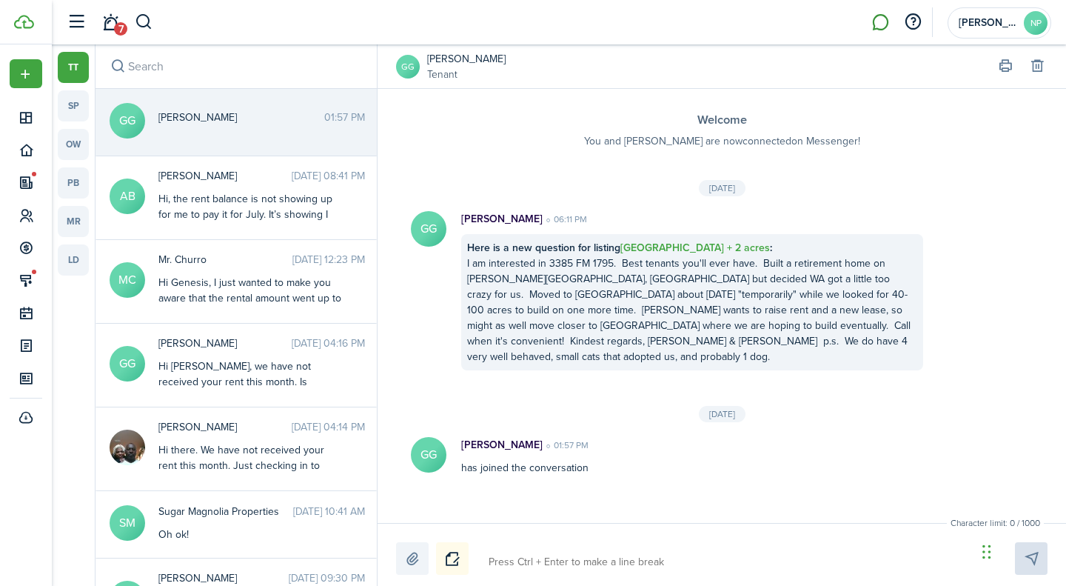
click at [871, 20] on li at bounding box center [880, 23] width 34 height 38
click at [112, 27] on link "7" at bounding box center [110, 23] width 28 height 38
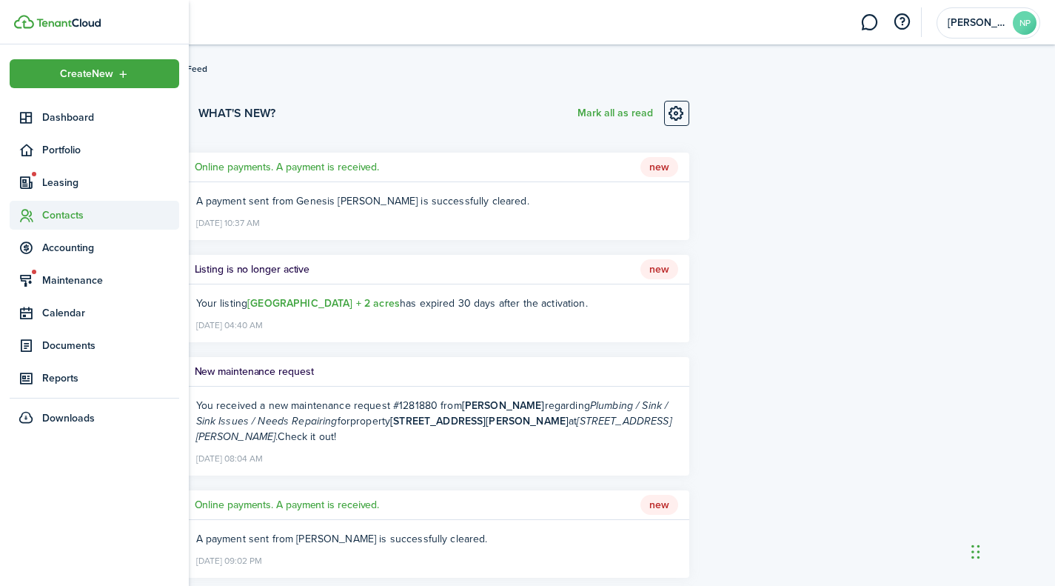
click at [65, 210] on span "Contacts" at bounding box center [110, 215] width 137 height 16
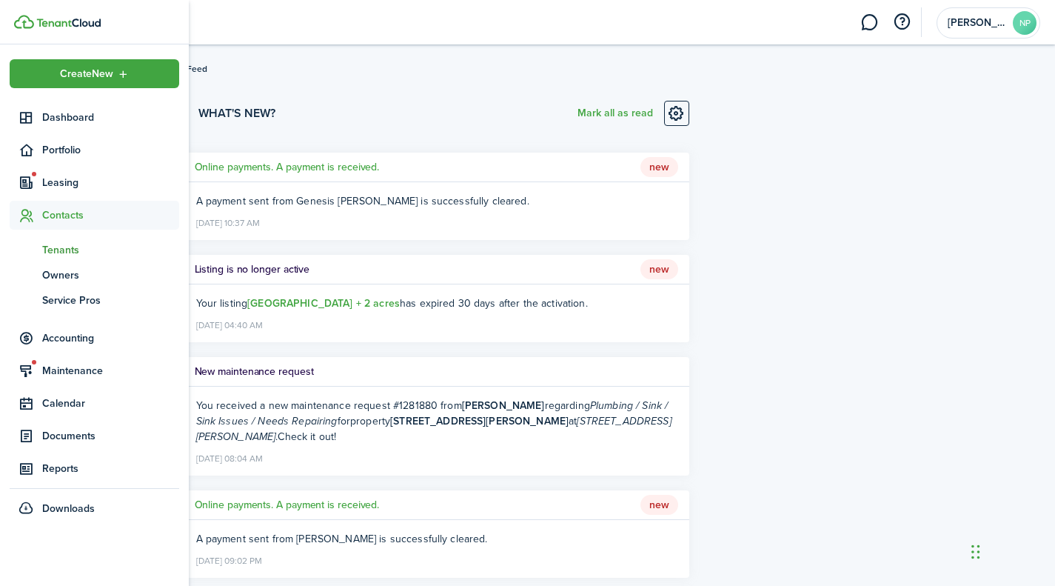
click at [53, 247] on span "Tenants" at bounding box center [110, 250] width 137 height 16
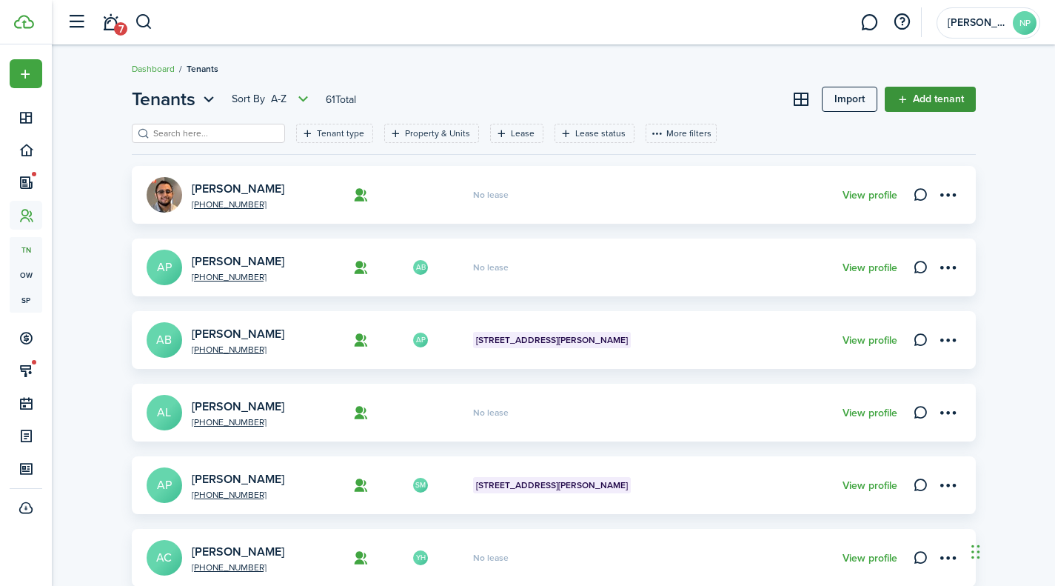
click at [945, 95] on link "Add tenant" at bounding box center [930, 99] width 91 height 25
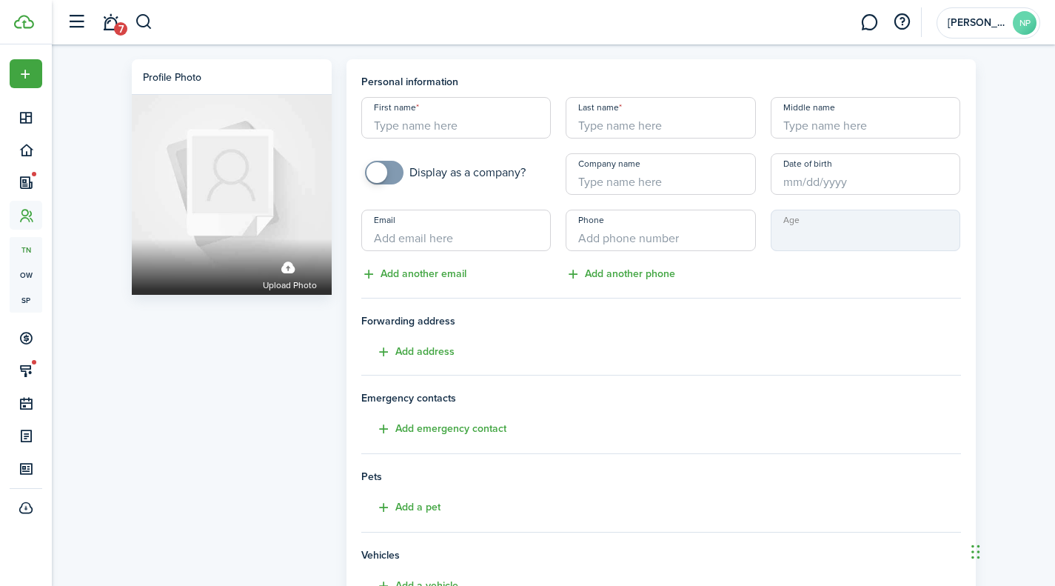
click at [478, 125] on input "First name" at bounding box center [456, 117] width 190 height 41
type input "[PERSON_NAME]"
click at [412, 232] on input "Email" at bounding box center [456, 230] width 190 height 41
paste input "[EMAIL_ADDRESS][DOMAIN_NAME]"
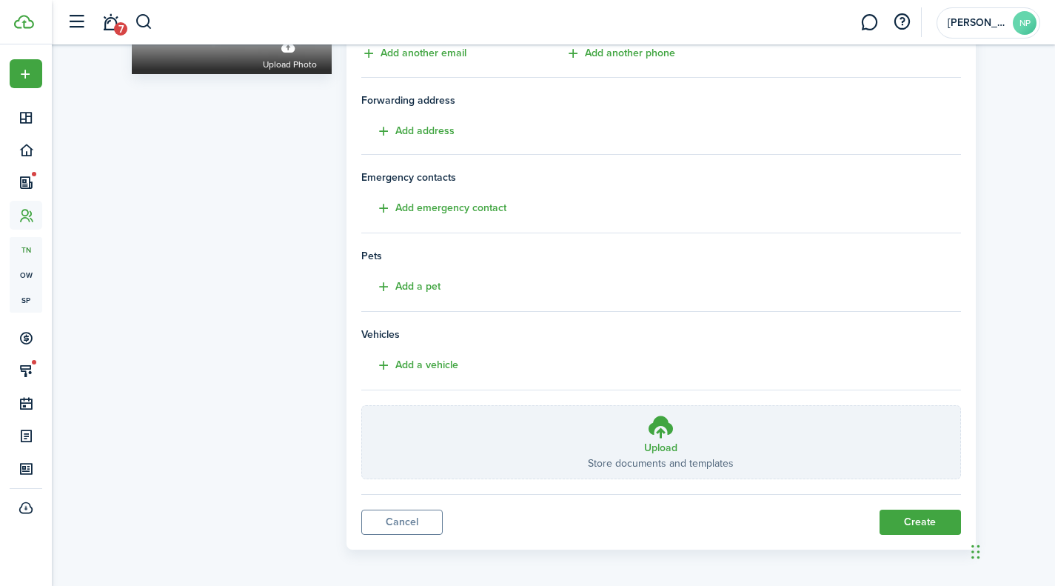
scroll to position [224, 0]
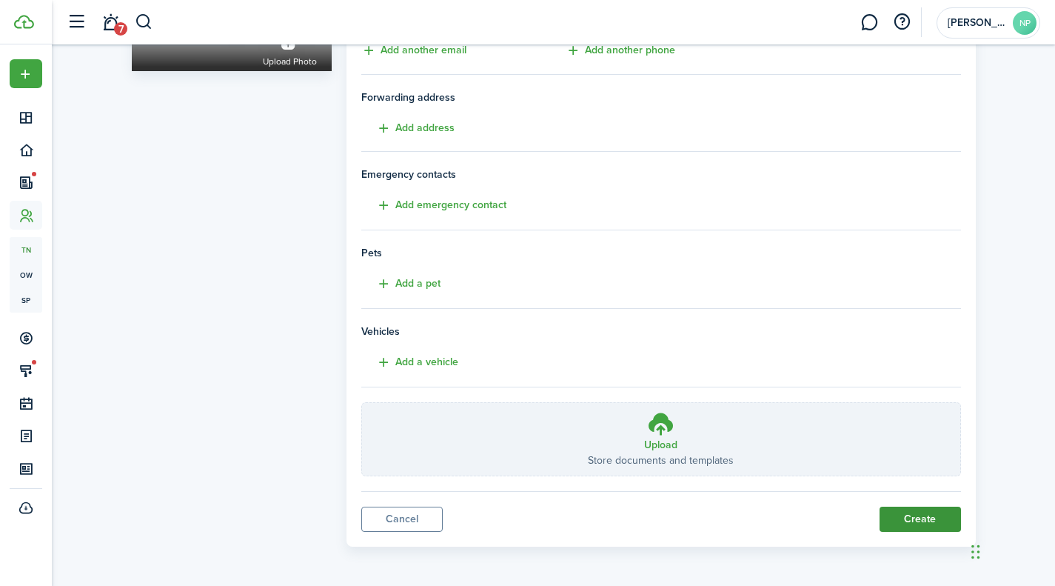
type input "[EMAIL_ADDRESS][DOMAIN_NAME]"
click at [914, 514] on button "Create" at bounding box center [920, 518] width 81 height 25
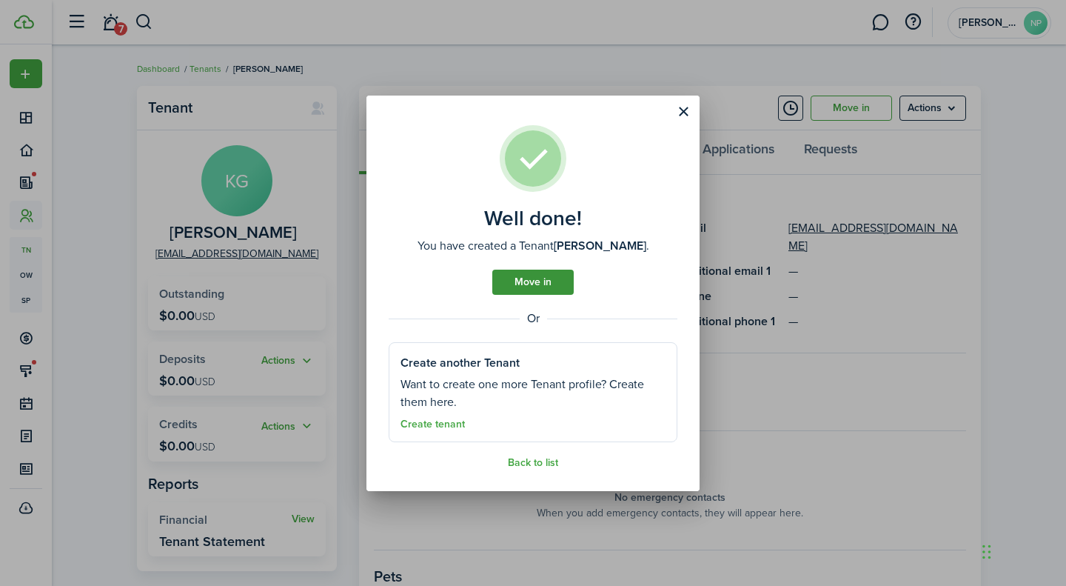
click at [560, 278] on link "Move in" at bounding box center [532, 281] width 81 height 25
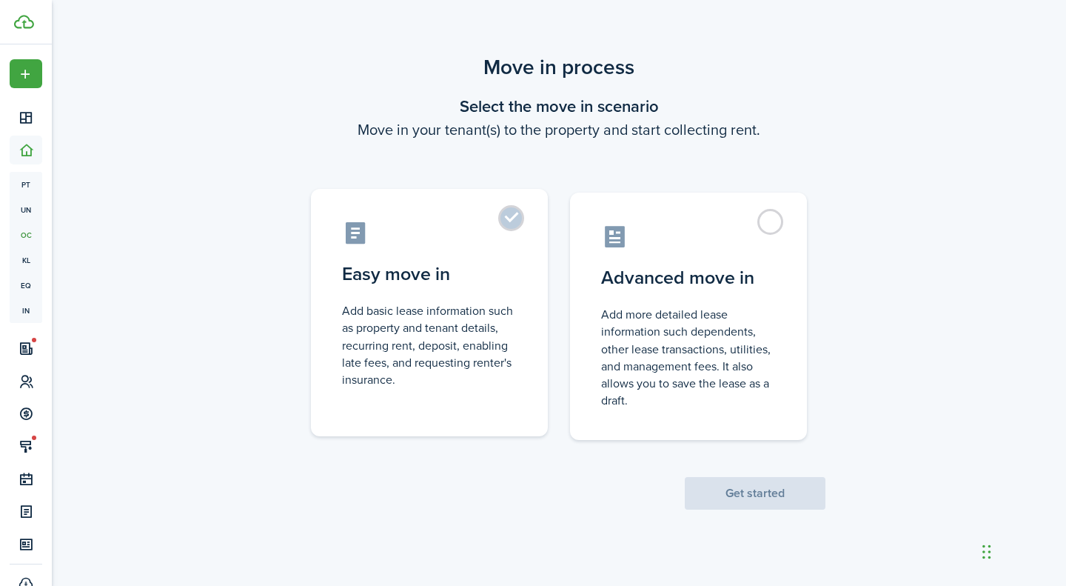
click at [461, 234] on control-radio-card-icon at bounding box center [429, 233] width 175 height 26
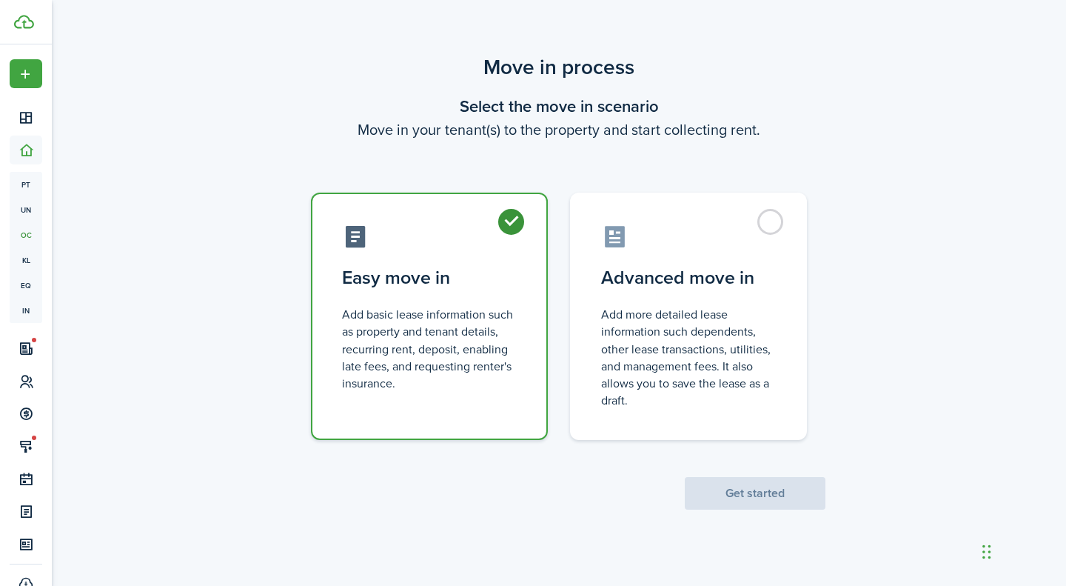
radio input "true"
click at [731, 497] on button "Get started" at bounding box center [755, 493] width 141 height 33
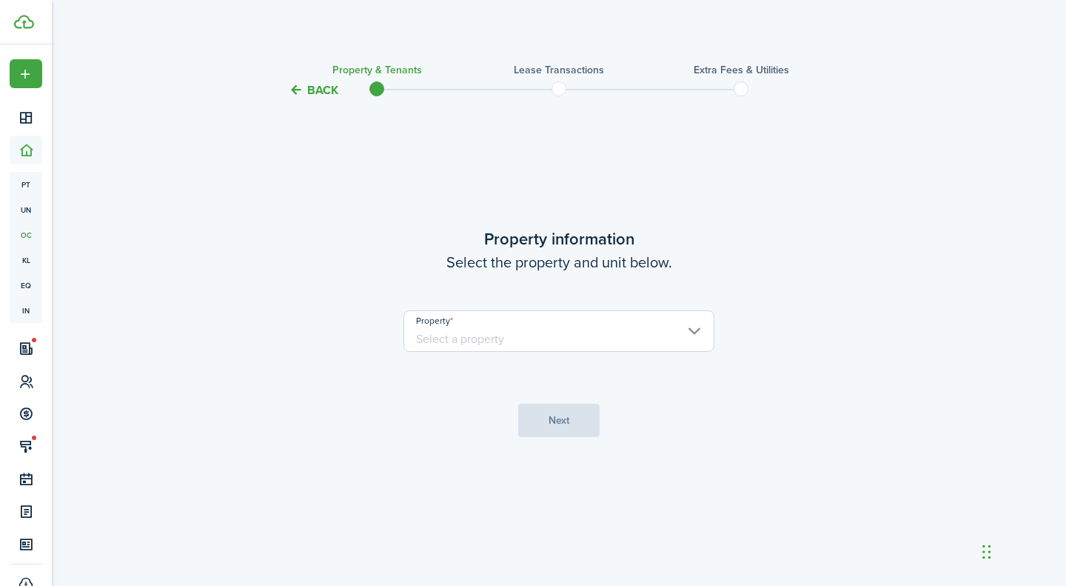
click at [637, 327] on input "Property" at bounding box center [558, 330] width 311 height 41
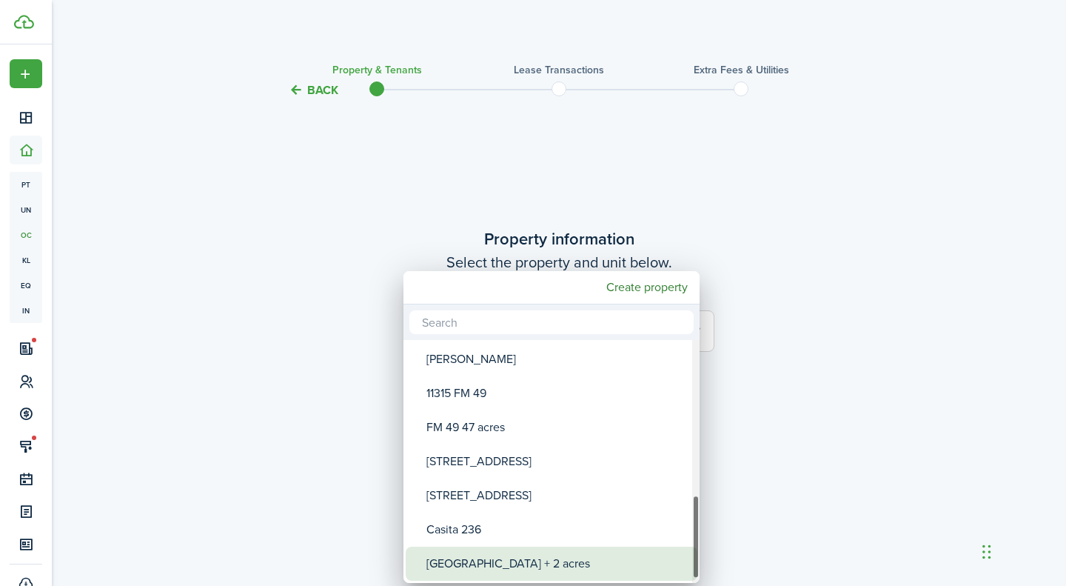
click at [526, 572] on div "[GEOGRAPHIC_DATA] + 2 acres" at bounding box center [557, 563] width 262 height 34
type input "[GEOGRAPHIC_DATA] + 2 acres"
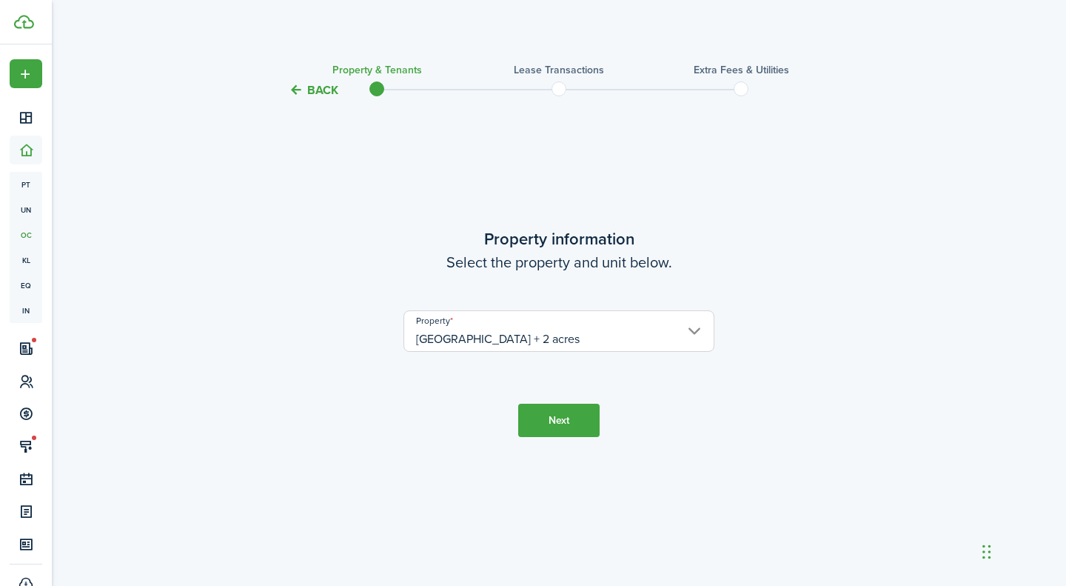
click at [561, 411] on button "Next" at bounding box center [558, 419] width 81 height 33
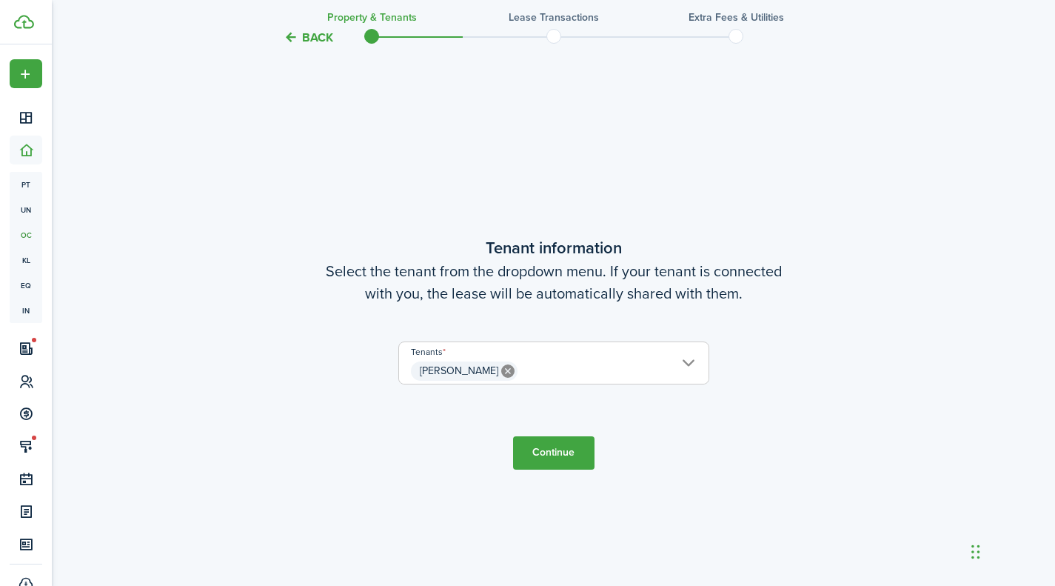
scroll to position [486, 0]
click at [540, 443] on button "Continue" at bounding box center [553, 451] width 81 height 33
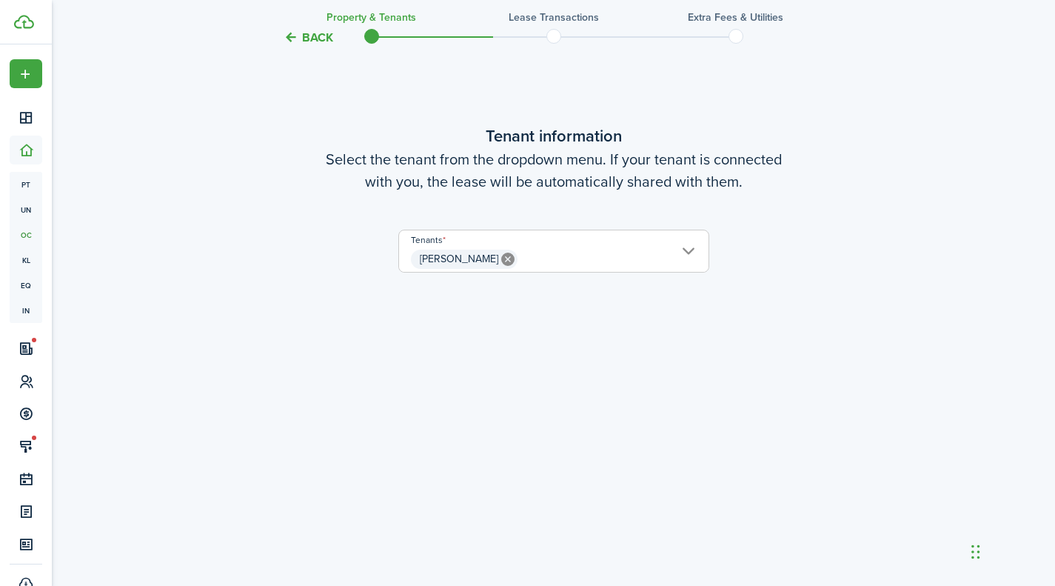
scroll to position [584, 0]
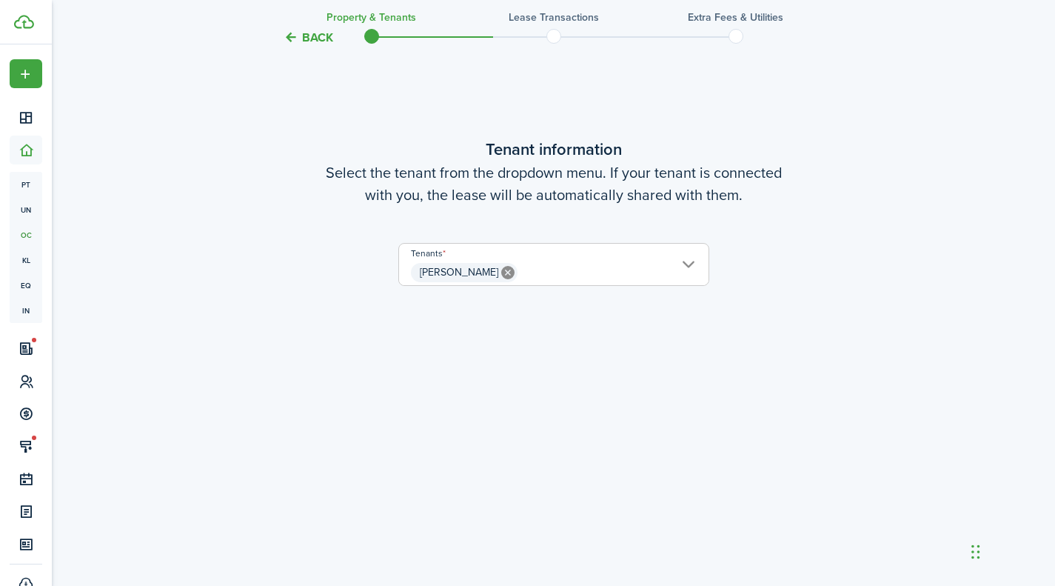
click at [679, 272] on span "[PERSON_NAME]" at bounding box center [553, 272] width 309 height 25
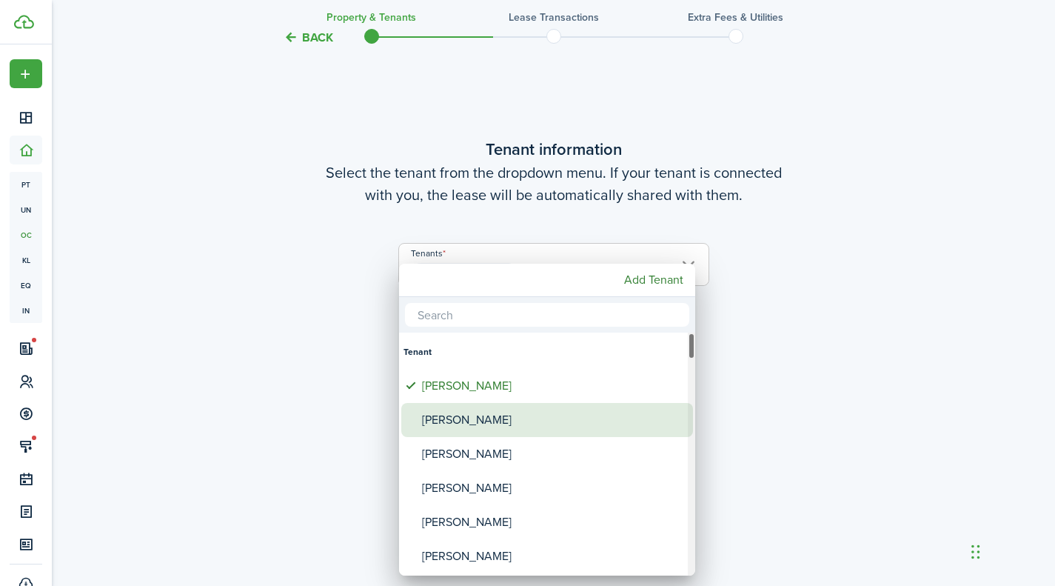
click at [436, 417] on div "[PERSON_NAME]" at bounding box center [553, 420] width 262 height 34
type input "[PERSON_NAME], [PERSON_NAME]"
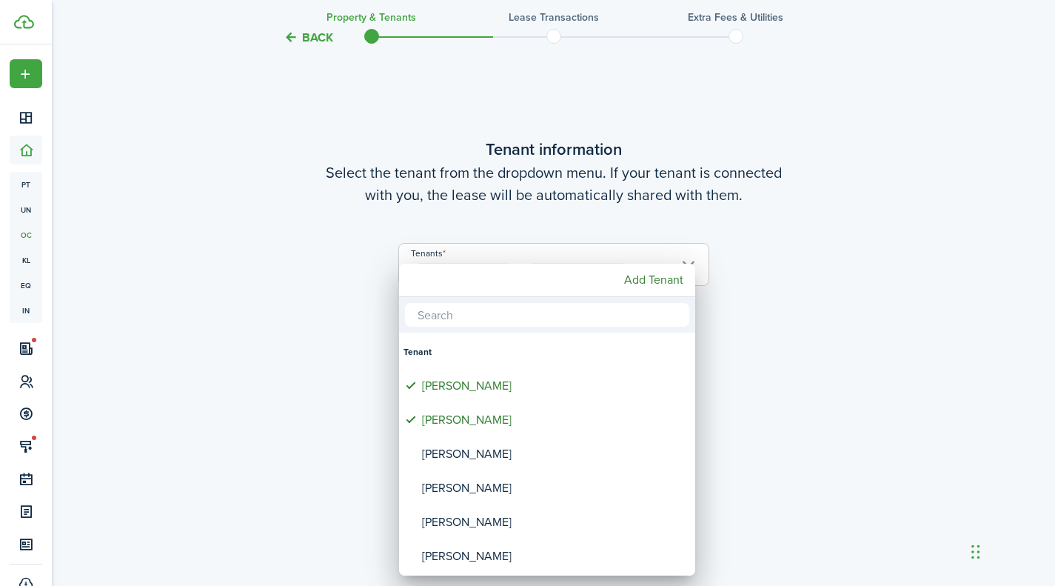
click at [790, 267] on div at bounding box center [528, 293] width 1292 height 823
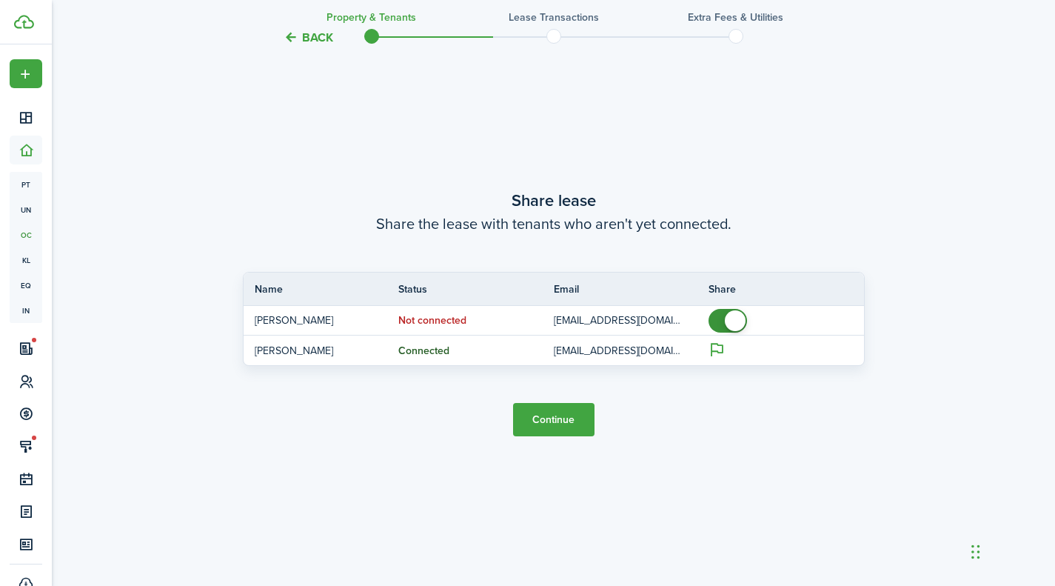
scroll to position [1111, 0]
click at [569, 418] on button "Continue" at bounding box center [553, 419] width 81 height 33
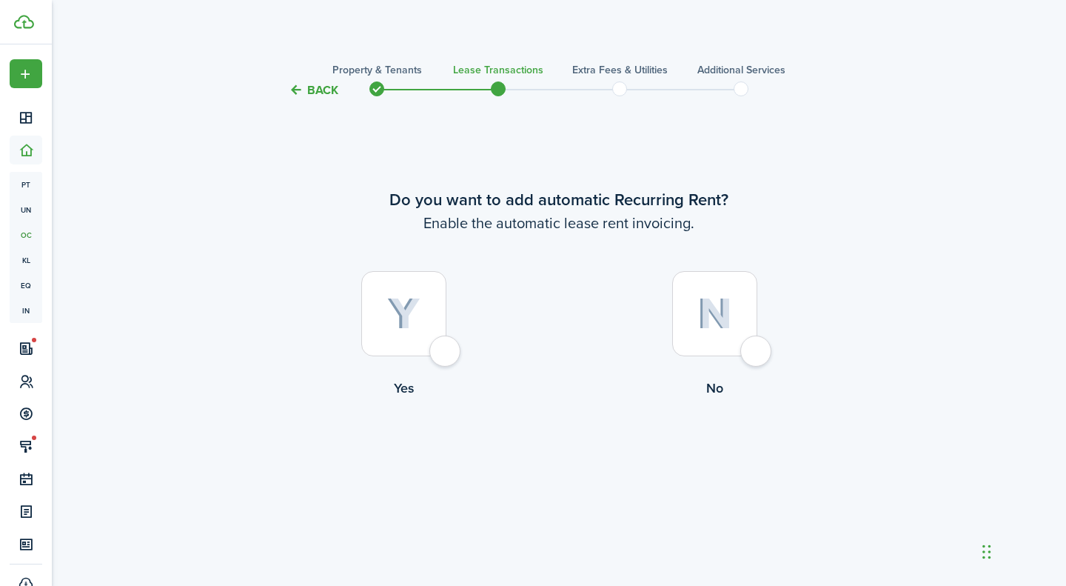
click at [438, 356] on div at bounding box center [403, 313] width 85 height 85
radio input "true"
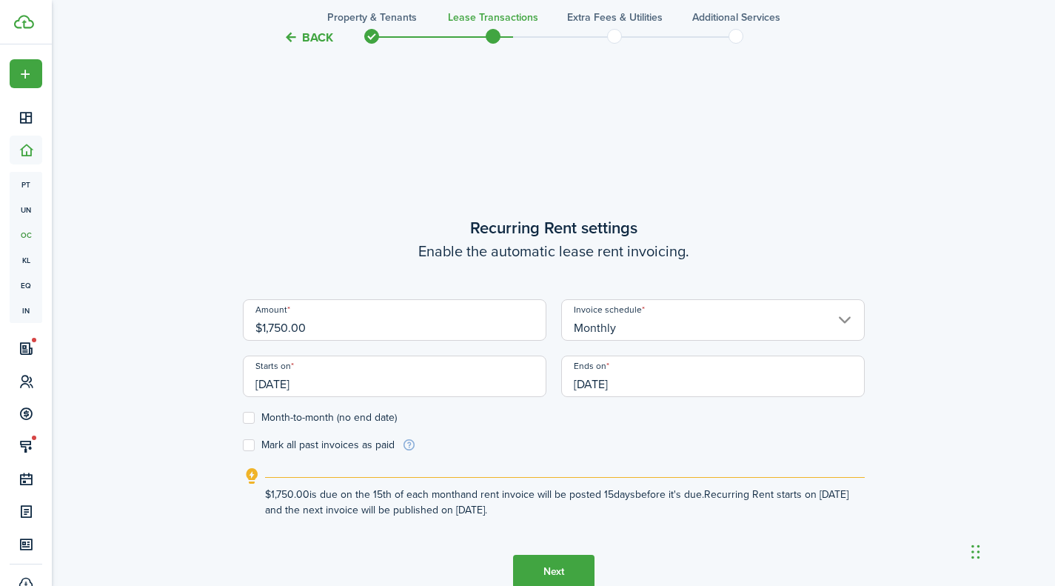
scroll to position [486, 0]
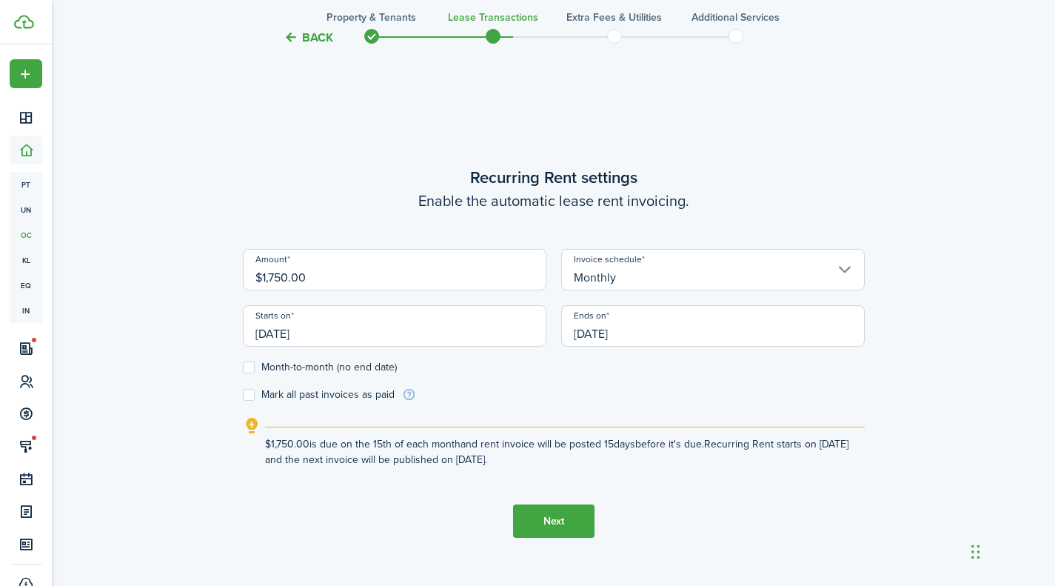
click at [340, 331] on input "[DATE]" at bounding box center [395, 325] width 304 height 41
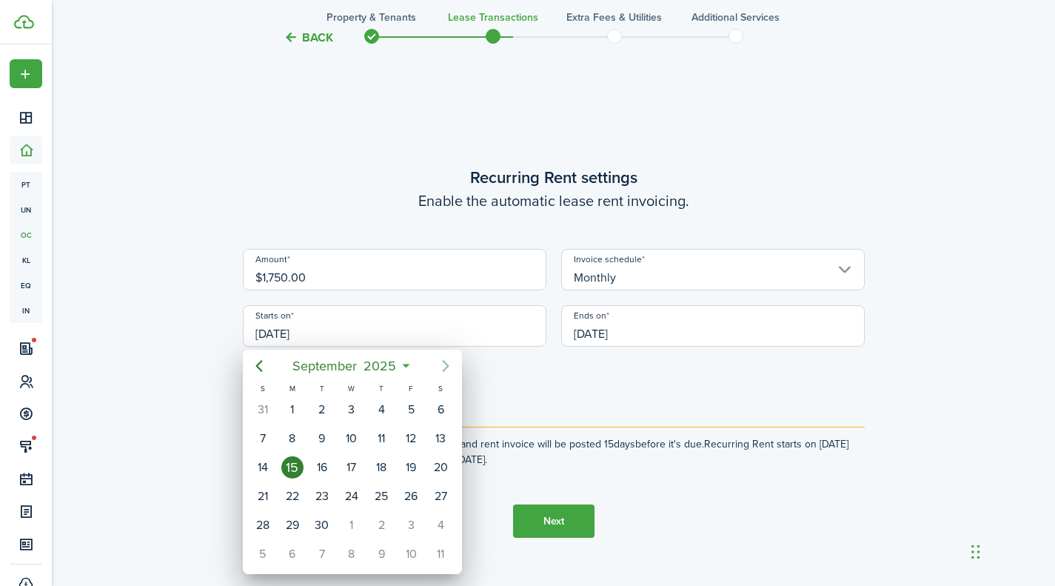
click at [440, 361] on icon "Next page" at bounding box center [446, 366] width 18 height 18
click at [353, 406] on div "1" at bounding box center [352, 409] width 22 height 22
type input "[DATE]"
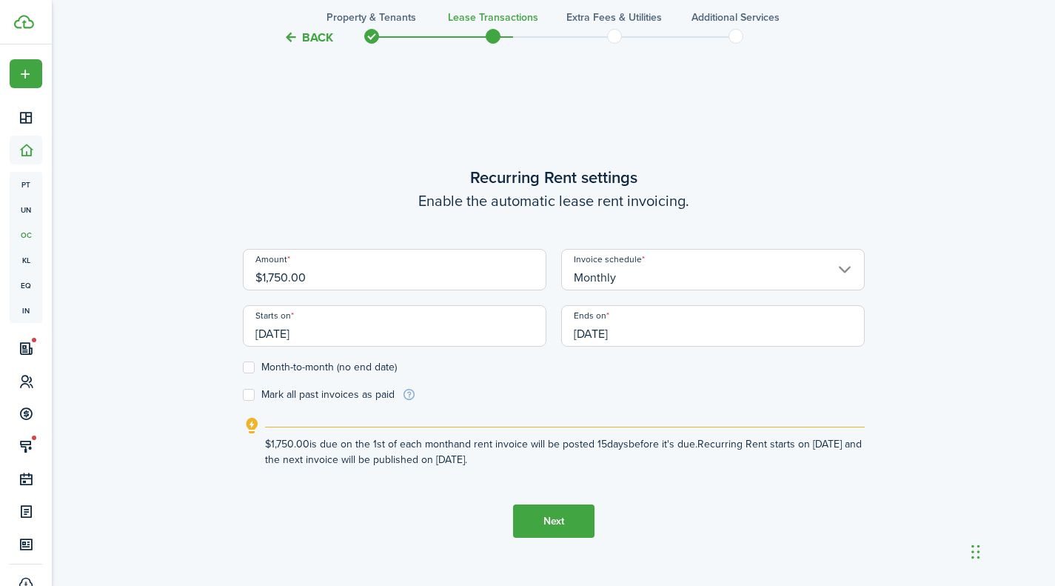
click at [639, 324] on input "[DATE]" at bounding box center [713, 325] width 304 height 41
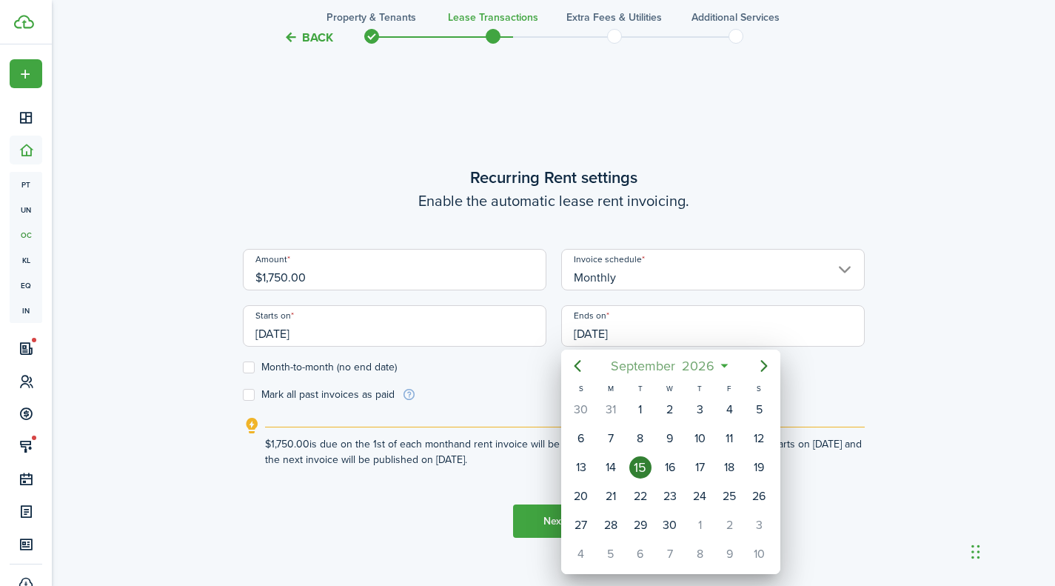
click at [720, 361] on mbsc-button "[DATE]" at bounding box center [663, 365] width 122 height 27
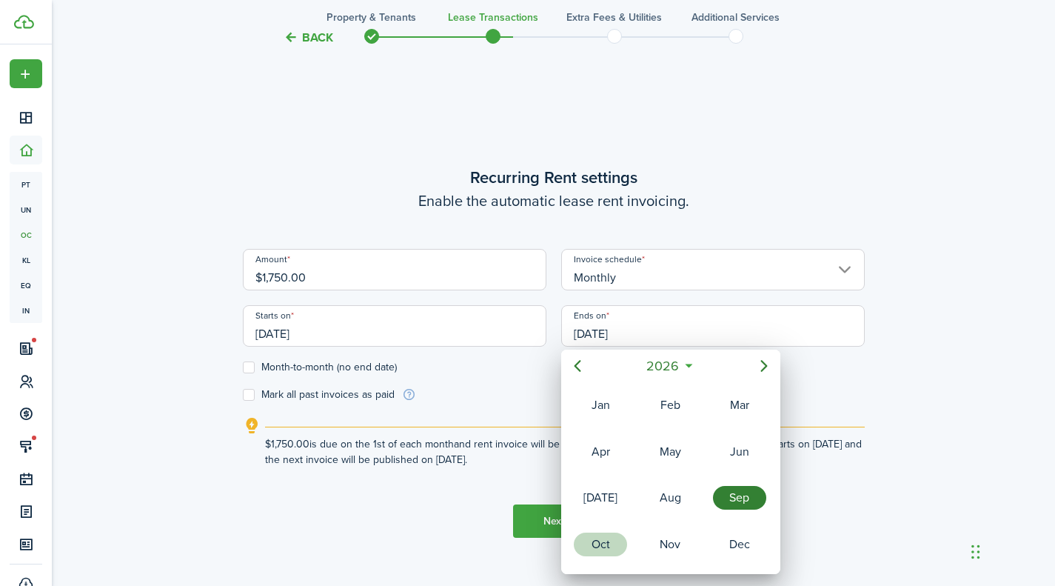
click at [603, 543] on div "Oct" at bounding box center [600, 544] width 53 height 24
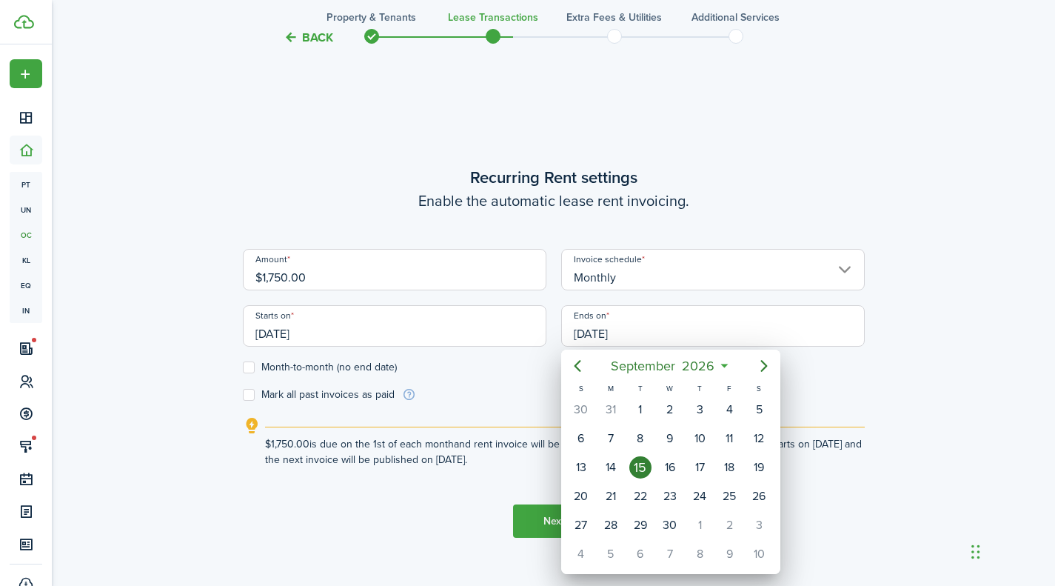
click at [708, 386] on div "T" at bounding box center [700, 388] width 30 height 13
click at [689, 367] on span "2026" at bounding box center [698, 365] width 39 height 27
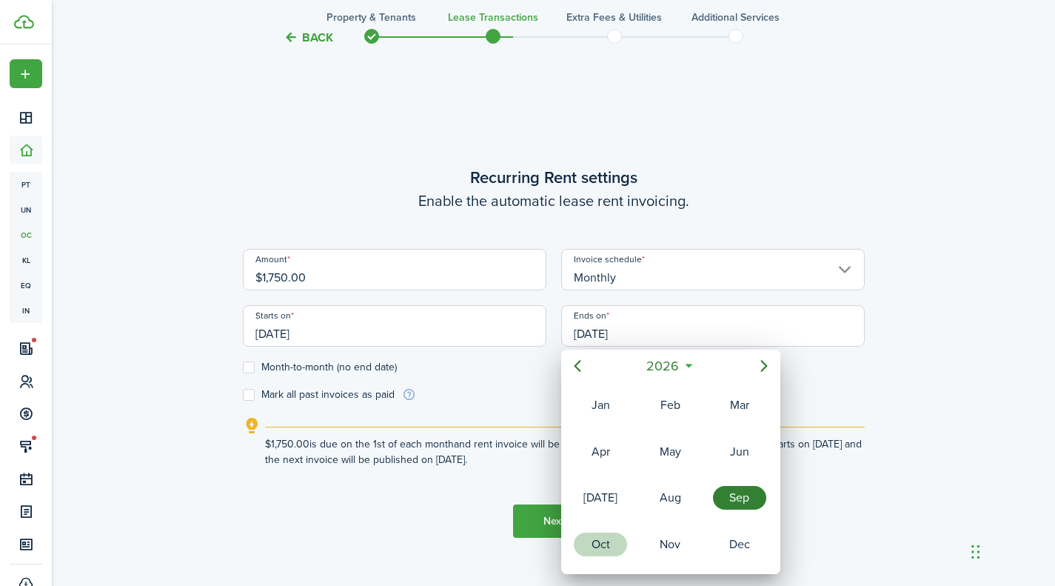
click at [606, 537] on div "Oct" at bounding box center [600, 544] width 53 height 24
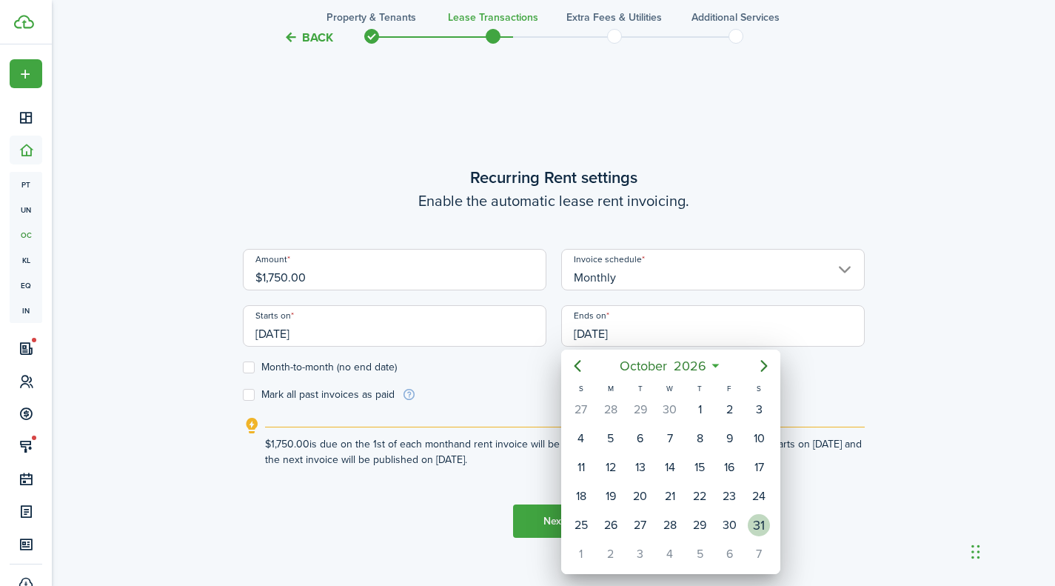
click at [746, 515] on div "31" at bounding box center [759, 525] width 30 height 28
type input "[DATE]"
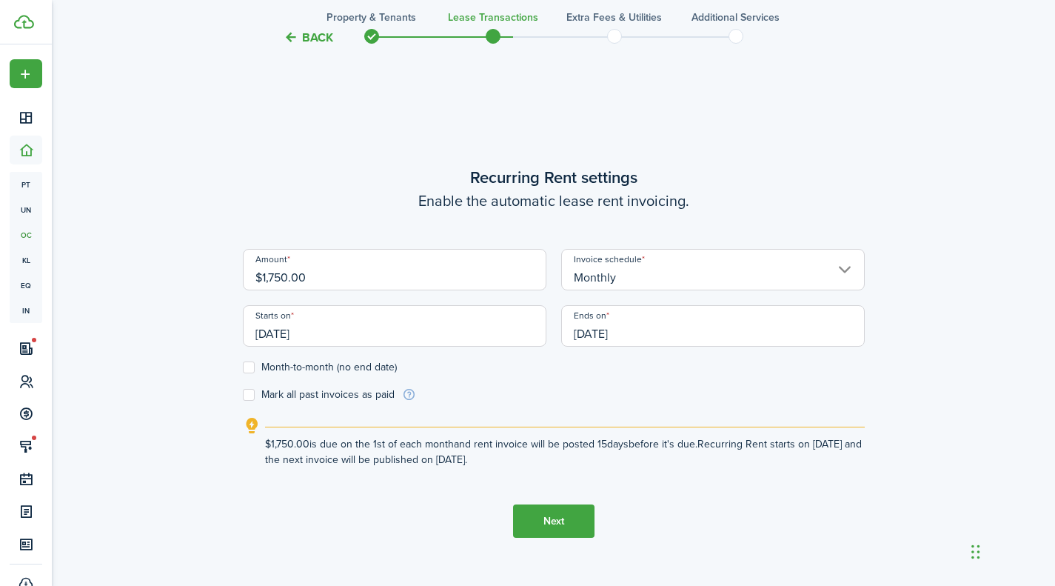
click at [249, 369] on label "Month-to-month (no end date)" at bounding box center [320, 367] width 154 height 12
click at [243, 368] on input "Month-to-month (no end date)" at bounding box center [242, 367] width 1 height 1
checkbox input "true"
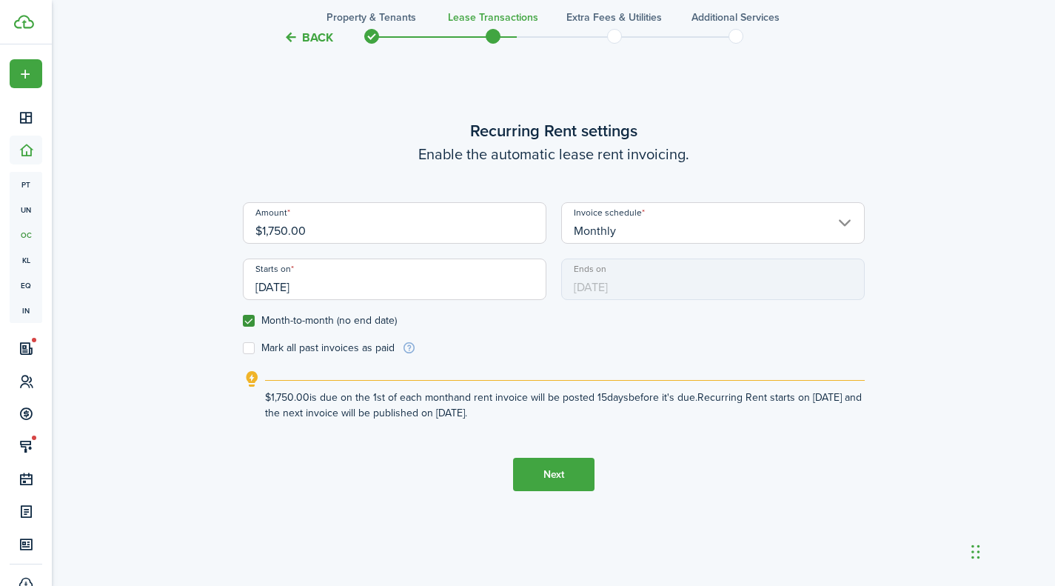
scroll to position [535, 0]
click at [552, 469] on button "Next" at bounding box center [553, 472] width 81 height 33
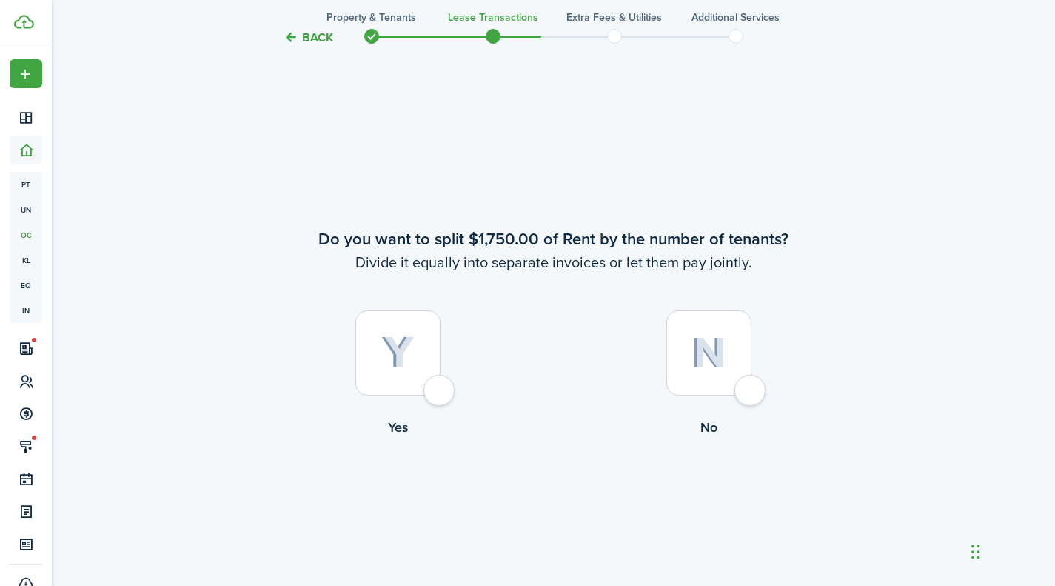
scroll to position [1072, 0]
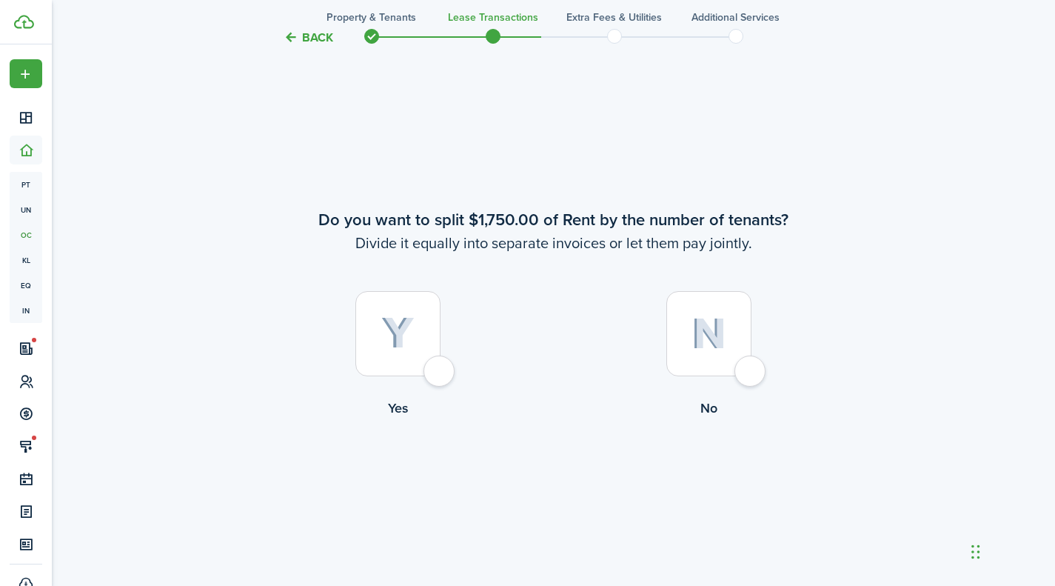
click at [748, 366] on div at bounding box center [708, 333] width 85 height 85
radio input "true"
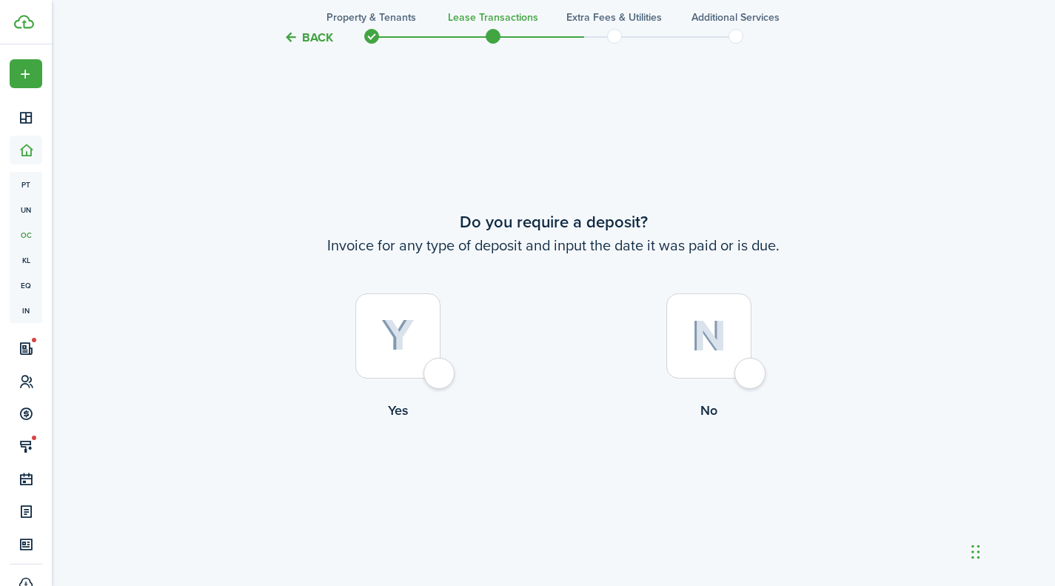
scroll to position [1658, 0]
click at [429, 365] on div at bounding box center [397, 333] width 85 height 85
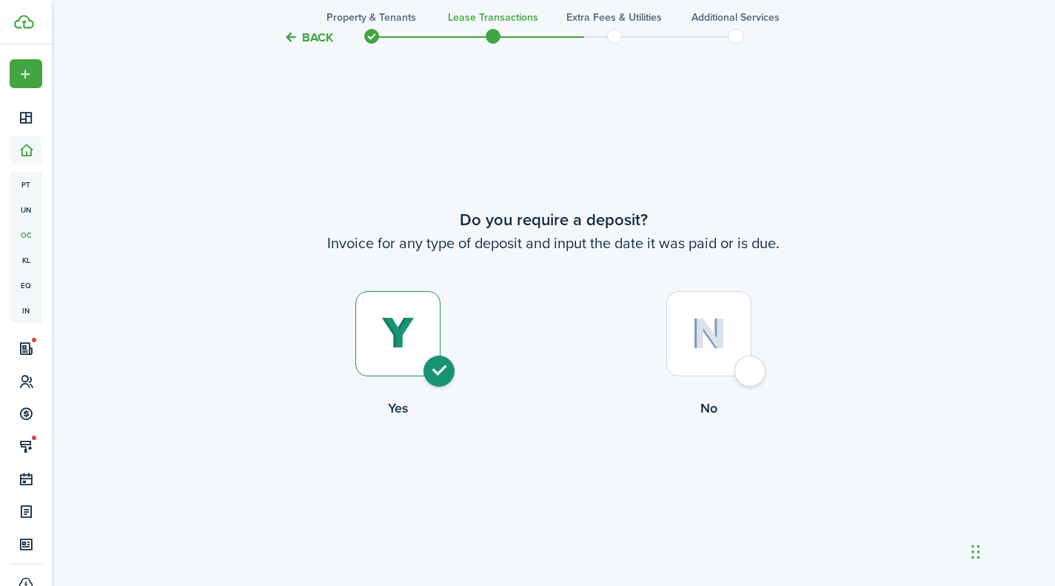
radio input "true"
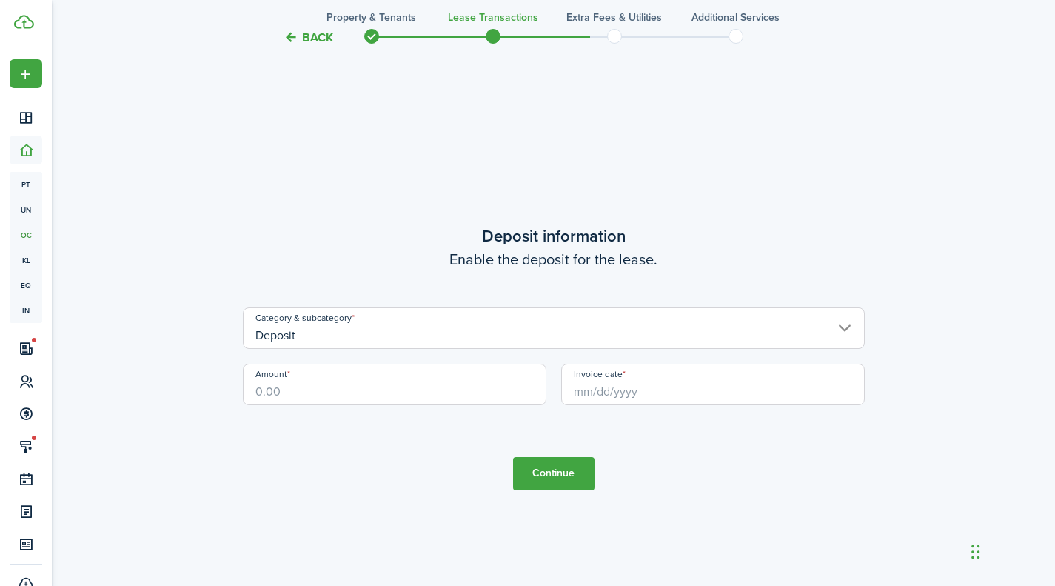
scroll to position [2243, 0]
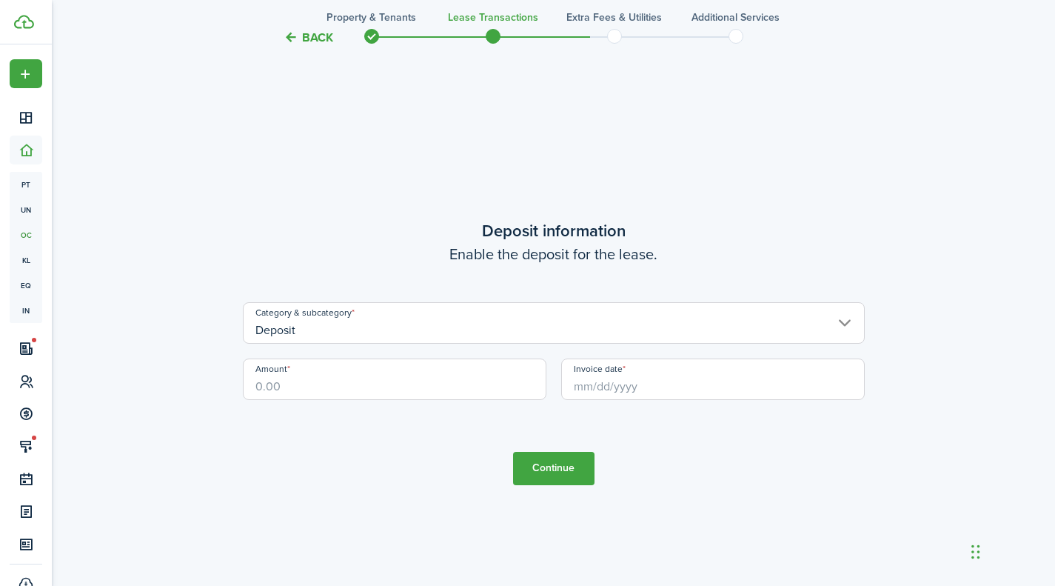
click at [399, 328] on input "Deposit" at bounding box center [554, 322] width 622 height 41
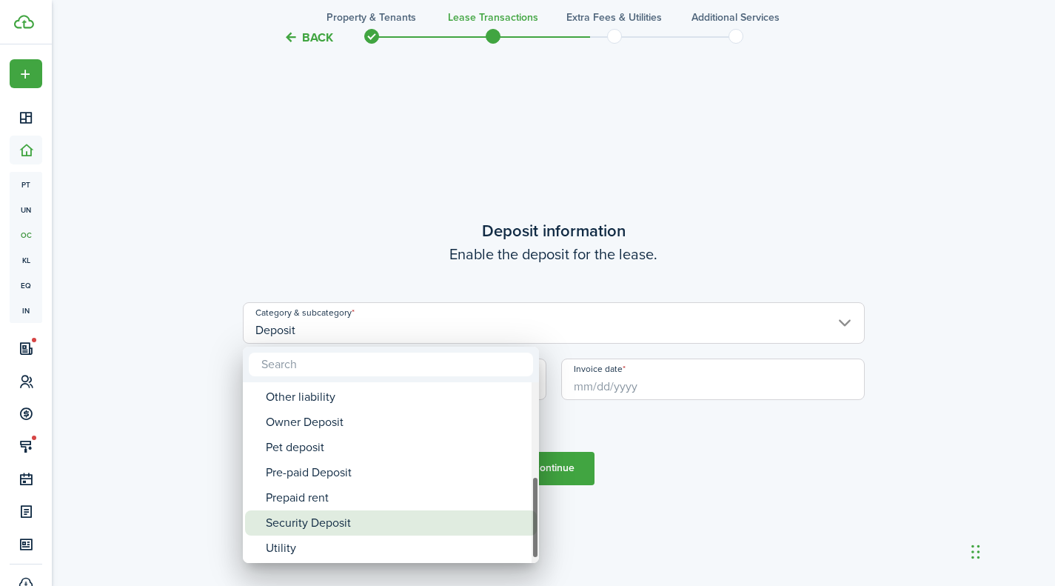
click at [355, 513] on div "Security Deposit" at bounding box center [397, 522] width 262 height 25
type input "Deposit / Security Deposit"
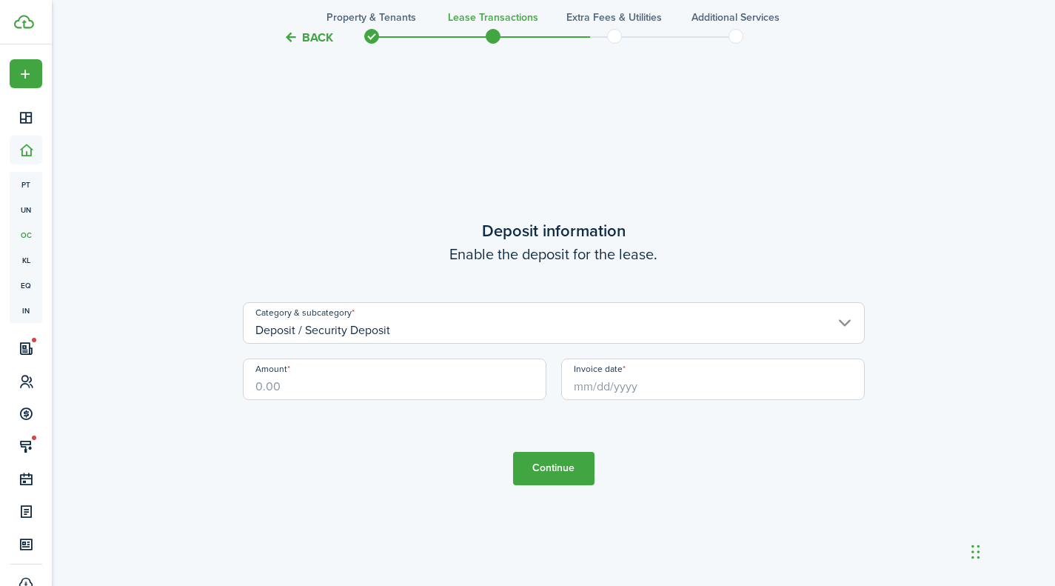
click at [306, 384] on input "Amount" at bounding box center [395, 378] width 304 height 41
type input "$1,750.00"
click at [609, 389] on input "Invoice date" at bounding box center [713, 378] width 304 height 41
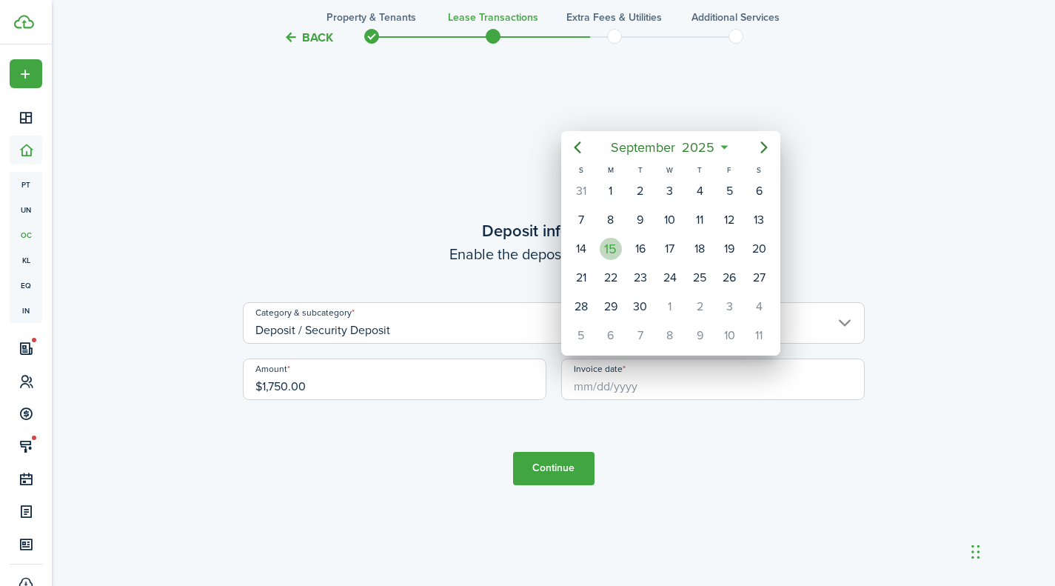
click at [601, 244] on div "15" at bounding box center [611, 249] width 22 height 22
type input "[DATE]"
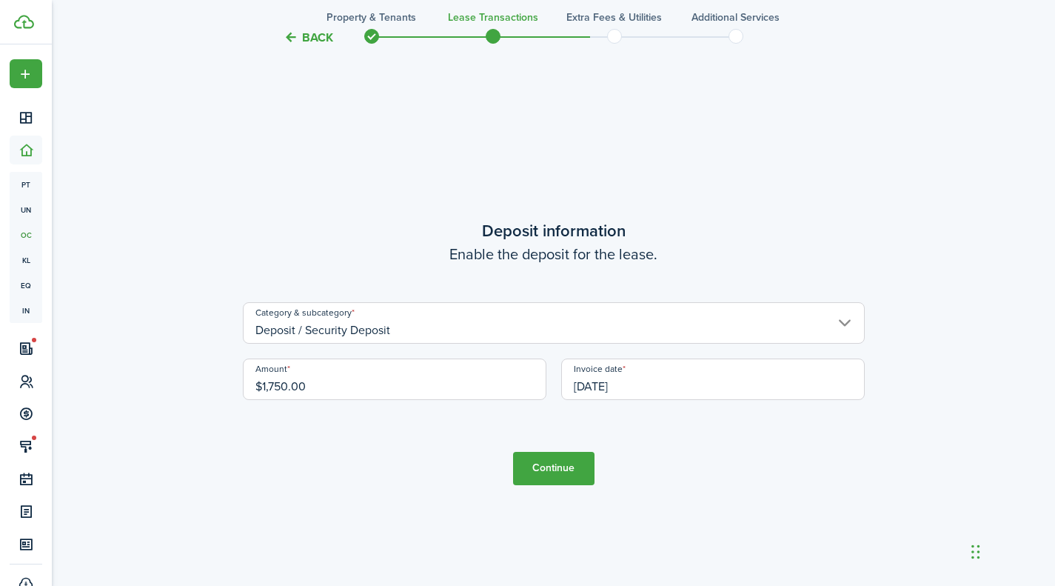
click at [543, 463] on button "Continue" at bounding box center [553, 468] width 81 height 33
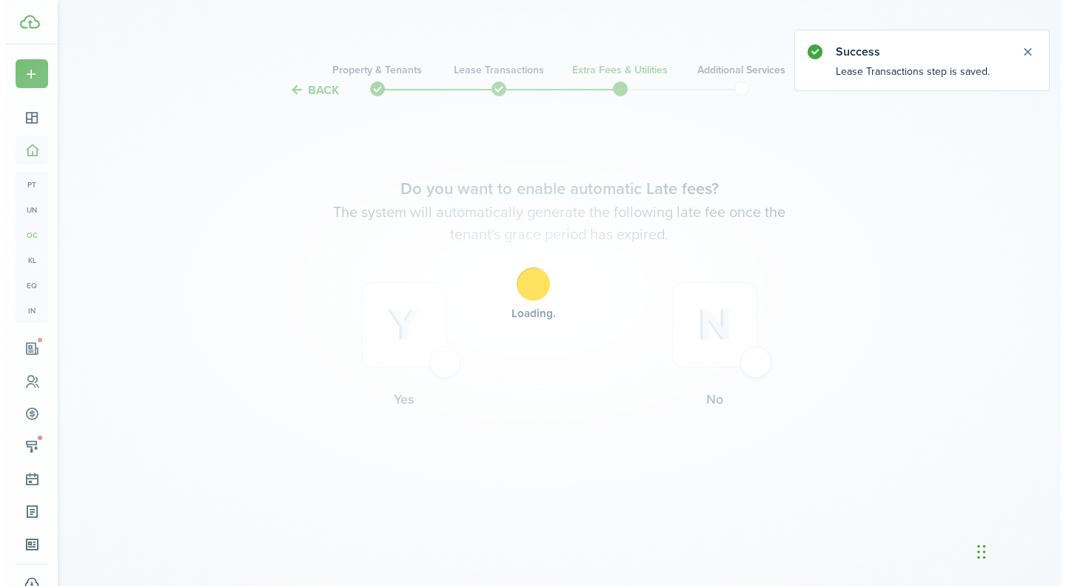
scroll to position [0, 0]
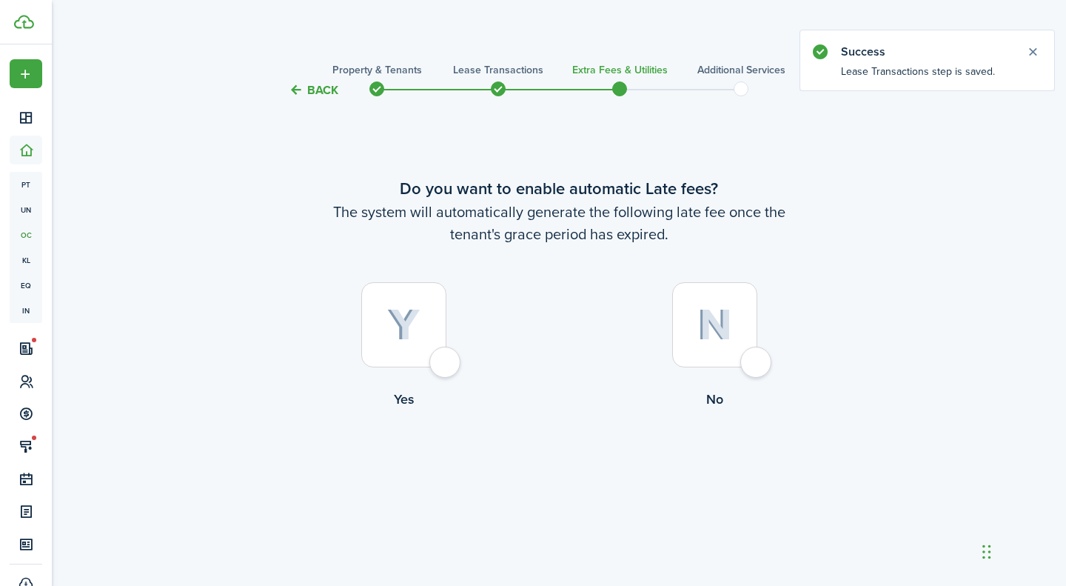
click at [443, 361] on div at bounding box center [403, 324] width 85 height 85
radio input "true"
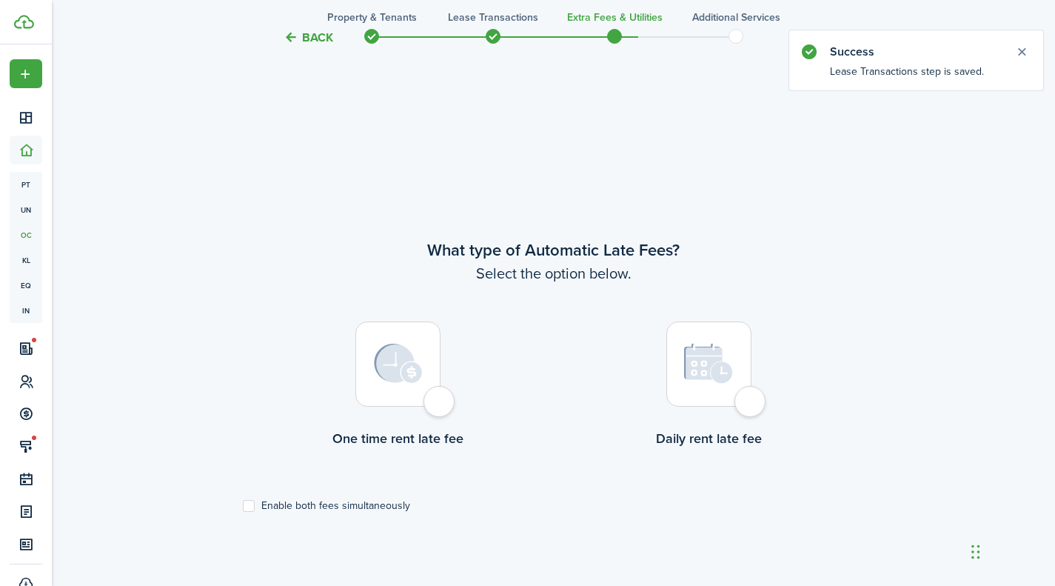
scroll to position [486, 0]
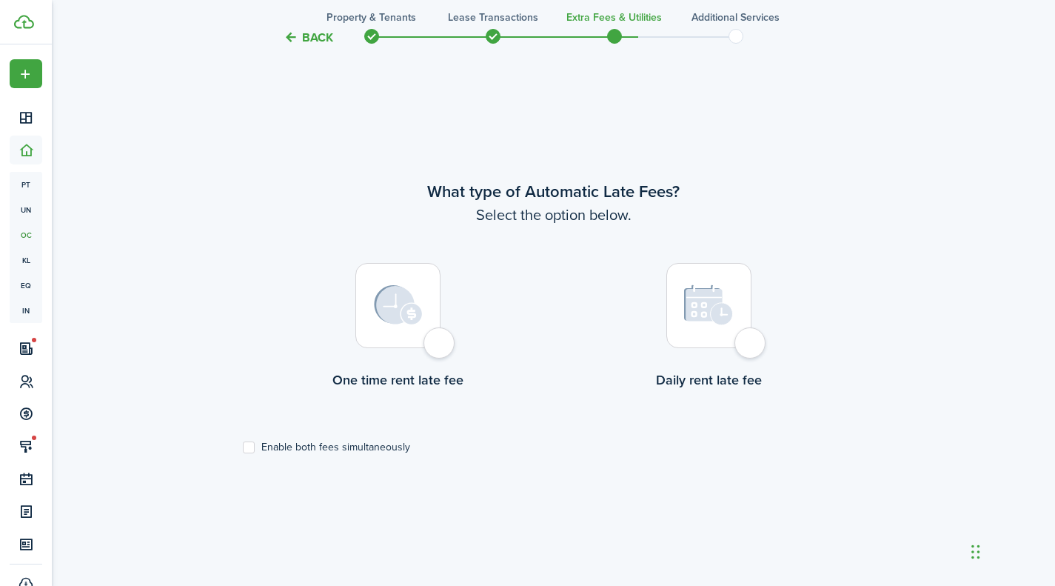
click at [441, 348] on div at bounding box center [397, 305] width 85 height 85
radio input "true"
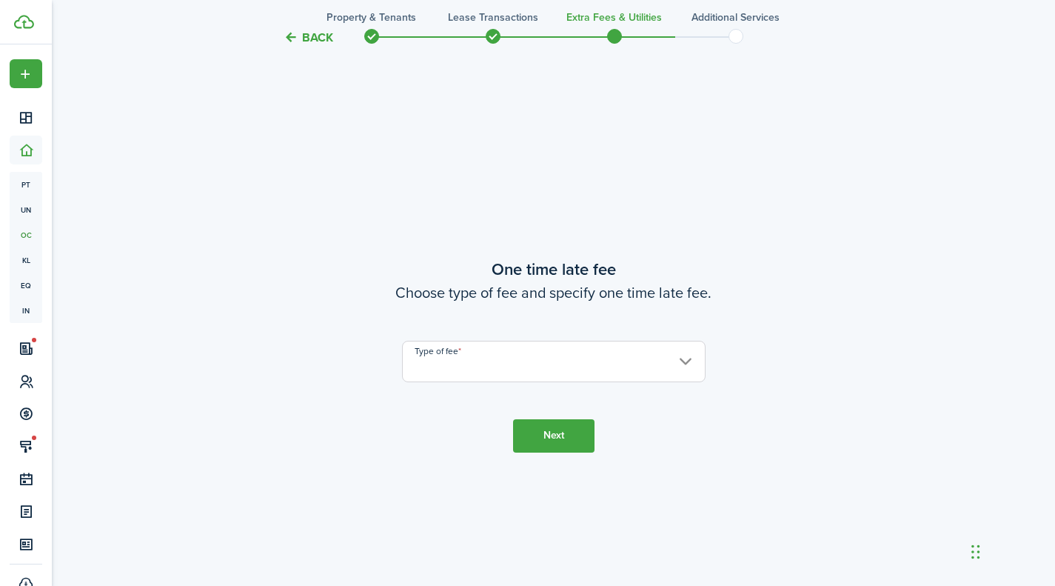
scroll to position [1072, 0]
click at [450, 349] on input "Type of fee" at bounding box center [554, 358] width 304 height 41
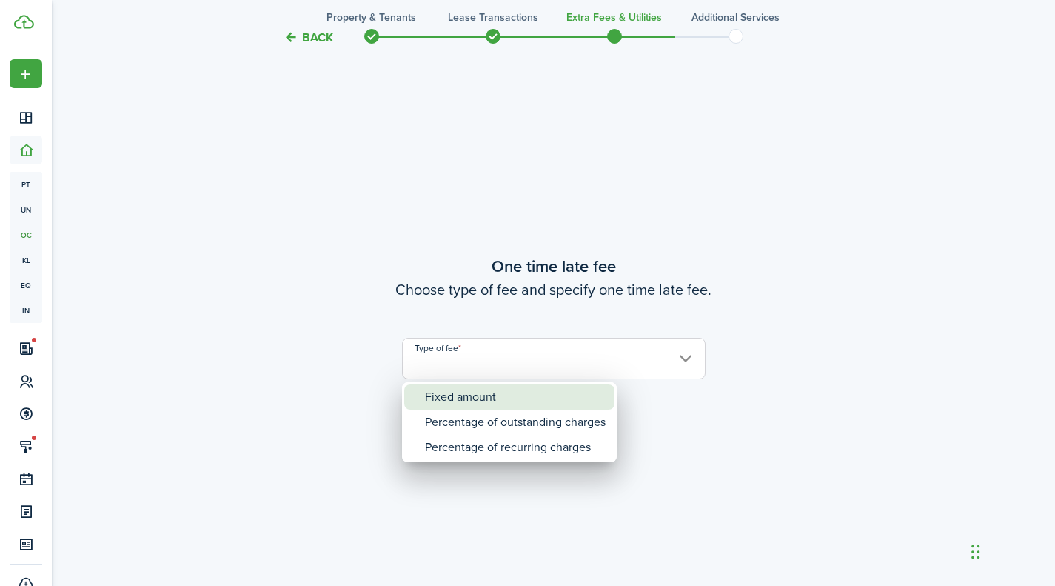
click at [483, 394] on div "Fixed amount" at bounding box center [515, 396] width 181 height 25
type input "Fixed amount"
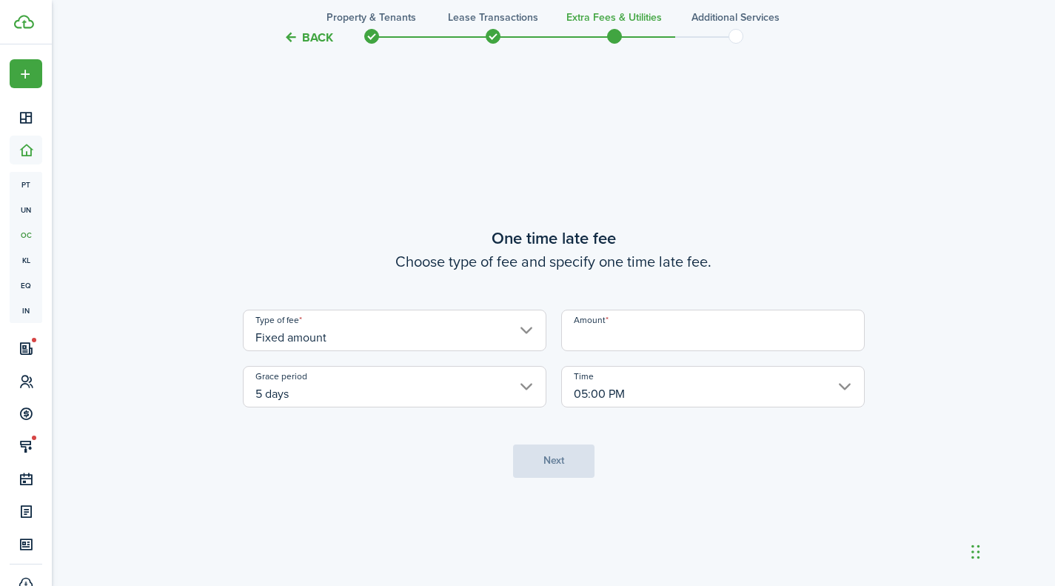
click at [608, 332] on input "Amount" at bounding box center [713, 329] width 304 height 41
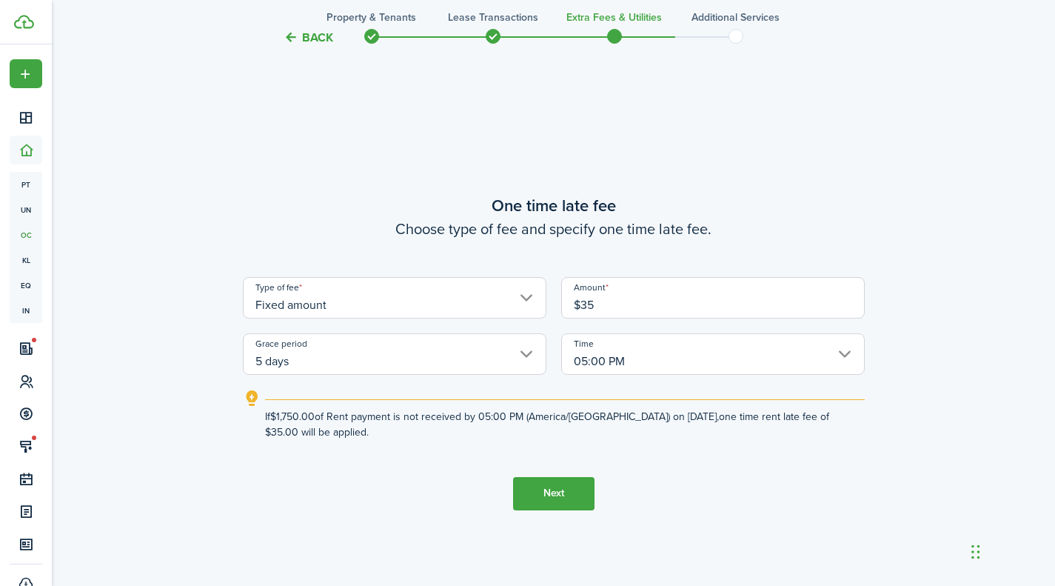
type input "$35.00"
click at [557, 495] on button "Next" at bounding box center [553, 493] width 81 height 33
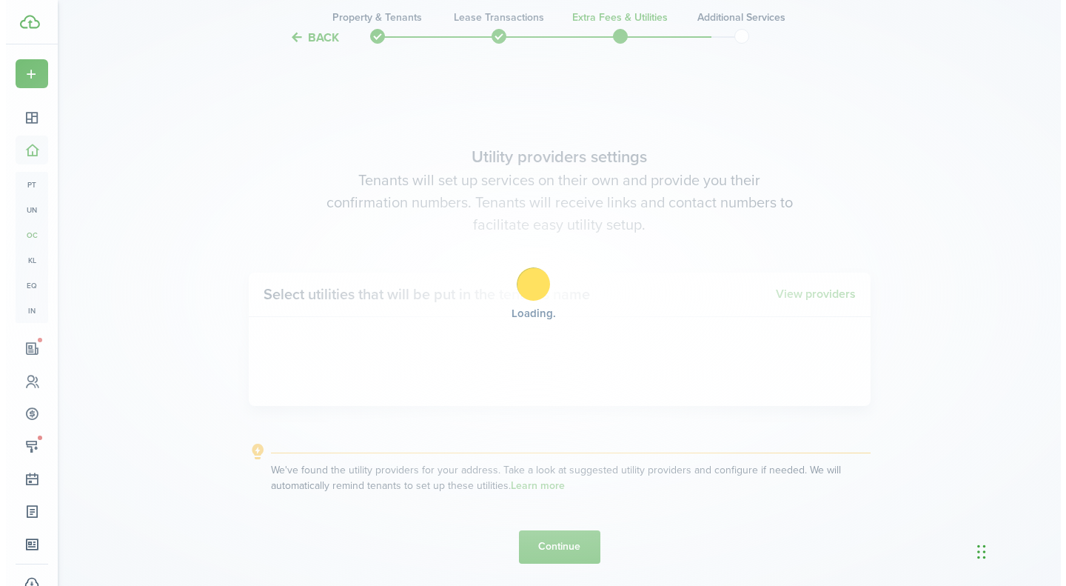
scroll to position [1658, 0]
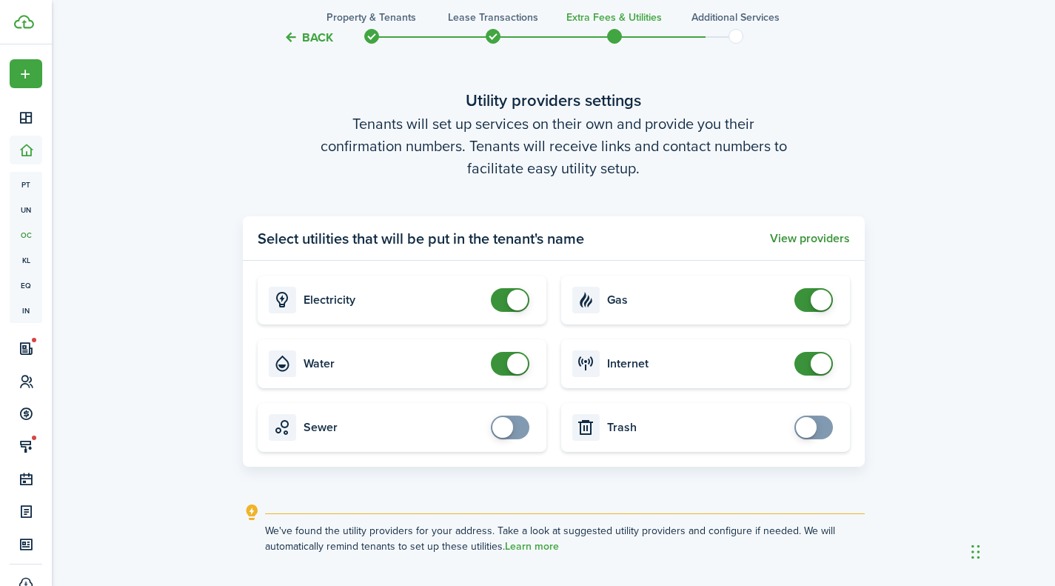
click at [821, 236] on button "View providers" at bounding box center [810, 238] width 80 height 13
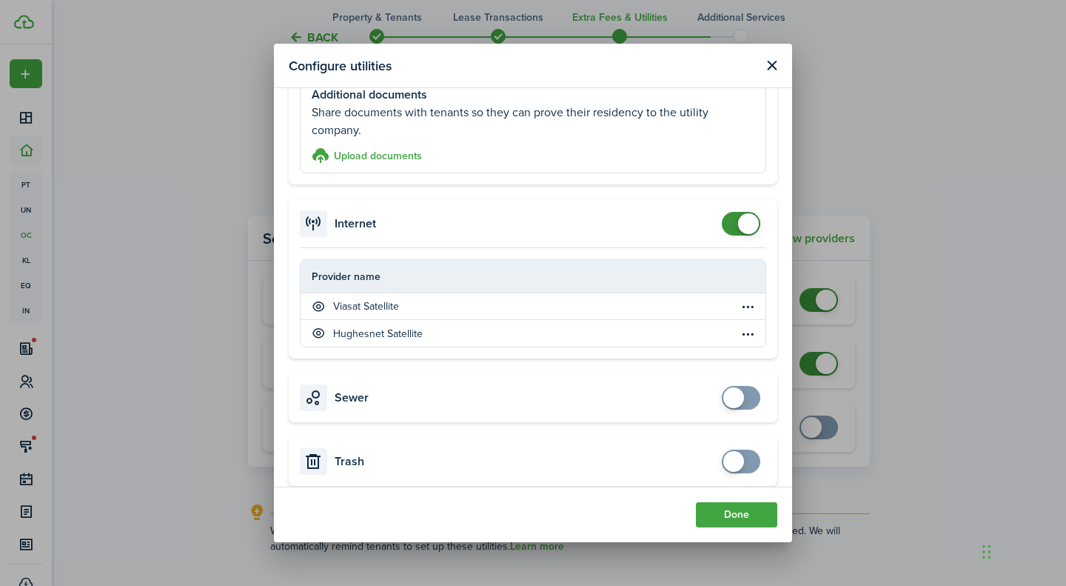
scroll to position [714, 0]
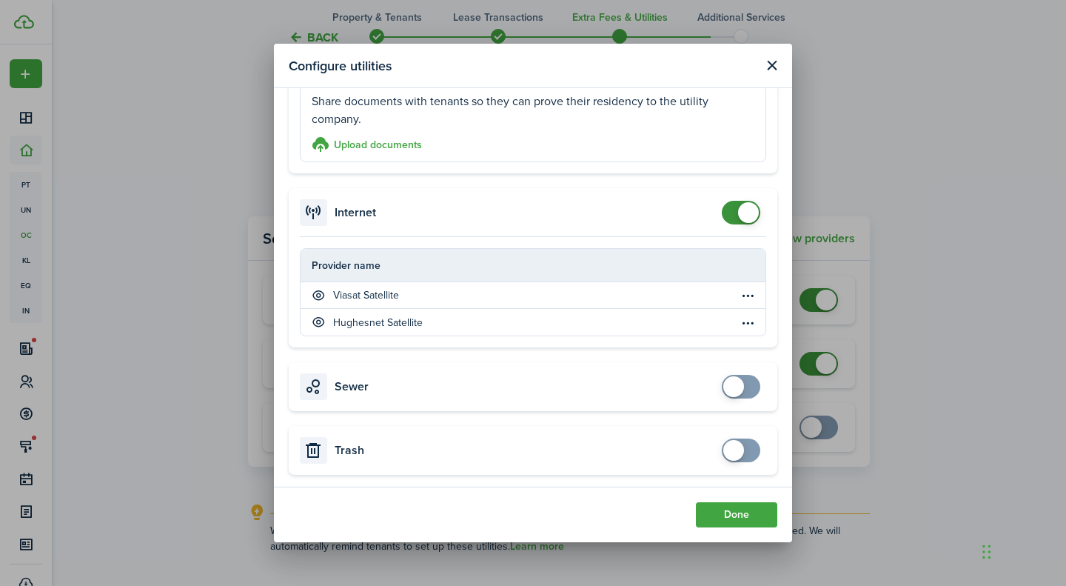
checkbox input "true"
click at [728, 443] on span at bounding box center [733, 450] width 21 height 21
checkbox input "true"
click at [734, 390] on span at bounding box center [741, 387] width 15 height 24
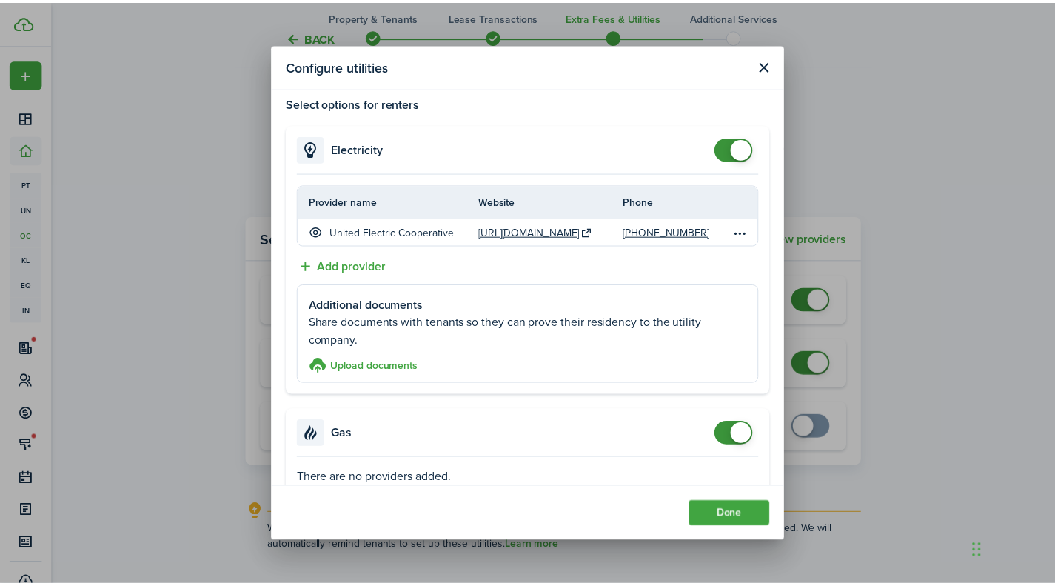
scroll to position [0, 0]
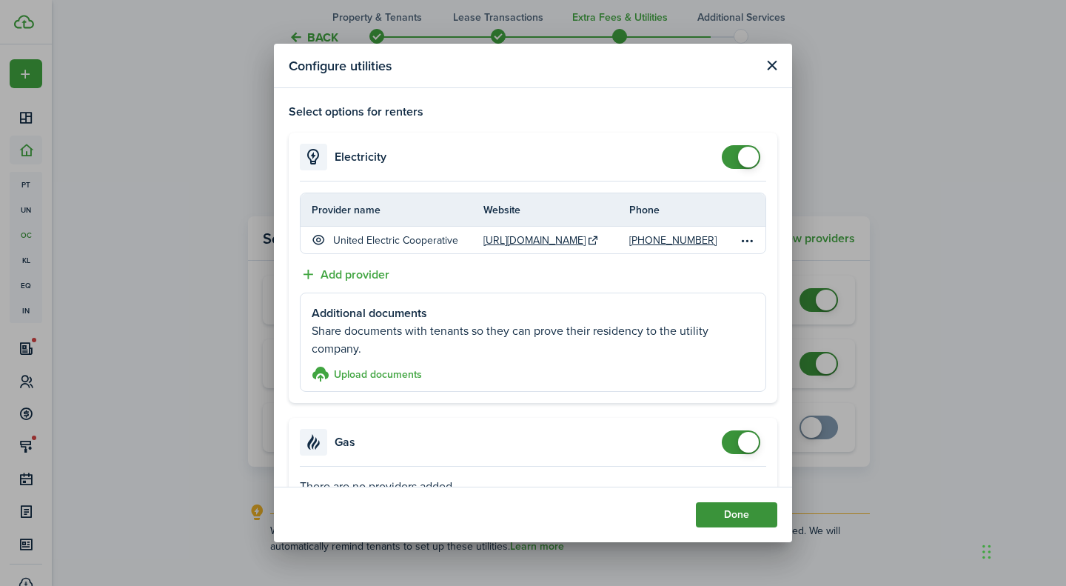
click at [731, 505] on button "Done" at bounding box center [736, 514] width 81 height 25
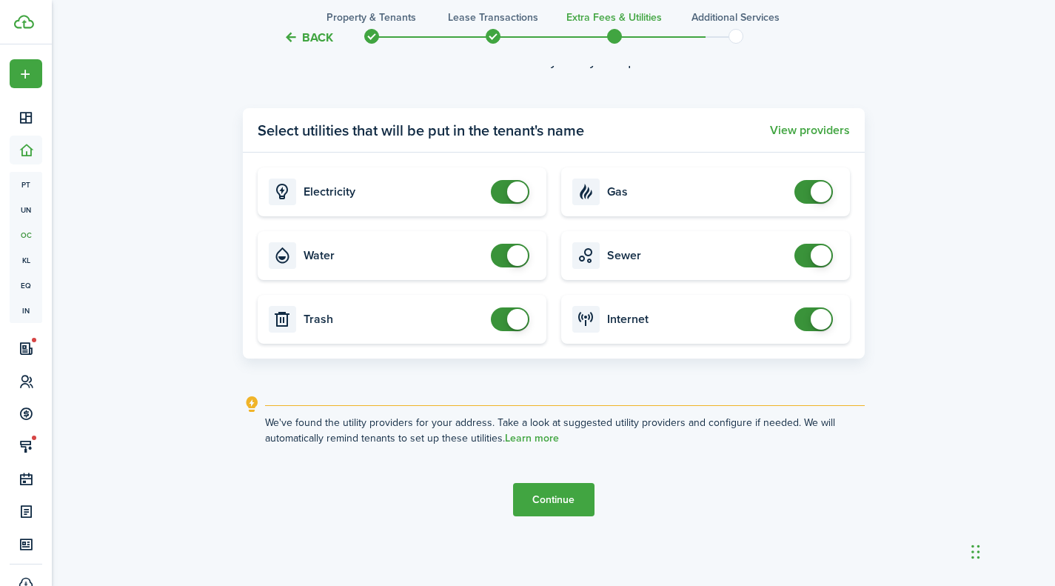
scroll to position [1766, 0]
click at [576, 498] on button "Continue" at bounding box center [553, 498] width 81 height 33
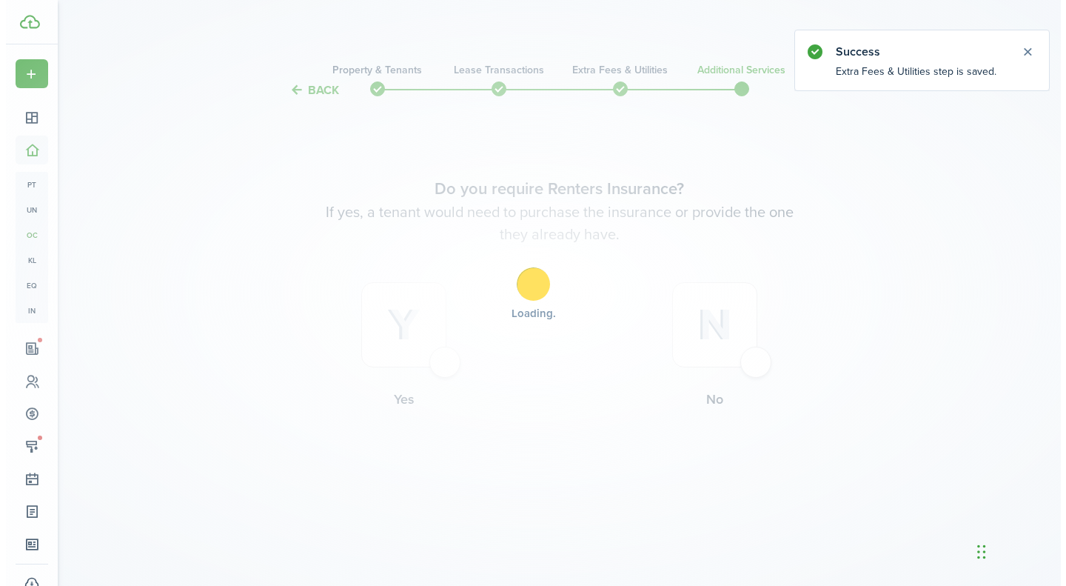
scroll to position [0, 0]
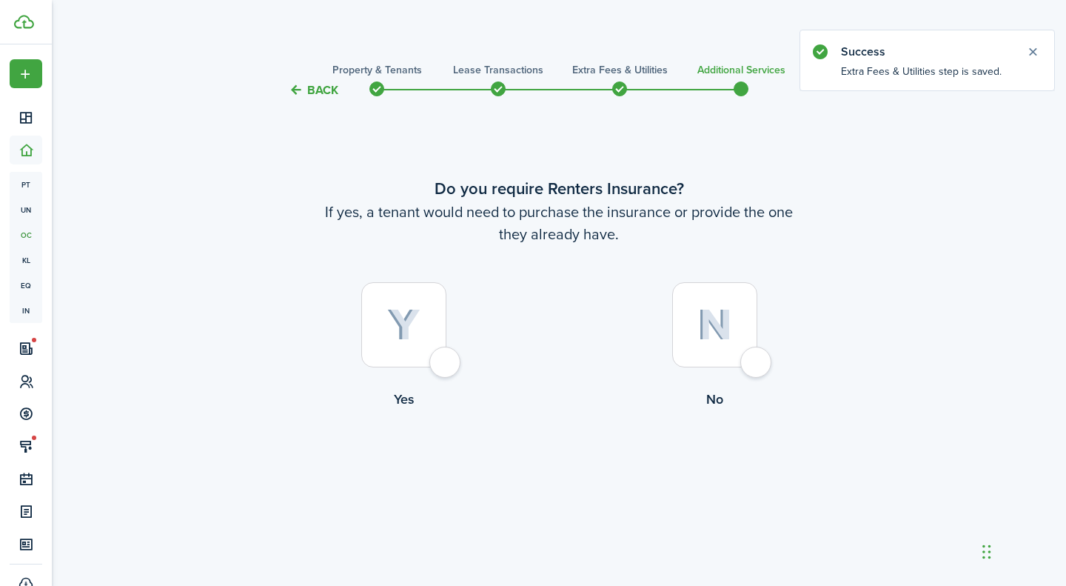
click at [441, 352] on div at bounding box center [403, 324] width 85 height 85
radio input "true"
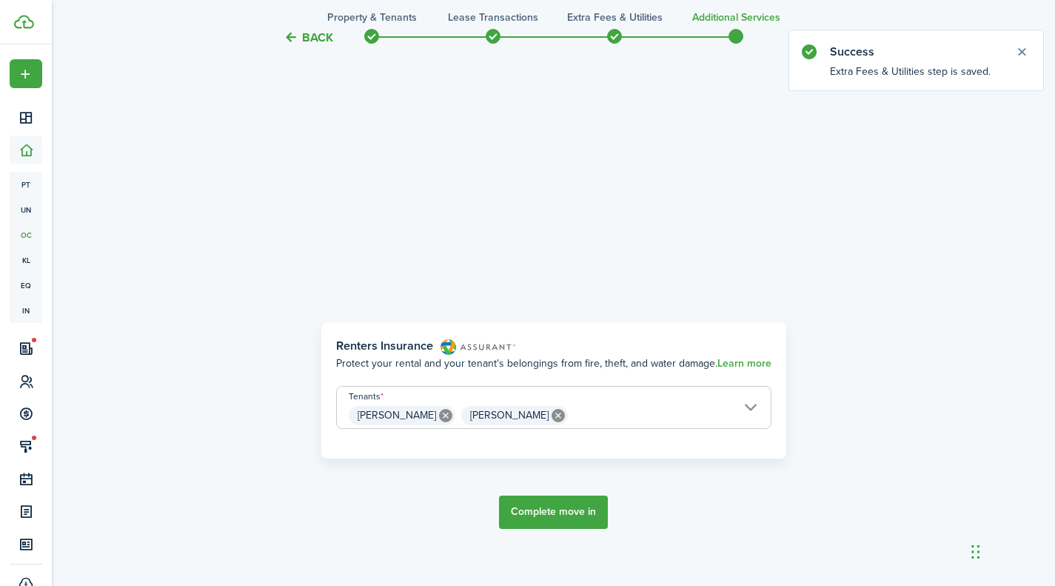
scroll to position [486, 0]
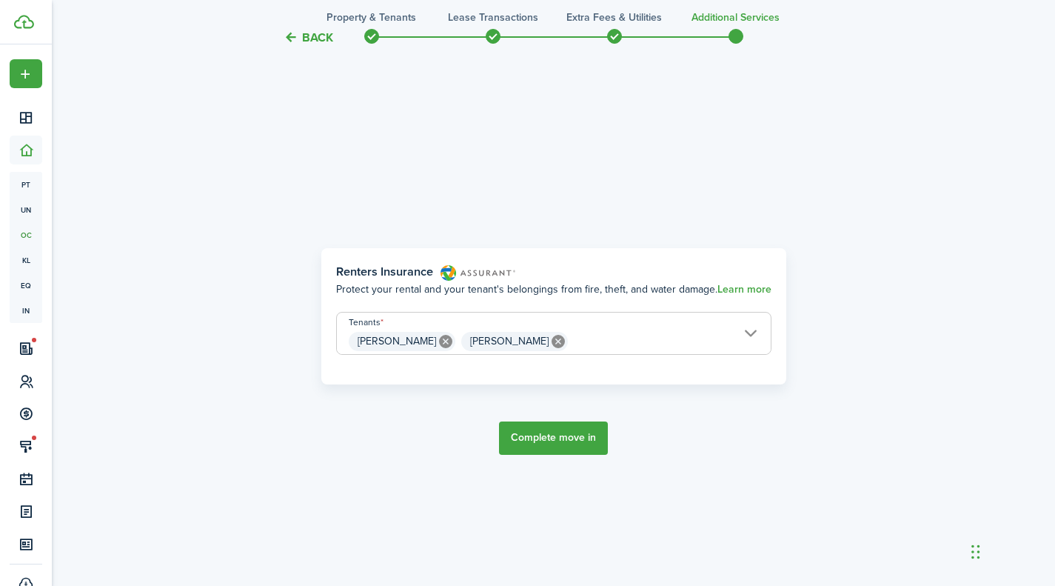
click at [552, 443] on button "Complete move in" at bounding box center [553, 437] width 109 height 33
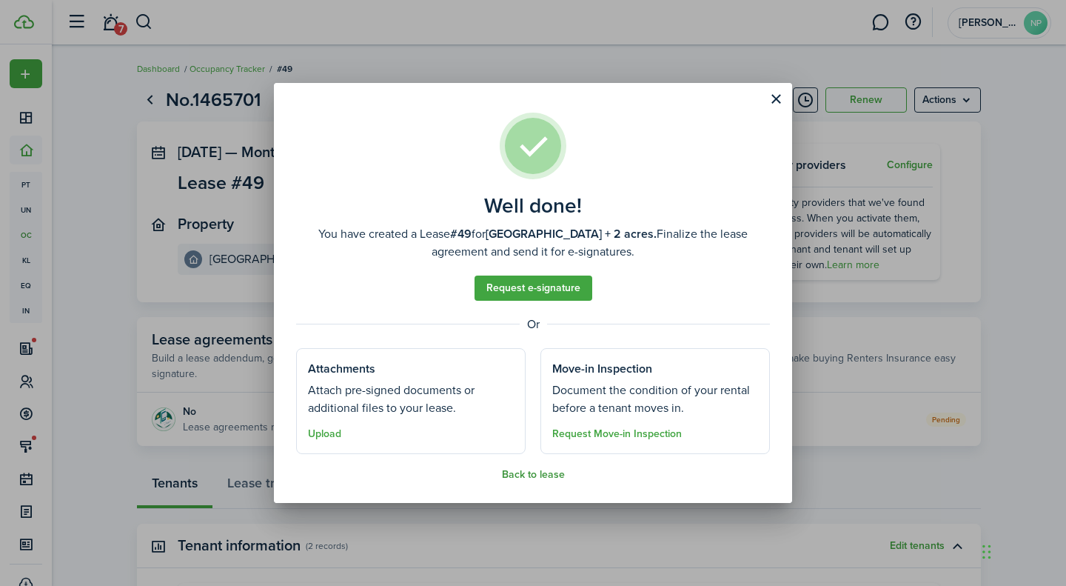
click at [544, 474] on button "Back to lease" at bounding box center [533, 475] width 63 height 12
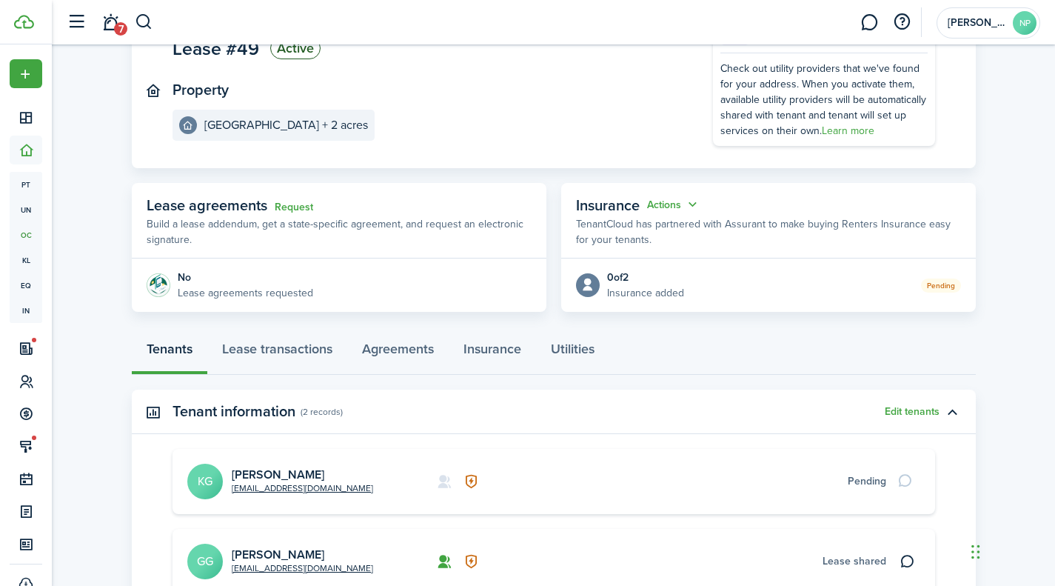
scroll to position [141, 0]
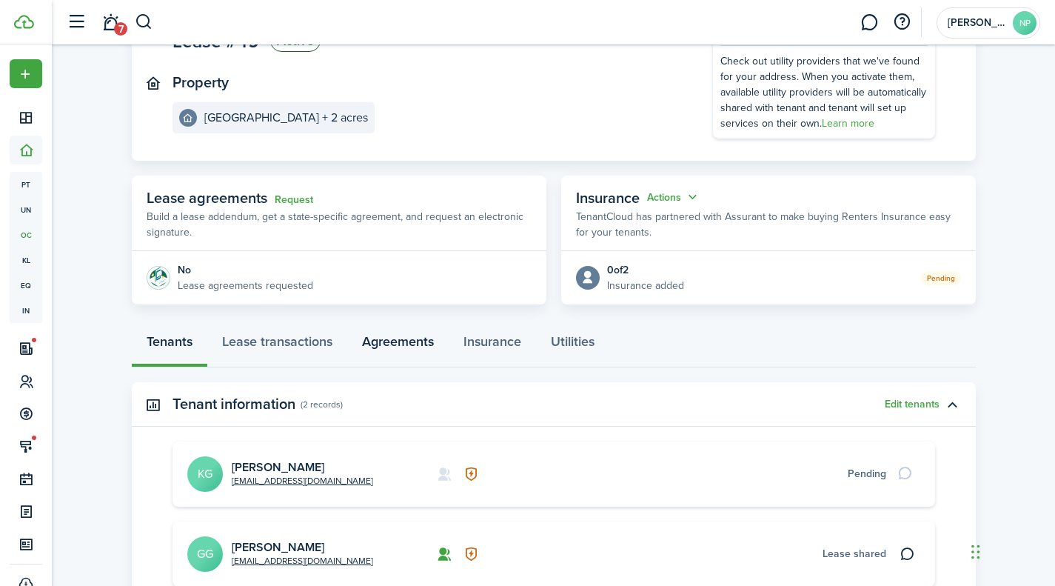
click at [399, 338] on link "Agreements" at bounding box center [397, 345] width 101 height 44
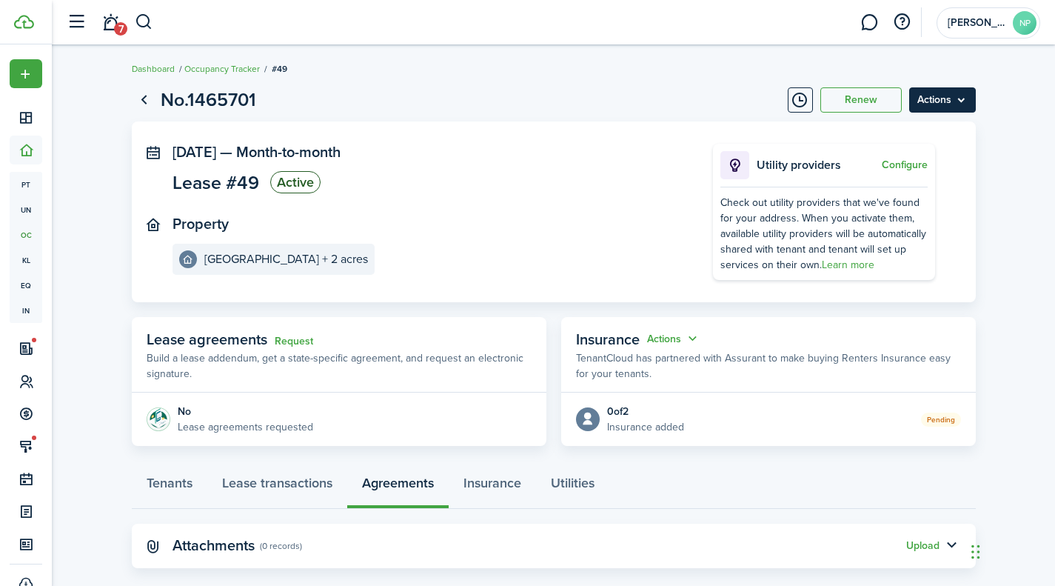
click at [947, 92] on menu-btn "Actions" at bounding box center [942, 99] width 67 height 25
click at [627, 241] on panel-main-section "Property [GEOGRAPHIC_DATA] + 2 acres" at bounding box center [420, 244] width 496 height 59
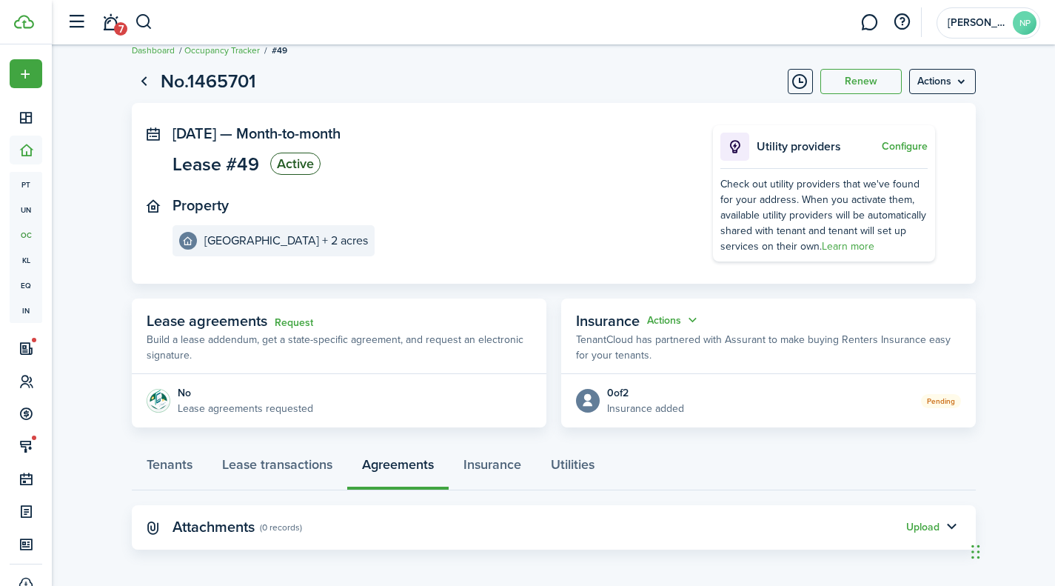
scroll to position [22, 0]
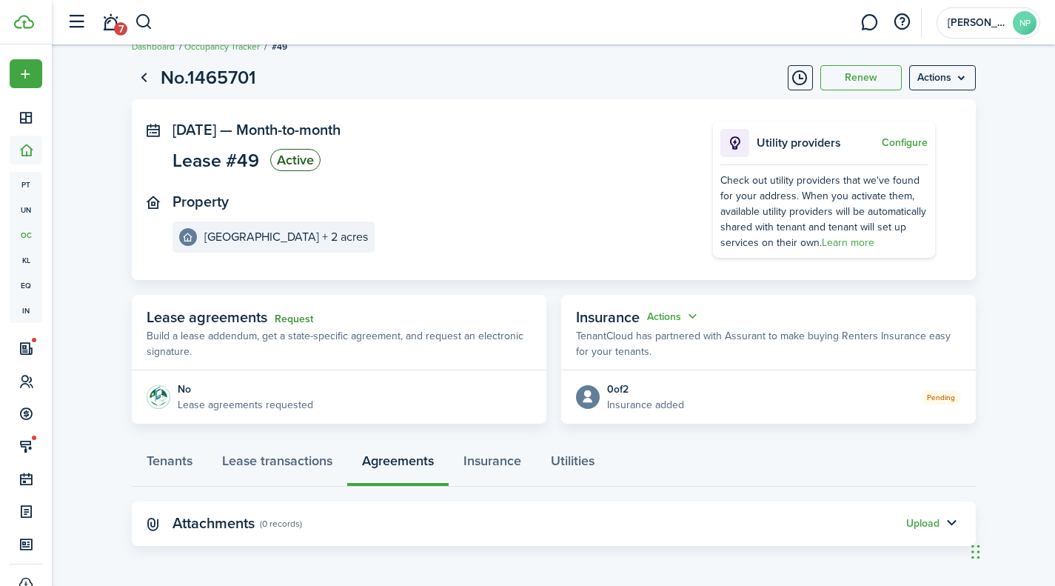
click at [302, 318] on link "Request" at bounding box center [294, 319] width 38 height 12
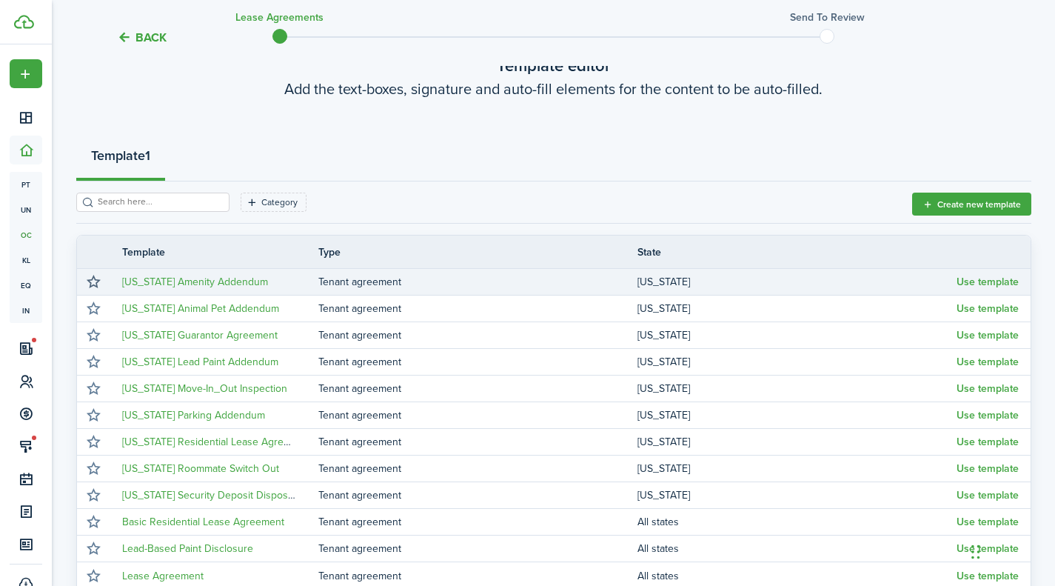
scroll to position [96, 0]
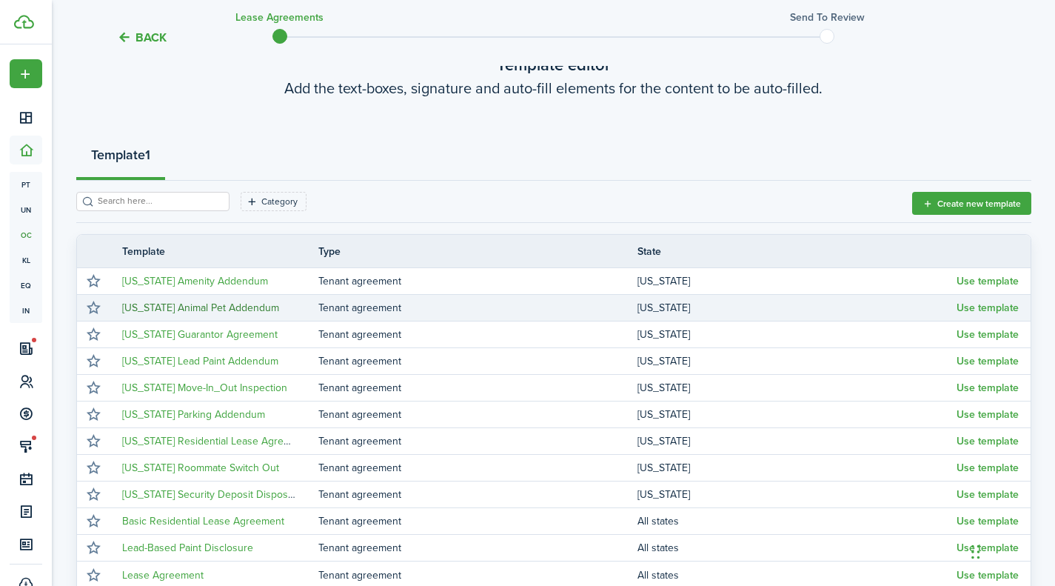
click at [175, 312] on link "[US_STATE] Animal Pet Addendum" at bounding box center [200, 308] width 157 height 16
